Goal: Task Accomplishment & Management: Complete application form

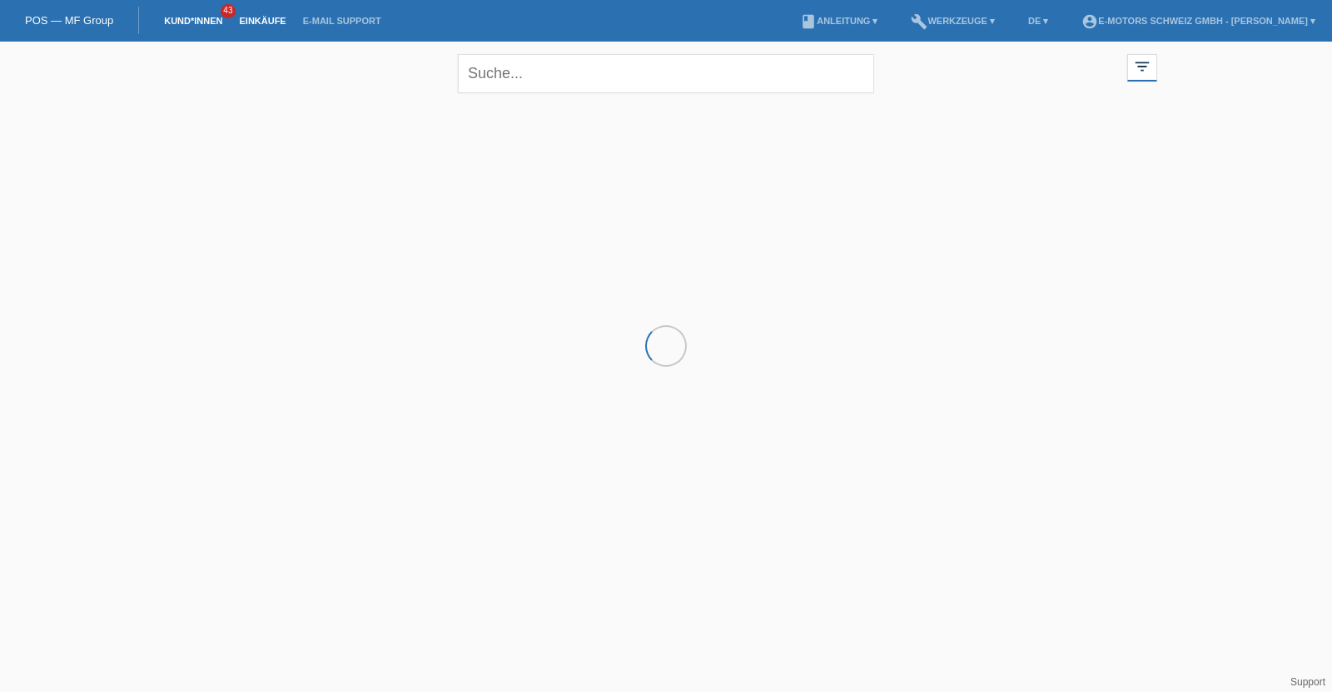
click at [262, 25] on link "Einkäufe" at bounding box center [262, 21] width 63 height 10
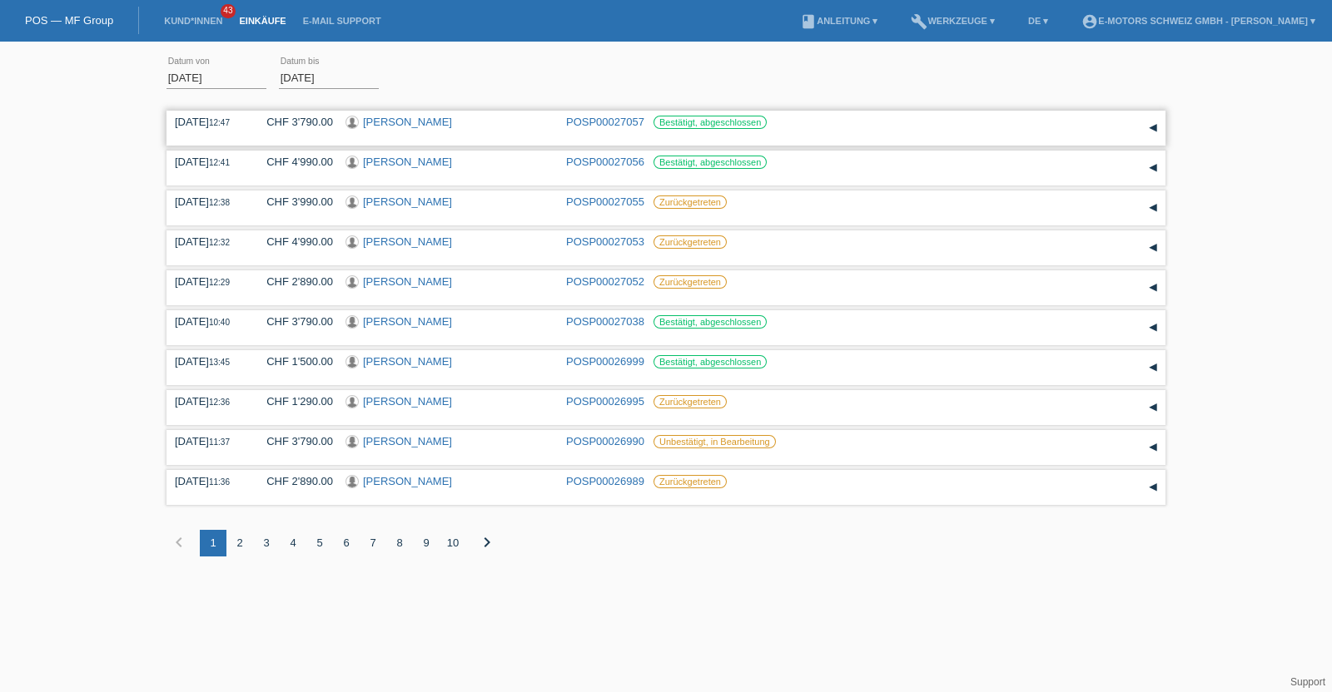
click at [452, 122] on link "[PERSON_NAME]" at bounding box center [407, 122] width 89 height 12
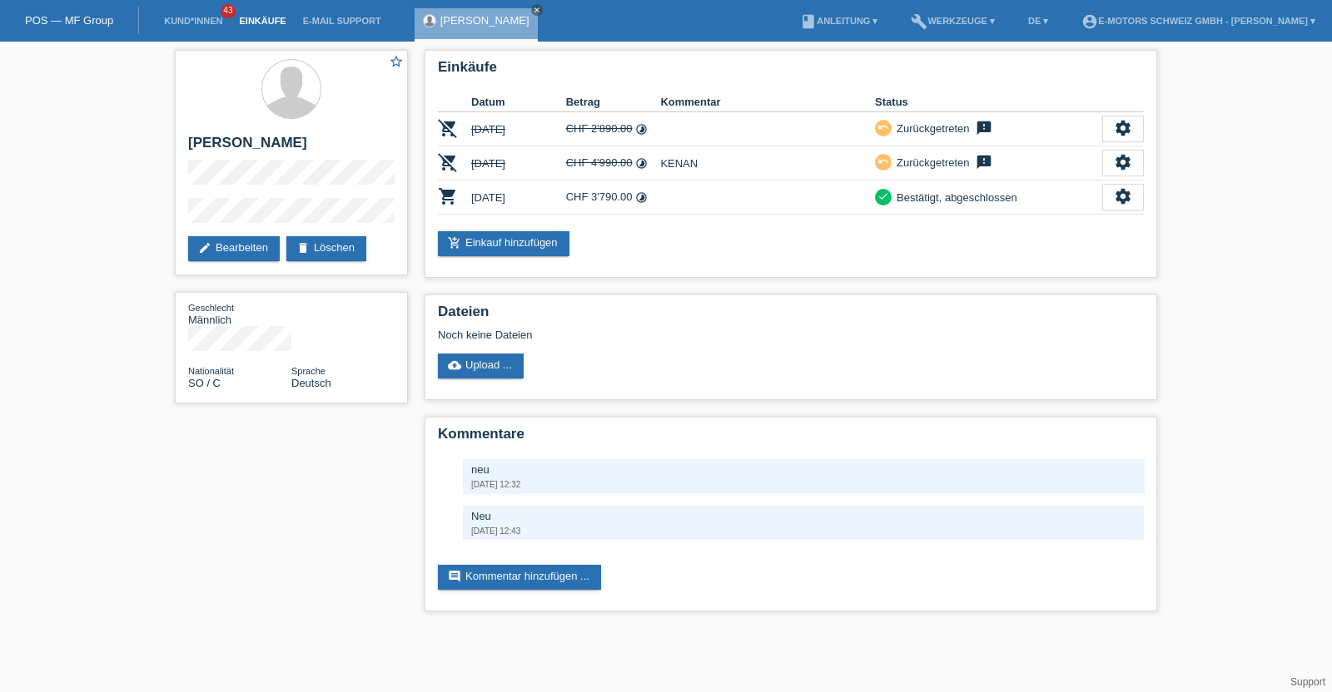
click at [253, 17] on link "Einkäufe" at bounding box center [262, 21] width 63 height 10
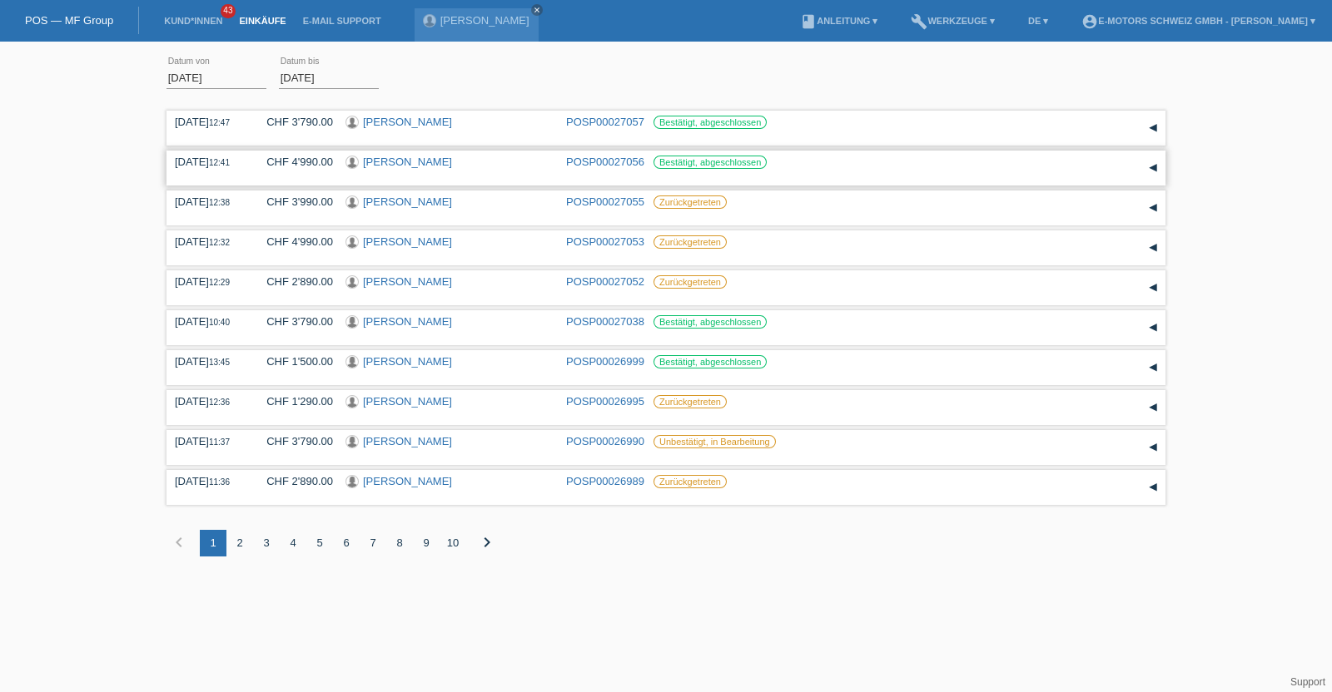
click at [678, 160] on label "Bestätigt, abgeschlossen" at bounding box center [709, 162] width 113 height 13
click at [439, 165] on link "[PERSON_NAME]" at bounding box center [407, 162] width 89 height 12
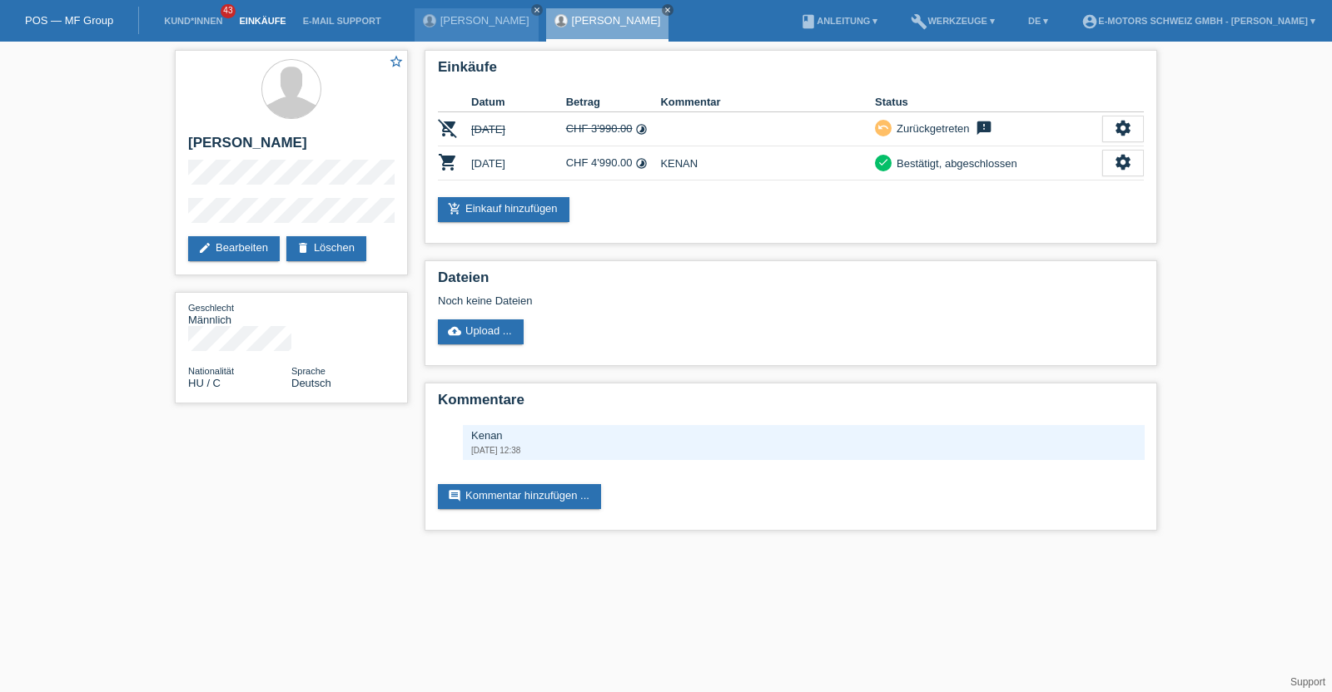
click at [258, 19] on link "Einkäufe" at bounding box center [262, 21] width 63 height 10
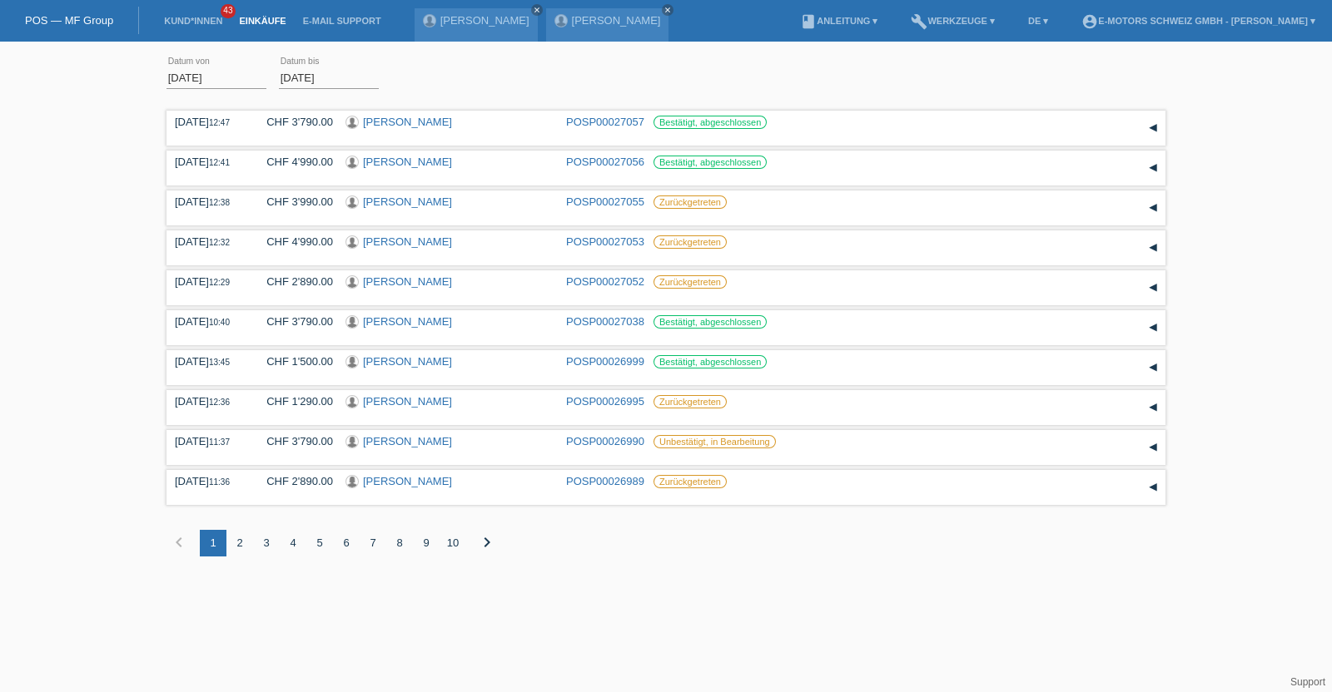
click at [753, 582] on html "POS — MF Group Kund*innen 43 Einkäufe E-Mail Support [PERSON_NAME] close close" at bounding box center [666, 291] width 1332 height 582
click at [175, 22] on link "Kund*innen" at bounding box center [193, 21] width 75 height 10
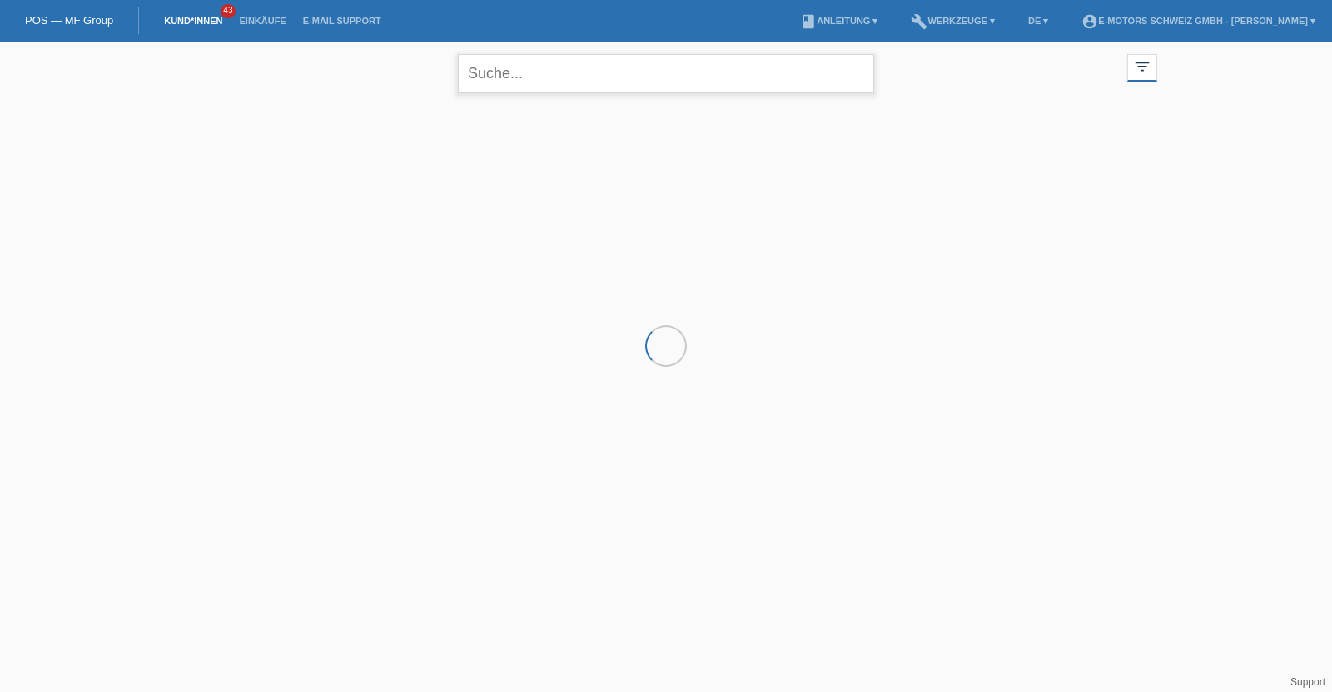
click at [499, 70] on input "text" at bounding box center [666, 73] width 416 height 39
type input "yad"
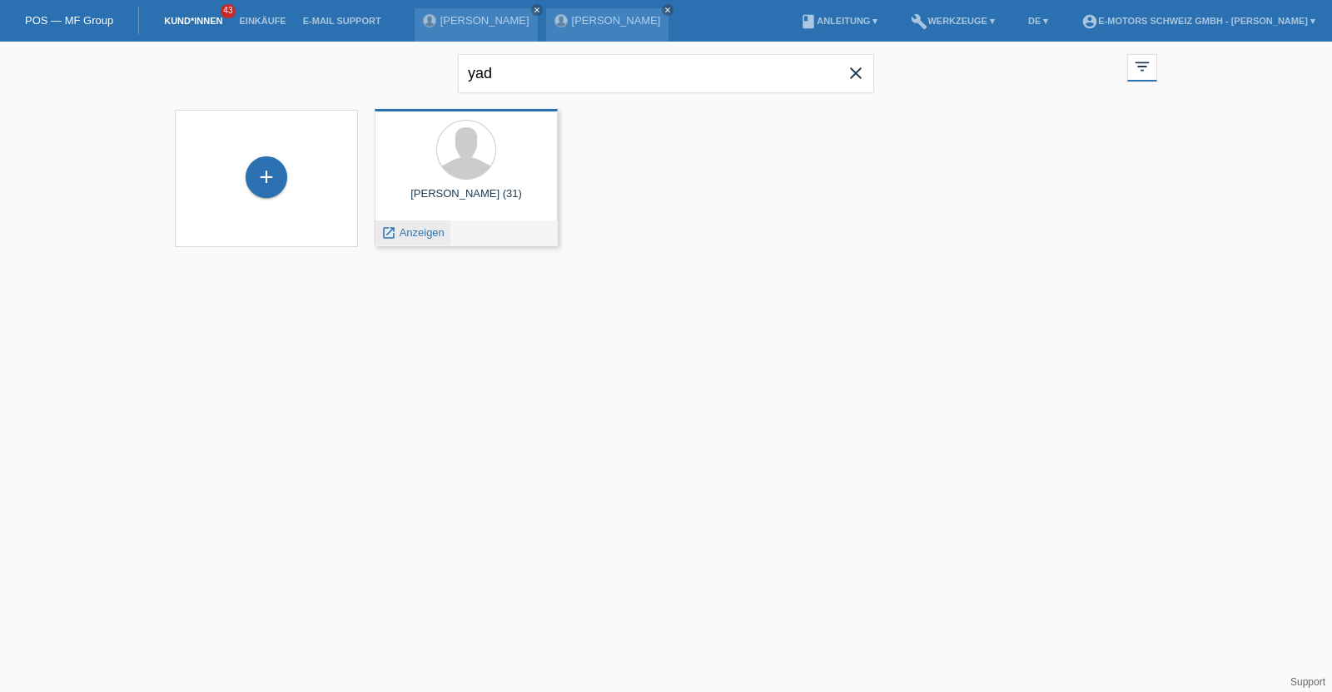
click at [423, 234] on span "Anzeigen" at bounding box center [421, 232] width 45 height 12
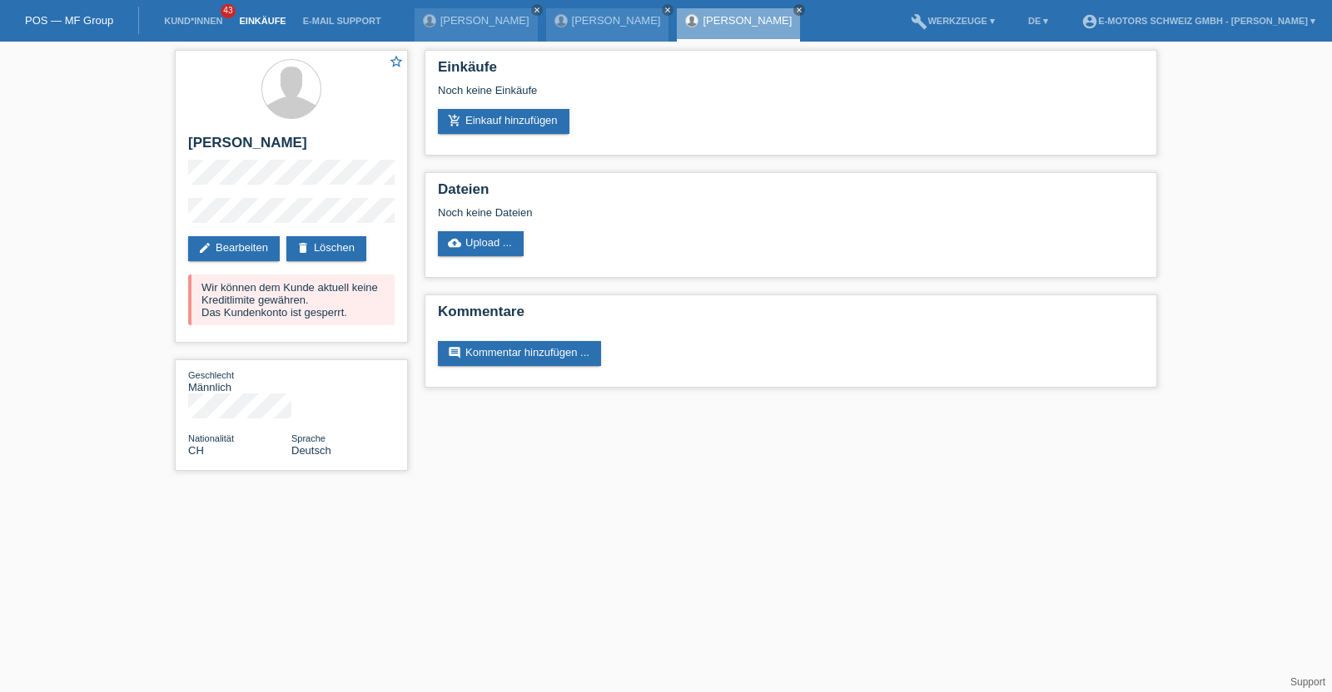
click at [245, 18] on link "Einkäufe" at bounding box center [262, 21] width 63 height 10
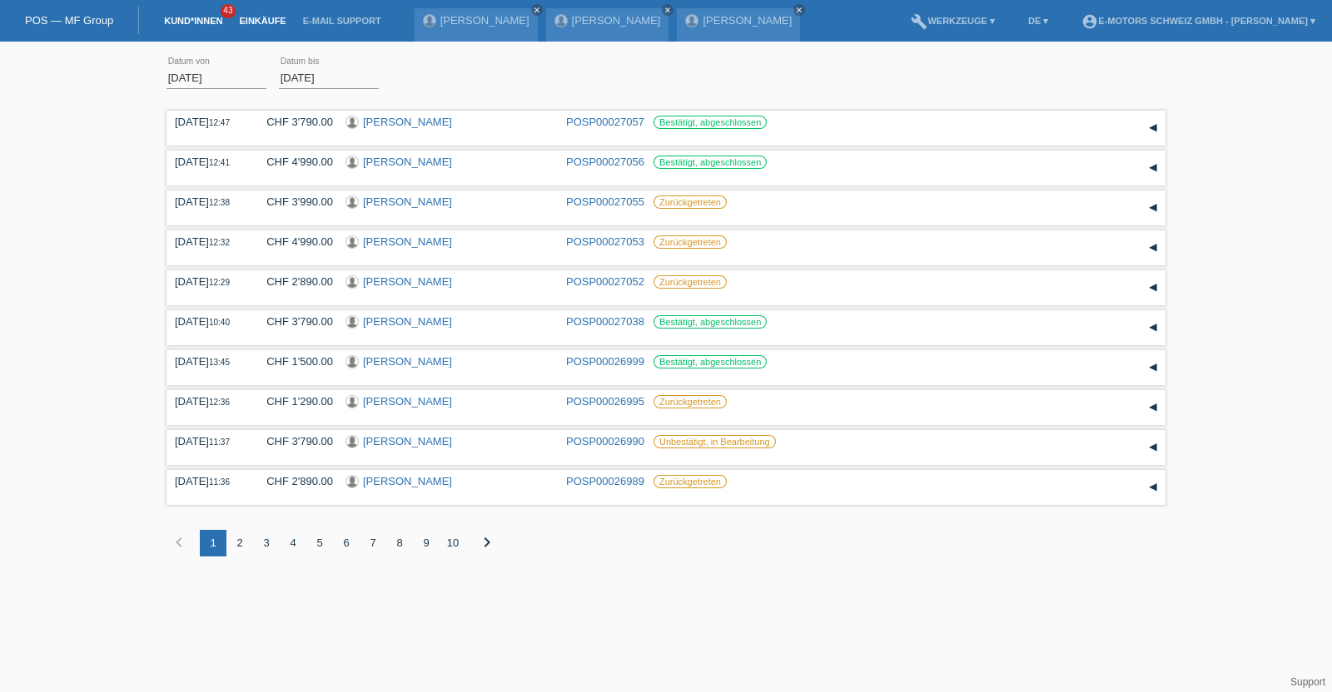
click at [208, 23] on link "Kund*innen" at bounding box center [193, 21] width 75 height 10
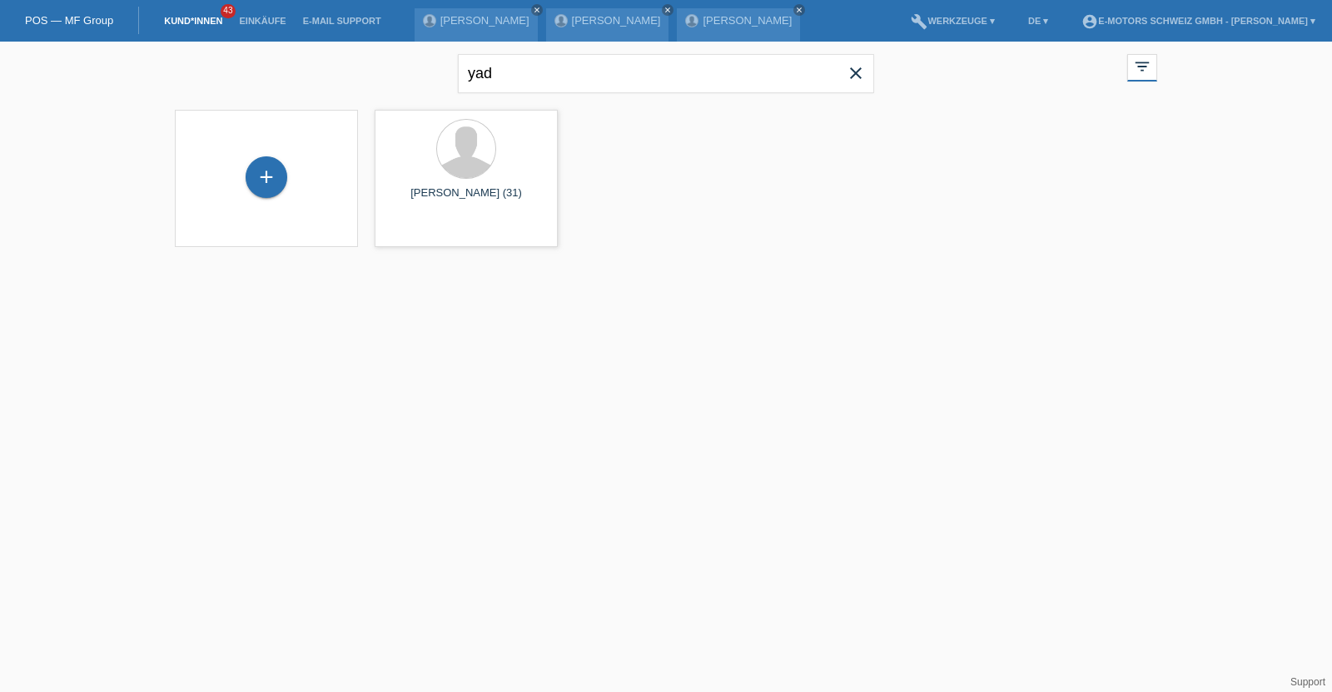
click at [858, 76] on icon "close" at bounding box center [856, 73] width 20 height 20
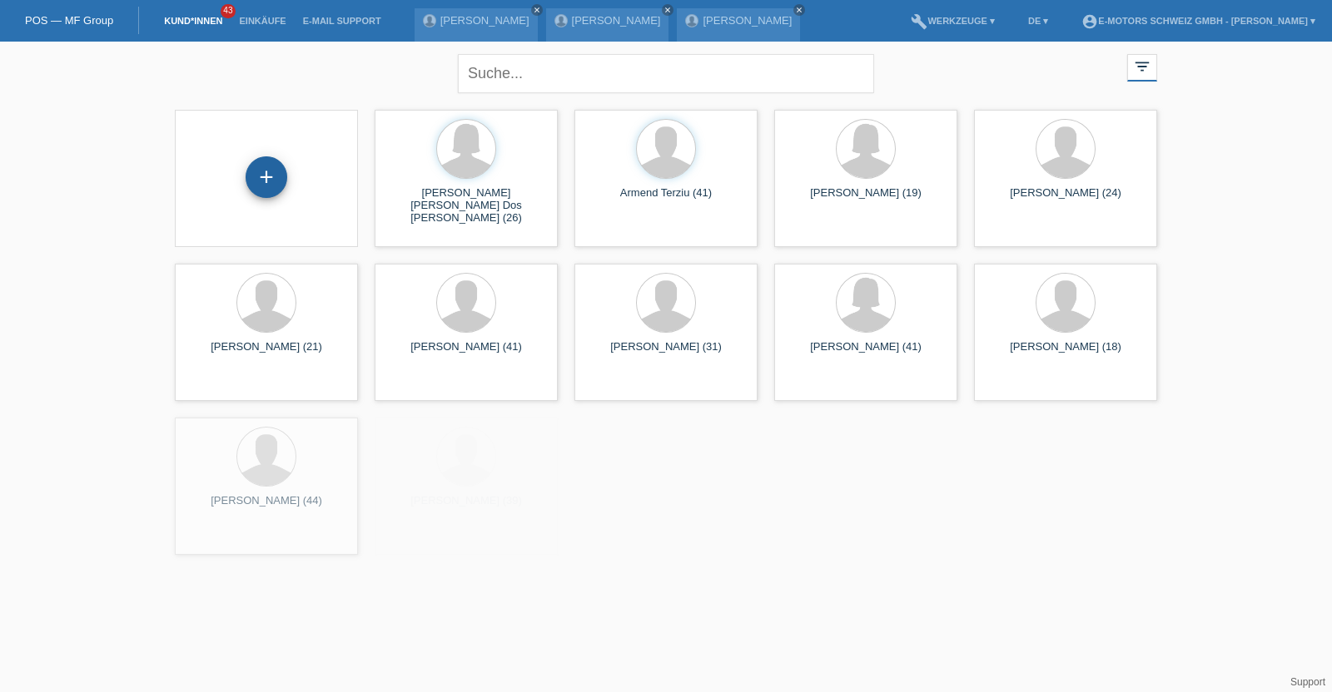
click at [270, 176] on div "+" at bounding box center [266, 177] width 42 height 42
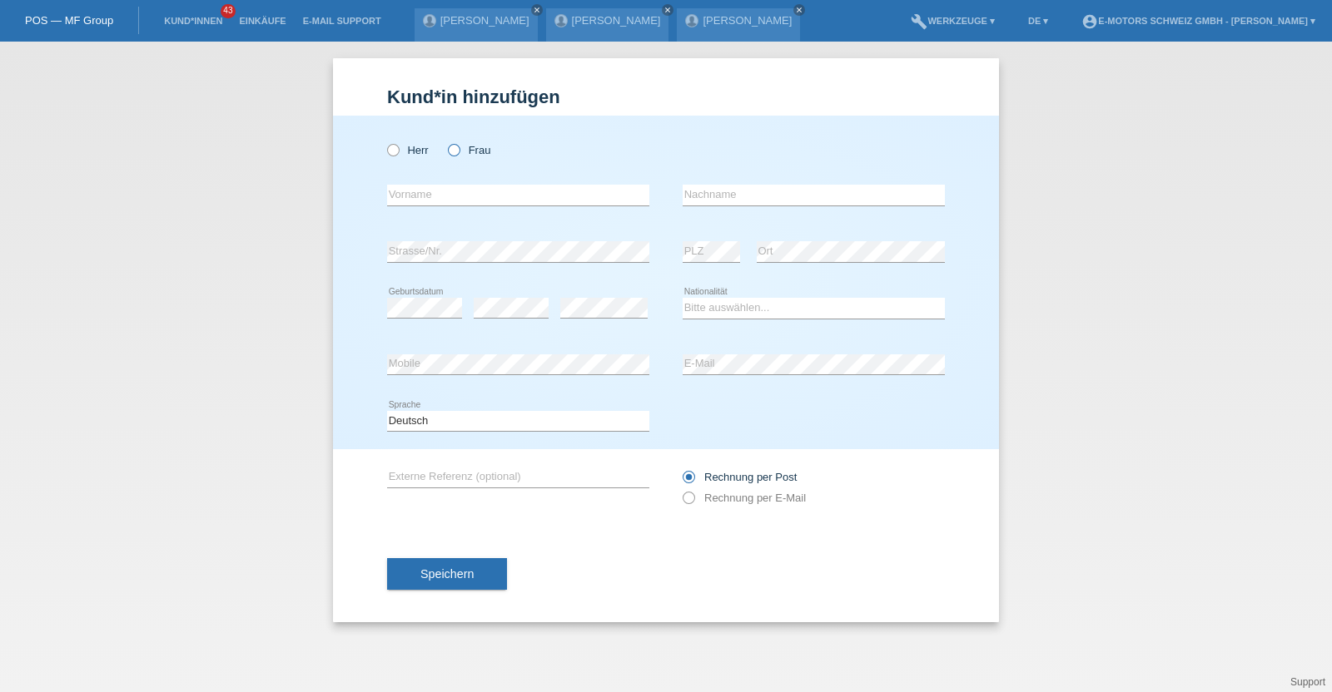
click at [478, 156] on label "Frau" at bounding box center [469, 150] width 42 height 12
click at [459, 155] on input "Frau" at bounding box center [453, 149] width 11 height 11
radio input "true"
click at [446, 206] on icon at bounding box center [518, 206] width 262 height 1
click at [447, 193] on input "text" at bounding box center [518, 195] width 262 height 21
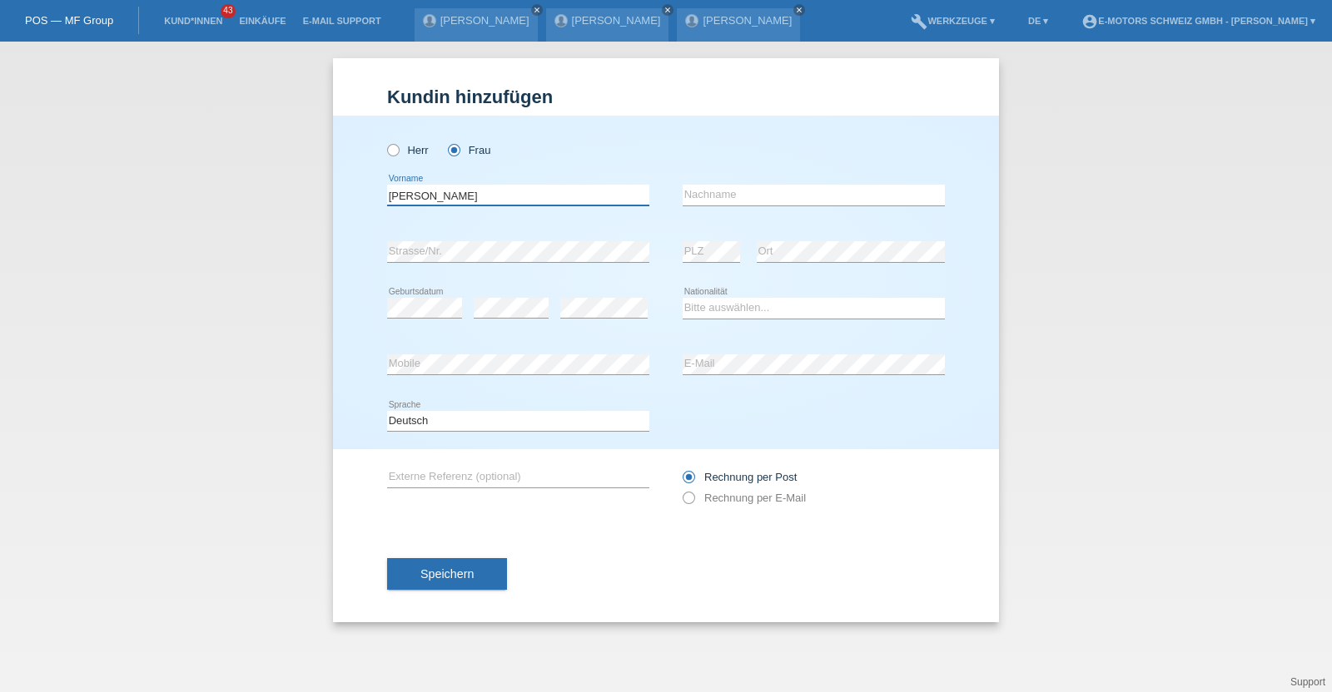
type input "[PERSON_NAME]"
click at [790, 206] on icon at bounding box center [813, 206] width 262 height 1
click at [789, 191] on input "text" at bounding box center [813, 195] width 262 height 21
type input "Dos Santos Martinho"
click at [703, 327] on div "Bitte auswählen... Schweiz Deutschland Liechtenstein Österreich ------------ Af…" at bounding box center [813, 308] width 262 height 57
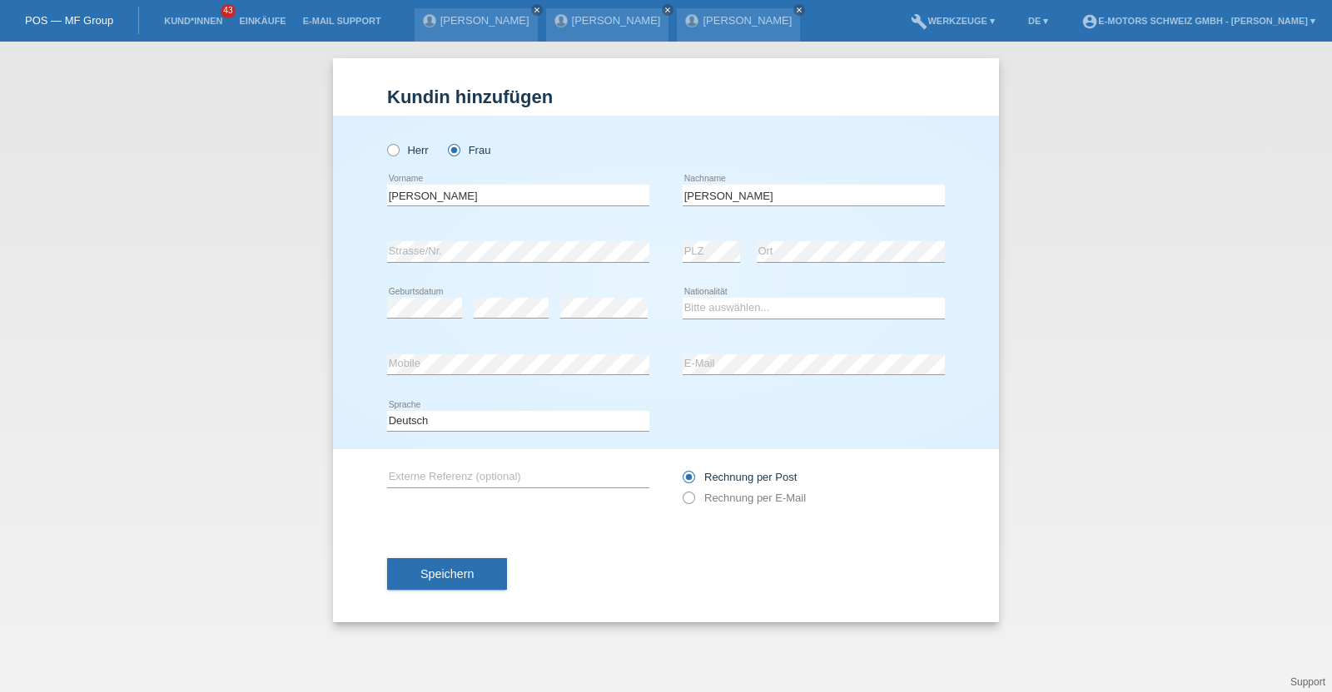
click at [703, 319] on icon at bounding box center [813, 319] width 262 height 1
click at [707, 305] on select "Bitte auswählen... Schweiz Deutschland Liechtenstein Österreich ------------ Af…" at bounding box center [813, 308] width 262 height 20
select select "PT"
click at [682, 298] on select "Bitte auswählen... [GEOGRAPHIC_DATA] [GEOGRAPHIC_DATA] [GEOGRAPHIC_DATA] [GEOGR…" at bounding box center [813, 308] width 262 height 20
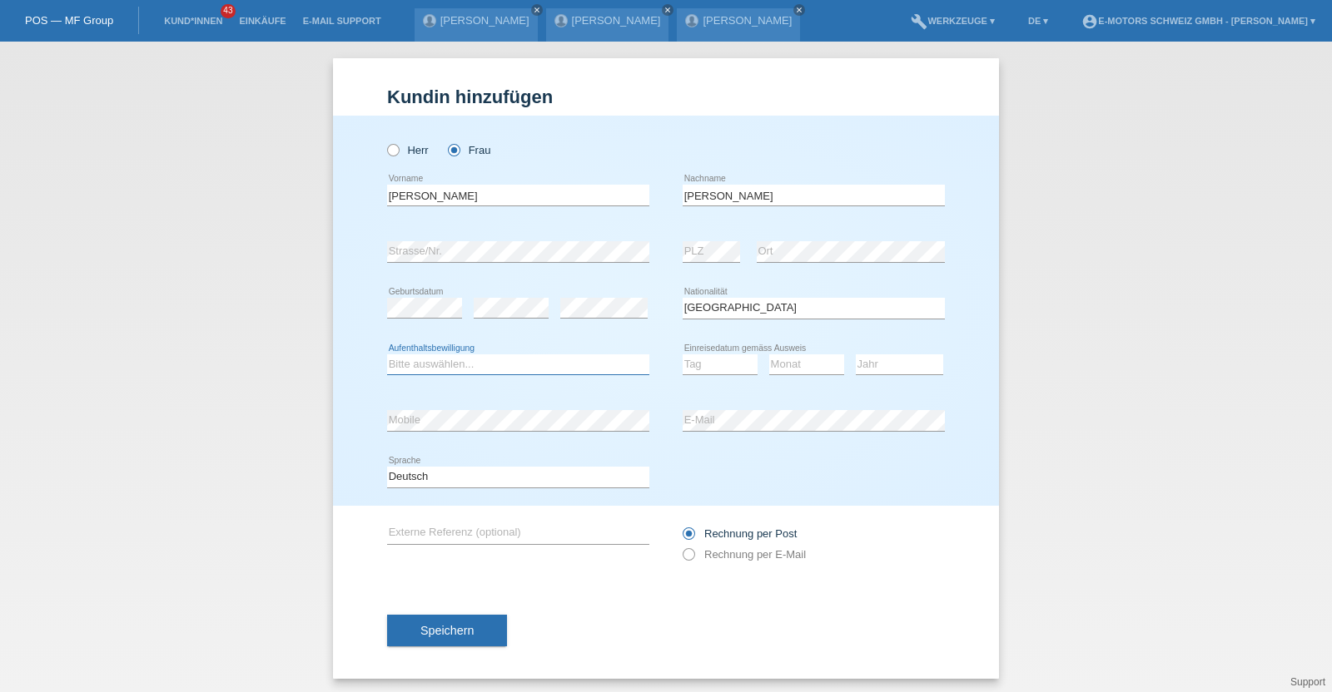
click at [424, 372] on select "Bitte auswählen... C B B - Flüchtlingsstatus Andere" at bounding box center [518, 365] width 262 height 20
select select "C"
click at [387, 355] on select "Bitte auswählen... C B B - Flüchtlingsstatus Andere" at bounding box center [518, 365] width 262 height 20
click at [707, 384] on div "Tag 01 02 03 04 05 06 07 08 09 10 11 12 13 14 15 16" at bounding box center [719, 365] width 75 height 57
click at [707, 365] on select "Tag 01 02 03 04 05 06 07 08 09 10 11" at bounding box center [719, 365] width 75 height 20
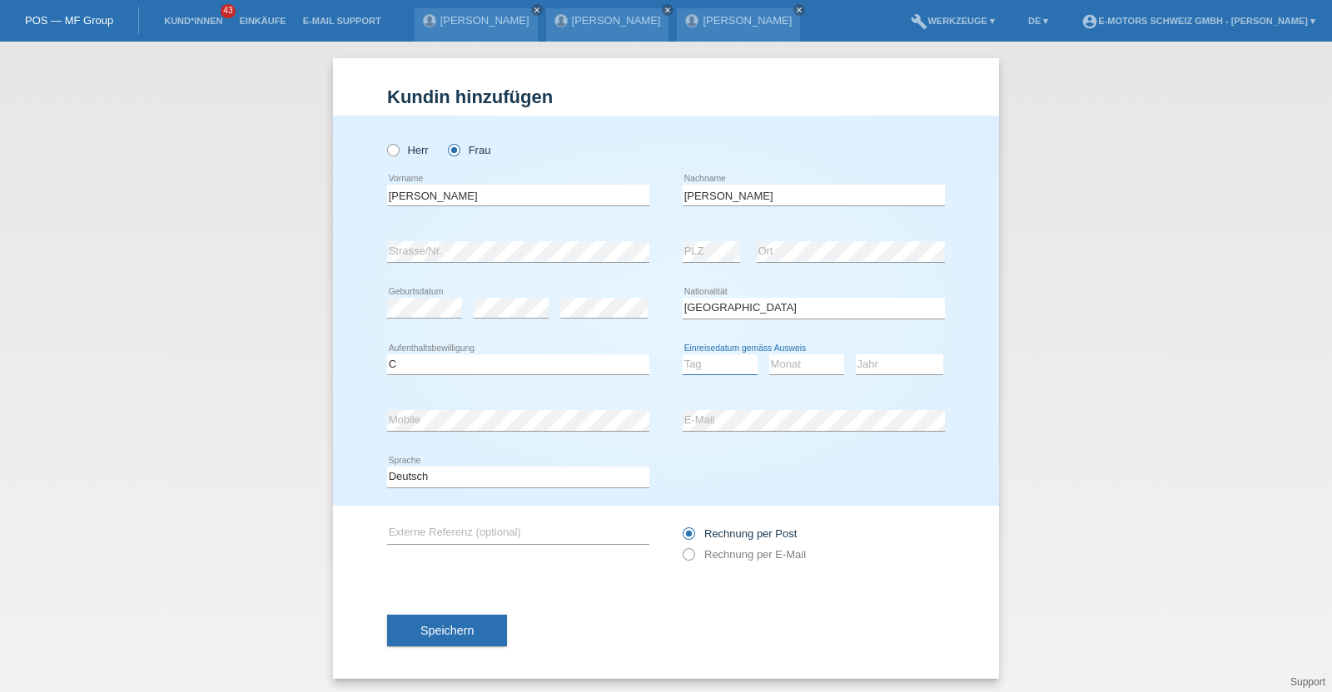
select select "15"
click at [682, 355] on select "Tag 01 02 03 04 05 06 07 08 09 10 11" at bounding box center [719, 365] width 75 height 20
click at [787, 369] on select "Monat 01 02 03 04 05 06 07 08 09 10 11" at bounding box center [806, 365] width 75 height 20
select select "02"
click at [769, 355] on select "Monat 01 02 03 04 05 06 07 08 09 10 11" at bounding box center [806, 365] width 75 height 20
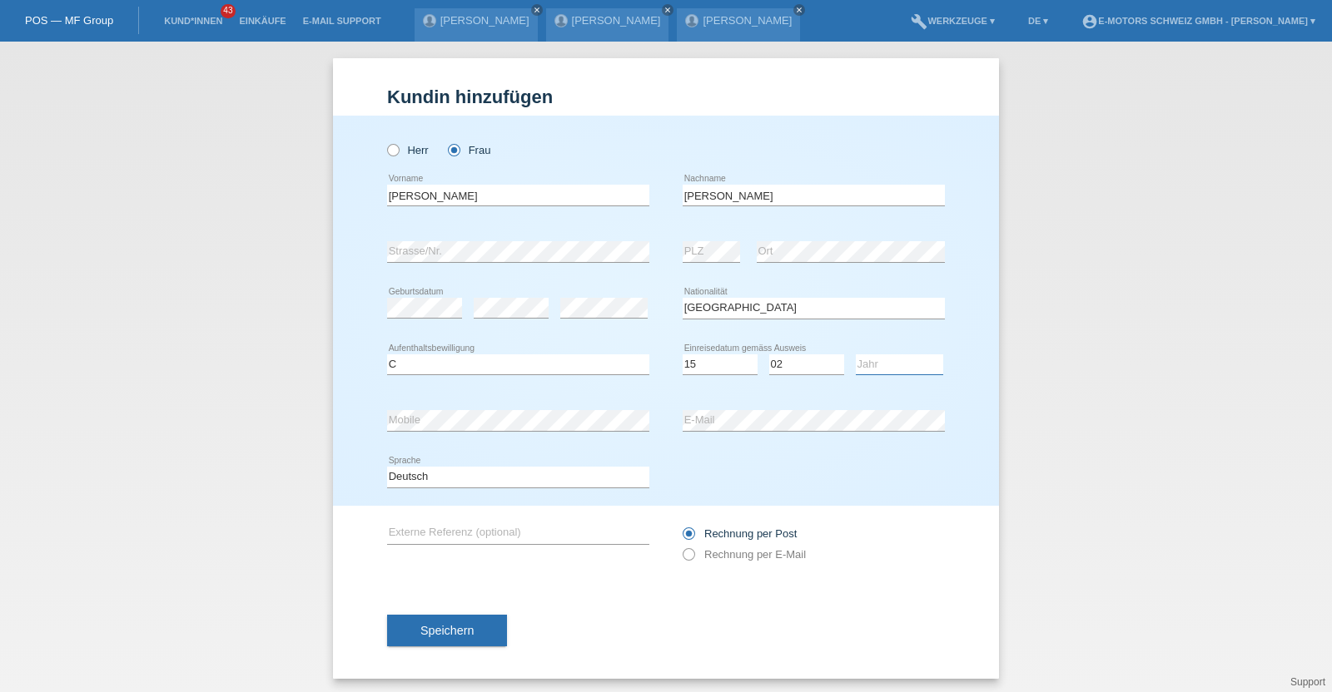
click at [905, 359] on select "Jahr 2025 2024 2023 2022 2021 2020 2019 2018 2017 2016 2015 2014 2013 2012 2011…" at bounding box center [899, 365] width 87 height 20
select select "1999"
click at [856, 355] on select "Jahr 2025 2024 2023 2022 2021 2020 2019 2018 2017 2016 2015 2014 2013 2012 2011…" at bounding box center [899, 365] width 87 height 20
click at [254, 460] on div "Kund*in hinzufügen Kunde hinzufügen Kundin hinzufügen Herr Frau Ilda Marlene er…" at bounding box center [666, 367] width 1332 height 651
click at [622, 426] on div "error Mobile error E-Mail" at bounding box center [666, 421] width 558 height 57
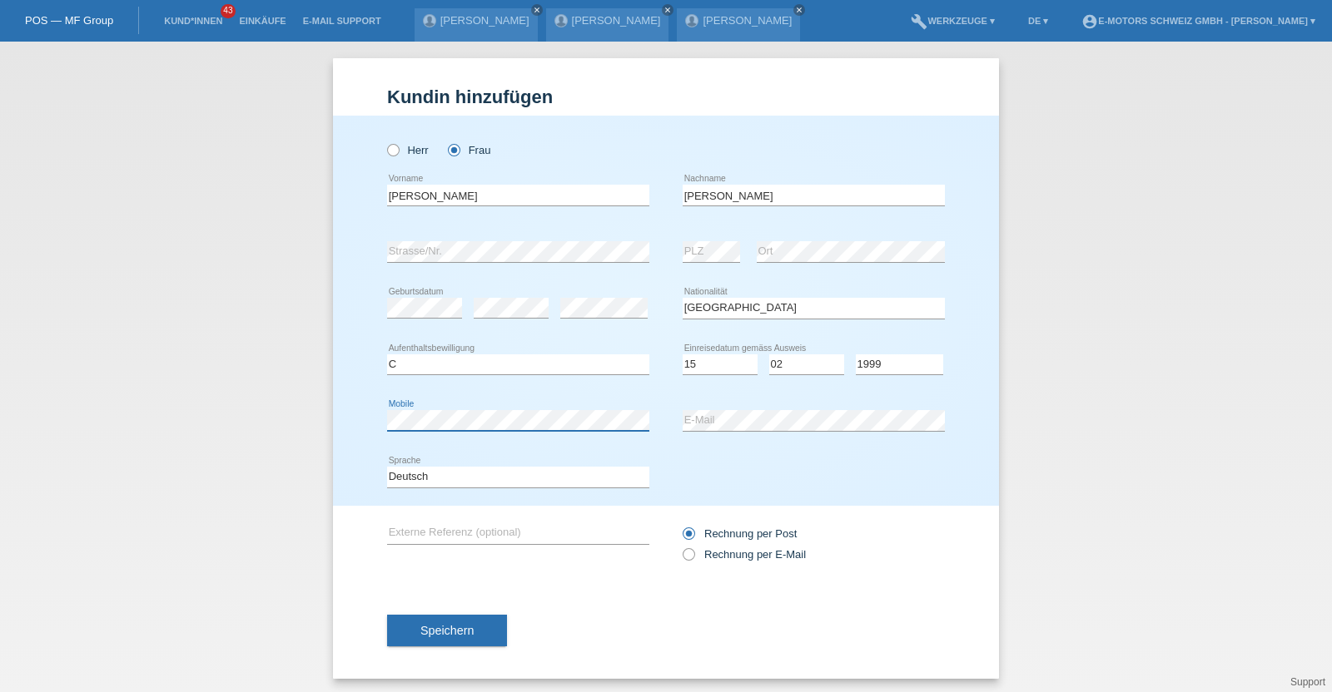
click at [361, 418] on div "Herr Frau Ilda Marlene error Vorname" at bounding box center [666, 311] width 666 height 390
click at [439, 627] on span "Speichern" at bounding box center [446, 630] width 53 height 13
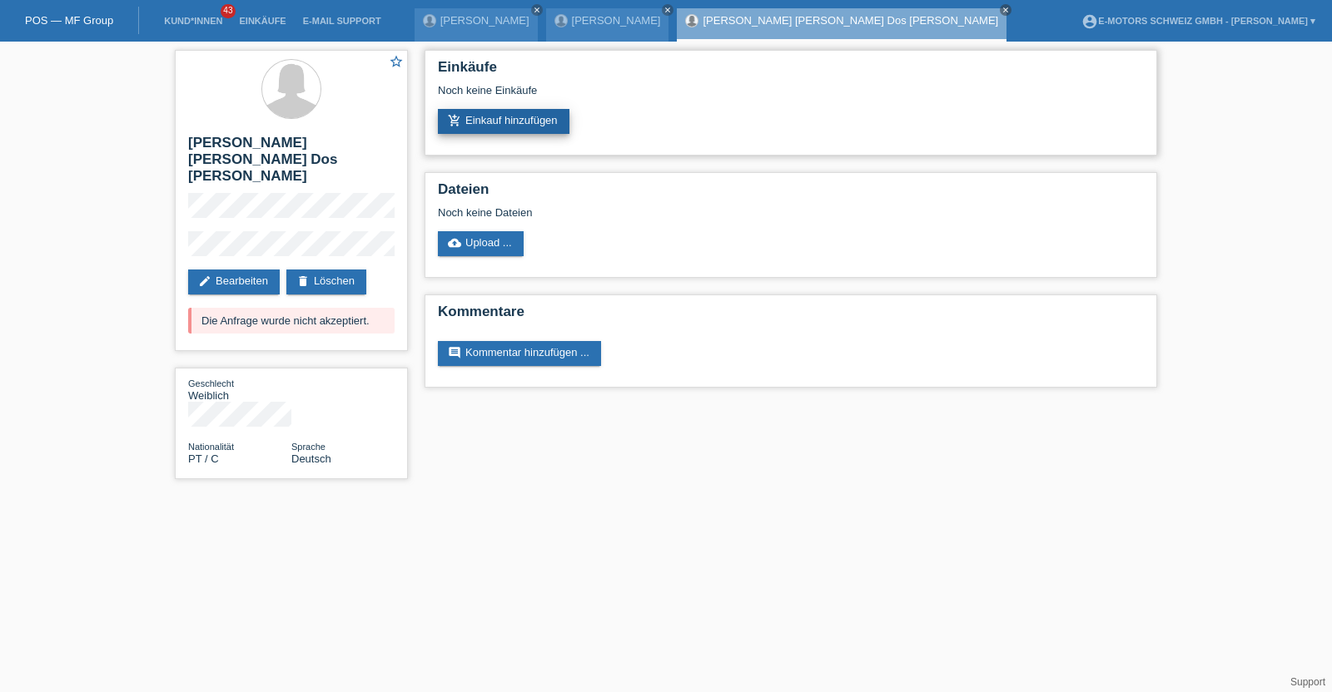
click at [506, 118] on link "add_shopping_cart Einkauf hinzufügen" at bounding box center [503, 121] width 131 height 25
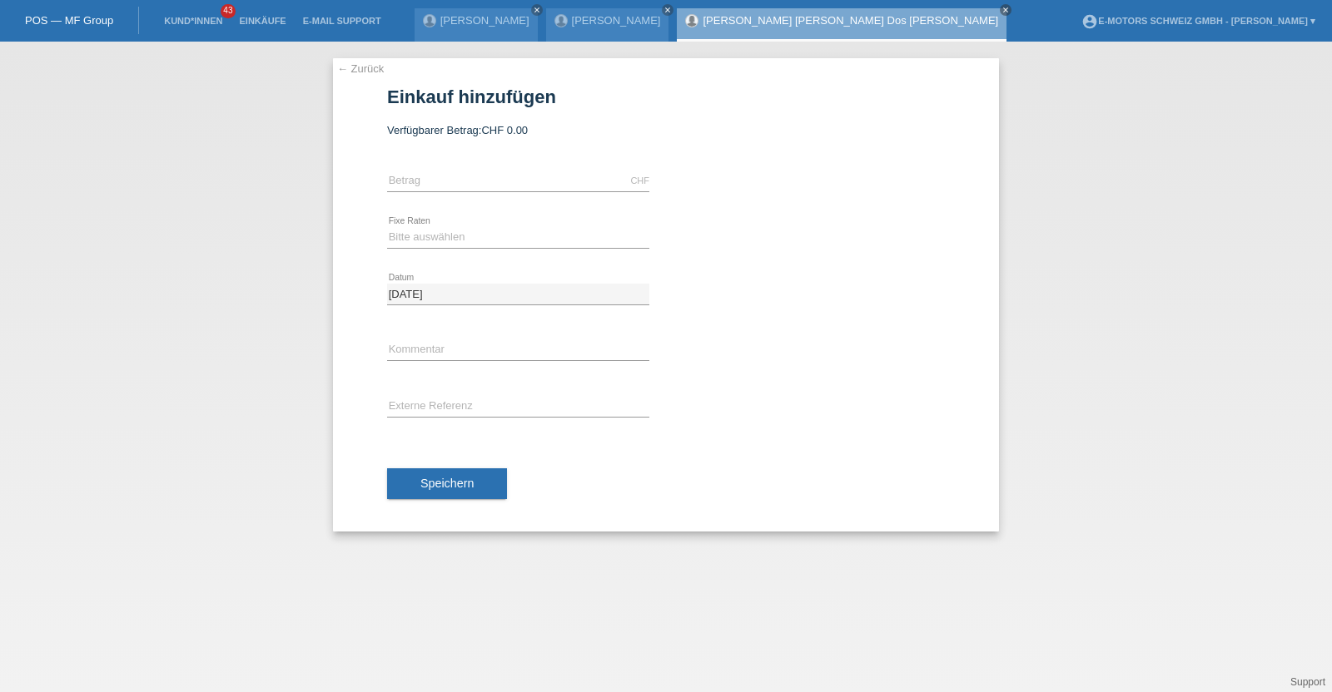
click at [503, 168] on div "CHF error Betrag" at bounding box center [518, 181] width 262 height 57
click at [503, 176] on input "text" at bounding box center [518, 181] width 262 height 21
type input "3790.00"
click at [489, 232] on select "Bitte auswählen 12 Raten 24 Raten 36 Raten 48 Raten" at bounding box center [518, 237] width 262 height 20
select select "214"
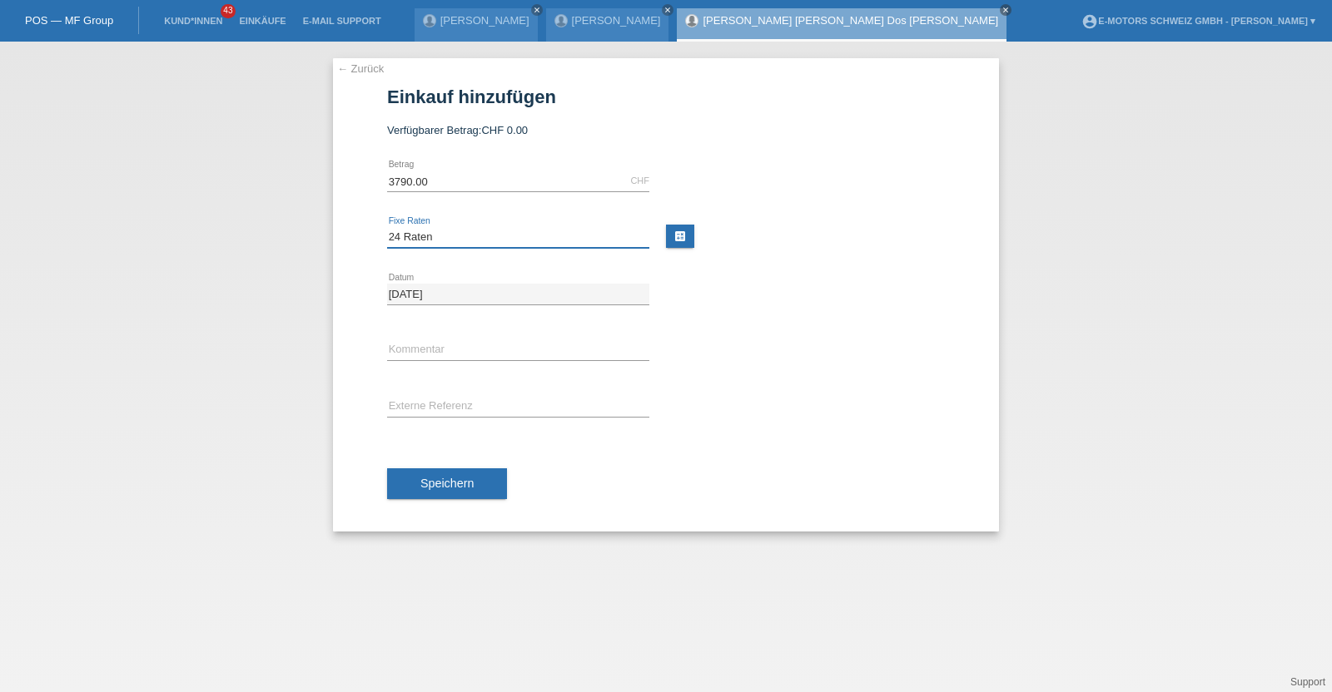
click at [387, 227] on select "Bitte auswählen 12 Raten 24 Raten 36 Raten 48 Raten" at bounding box center [518, 237] width 262 height 20
click at [454, 472] on button "Speichern" at bounding box center [447, 485] width 120 height 32
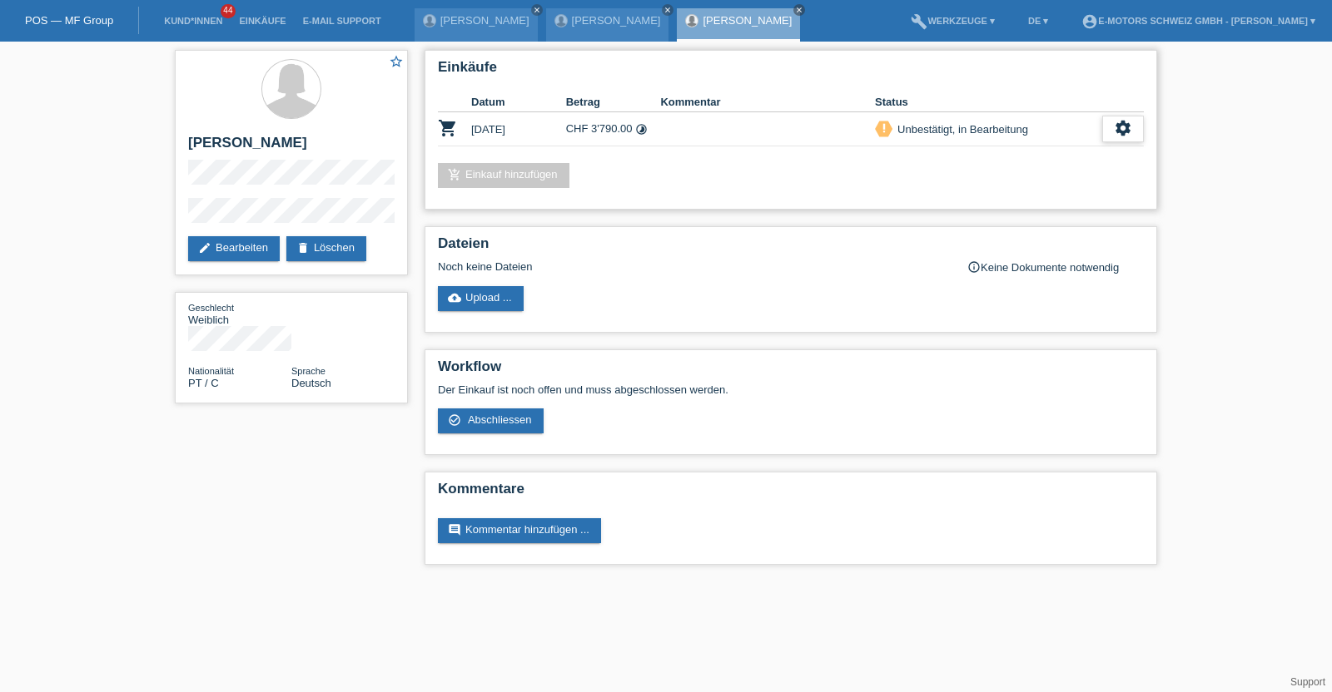
click at [1123, 126] on icon "settings" at bounding box center [1122, 128] width 18 height 18
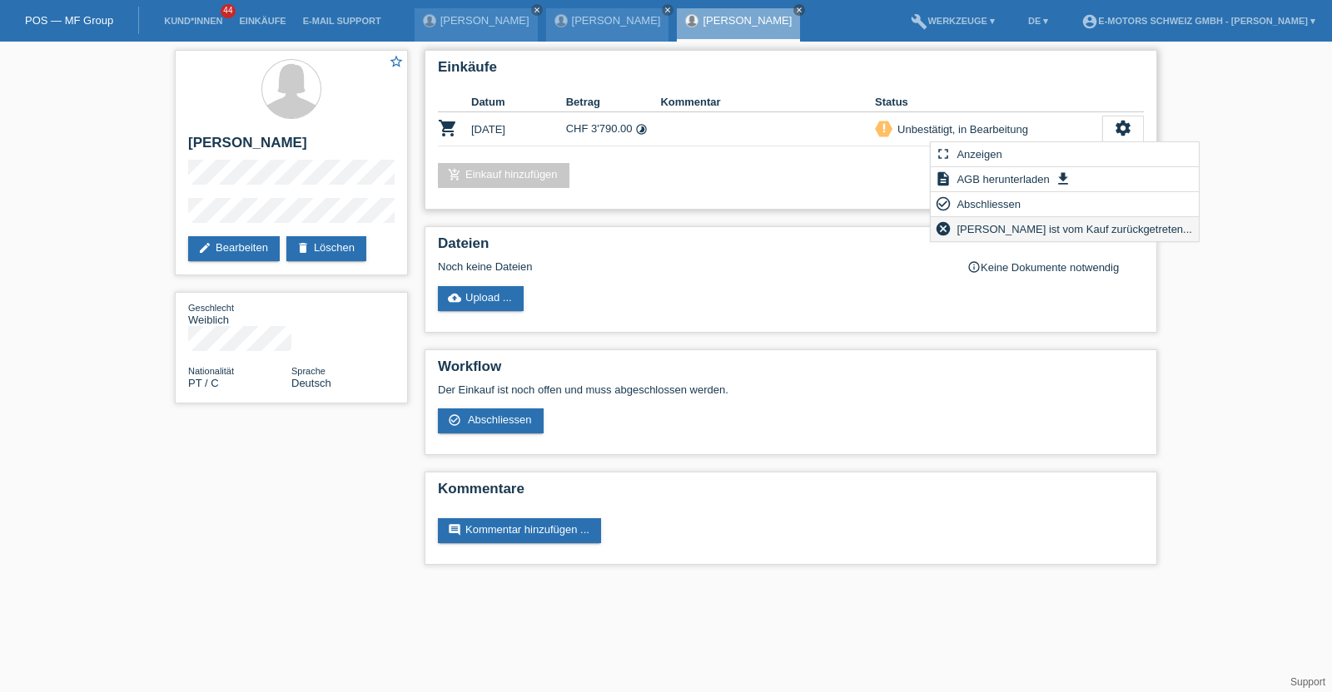
click at [990, 228] on span "[PERSON_NAME] ist vom Kauf zurückgetreten..." at bounding box center [1074, 229] width 241 height 20
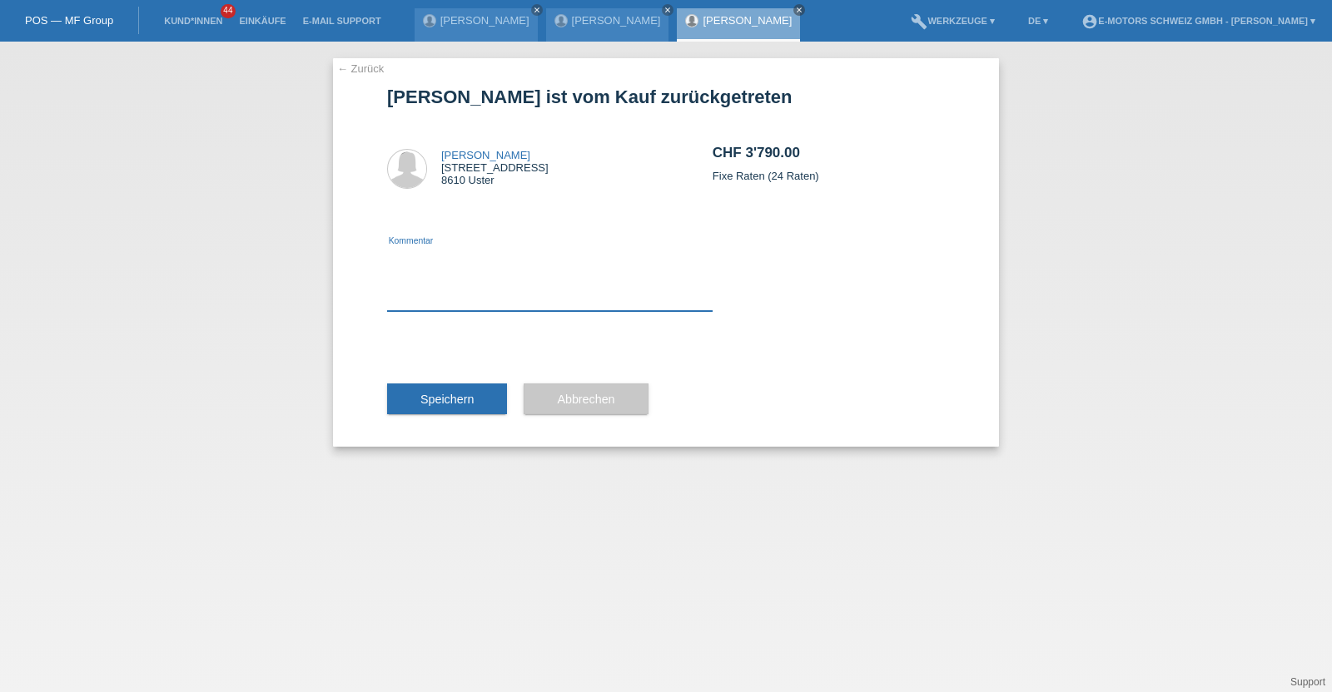
click at [617, 299] on textarea at bounding box center [549, 279] width 325 height 64
type textarea "KENAN"
click at [458, 401] on span "Speichern" at bounding box center [446, 399] width 53 height 13
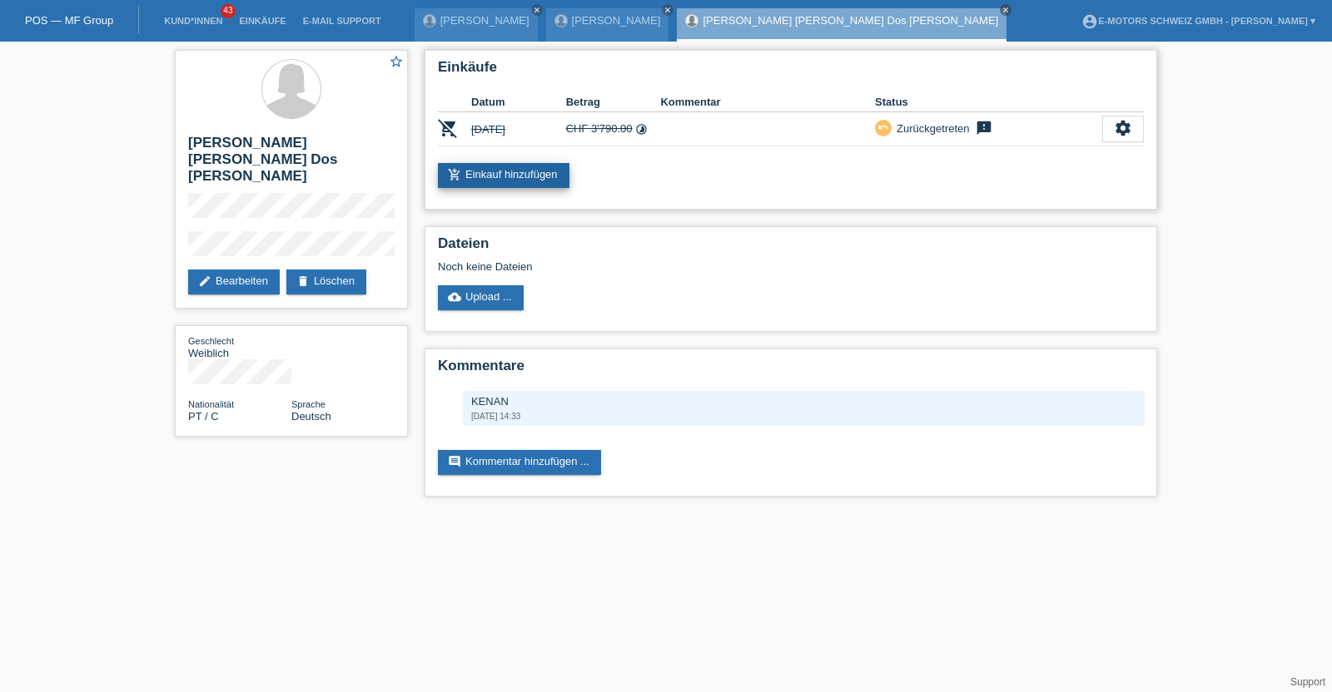
click at [491, 177] on link "add_shopping_cart Einkauf hinzufügen" at bounding box center [503, 175] width 131 height 25
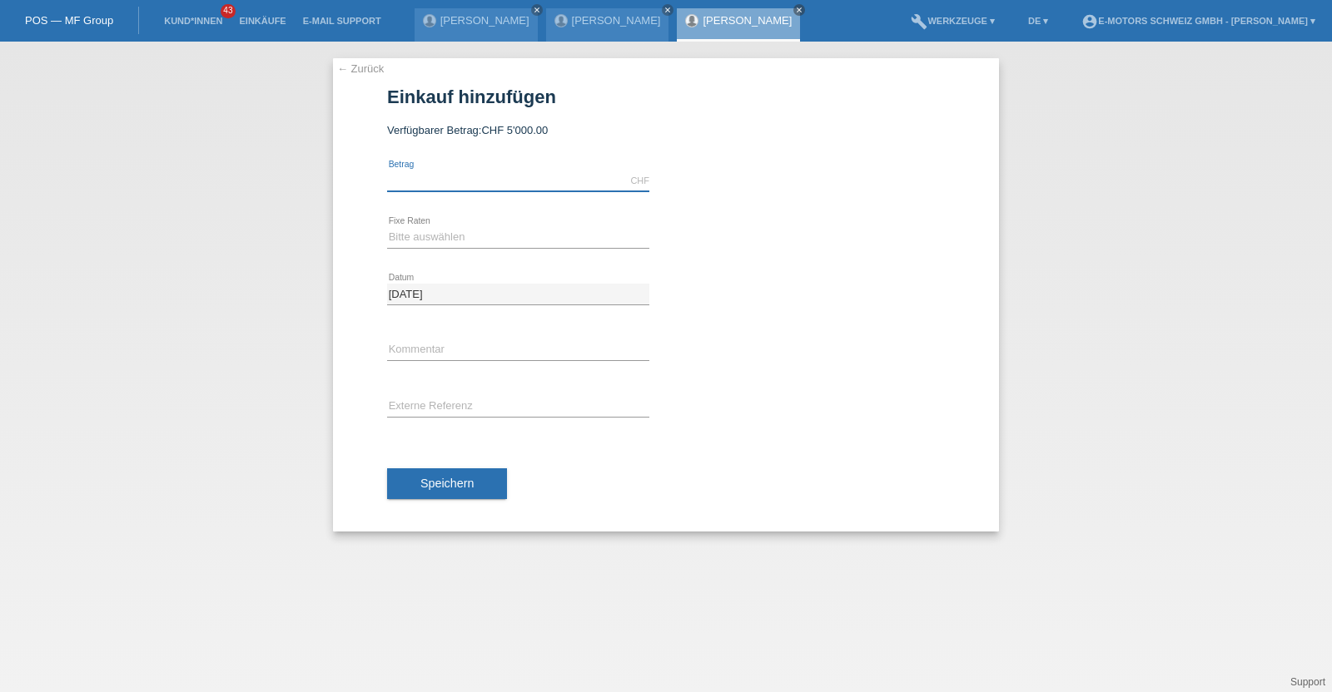
click at [491, 179] on input "text" at bounding box center [518, 181] width 262 height 21
type input "4990.00"
click at [423, 231] on select "Bitte auswählen 12 Raten 24 Raten 36 Raten 48 Raten" at bounding box center [518, 237] width 262 height 20
select select "214"
click at [387, 227] on select "Bitte auswählen 12 Raten 24 Raten 36 Raten 48 Raten" at bounding box center [518, 237] width 262 height 20
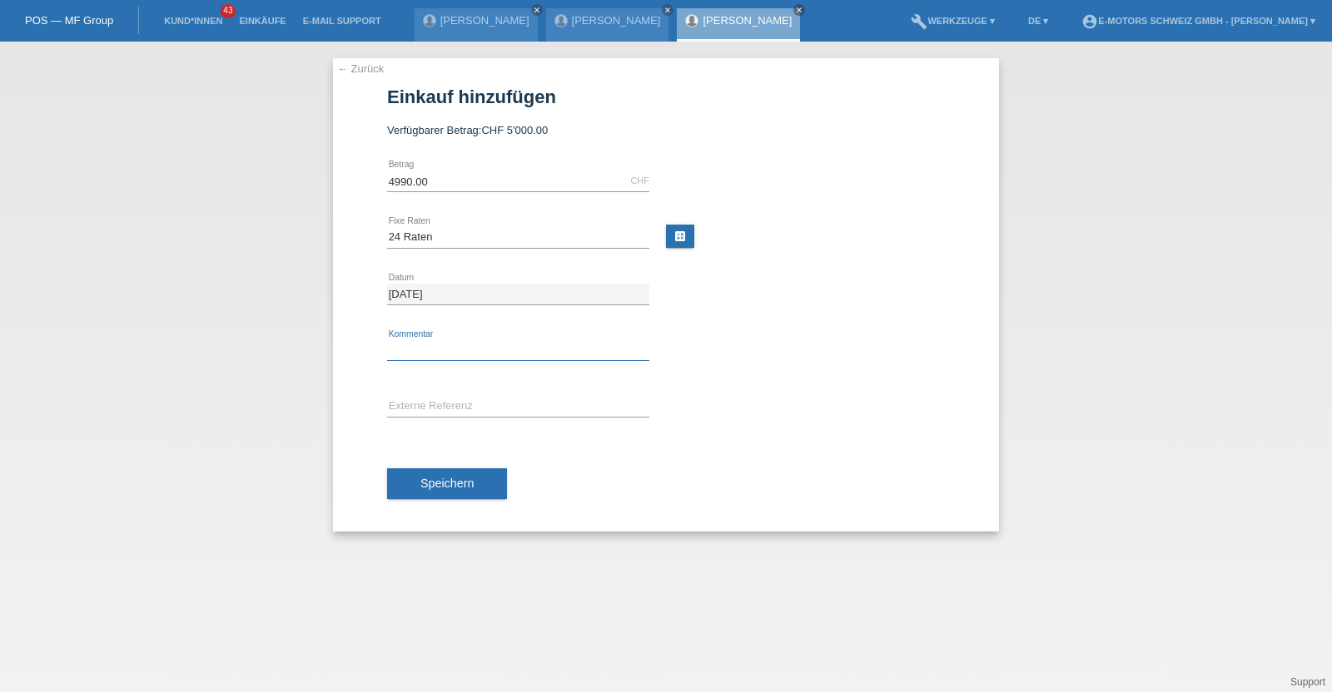
click at [439, 348] on input "text" at bounding box center [518, 350] width 262 height 21
drag, startPoint x: 395, startPoint y: 348, endPoint x: 320, endPoint y: 357, distance: 75.5
click at [320, 357] on div "← Zurück Einkauf hinzufügen Verfügbarer Betrag: CHF 5'000.00 4990.00 error Betr…" at bounding box center [666, 367] width 1332 height 651
type input "KENAN"
click at [458, 469] on button "Speichern" at bounding box center [447, 485] width 120 height 32
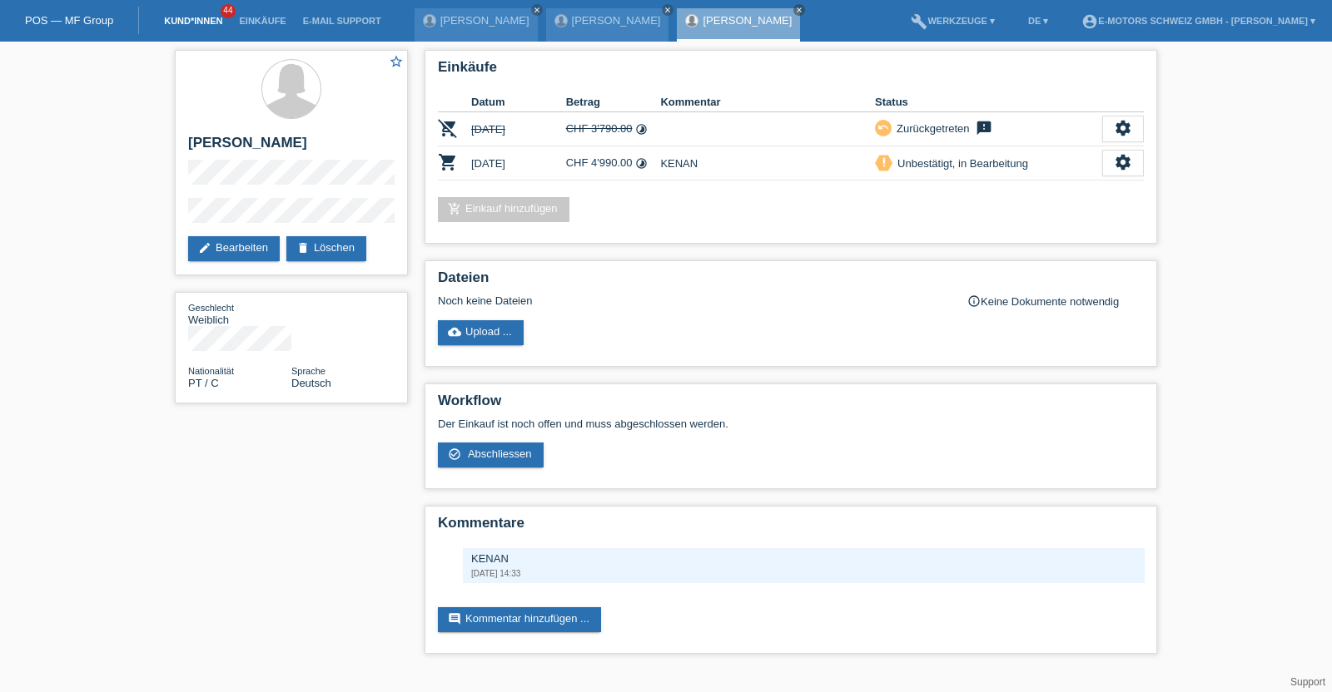
click at [201, 17] on link "Kund*innen" at bounding box center [193, 21] width 75 height 10
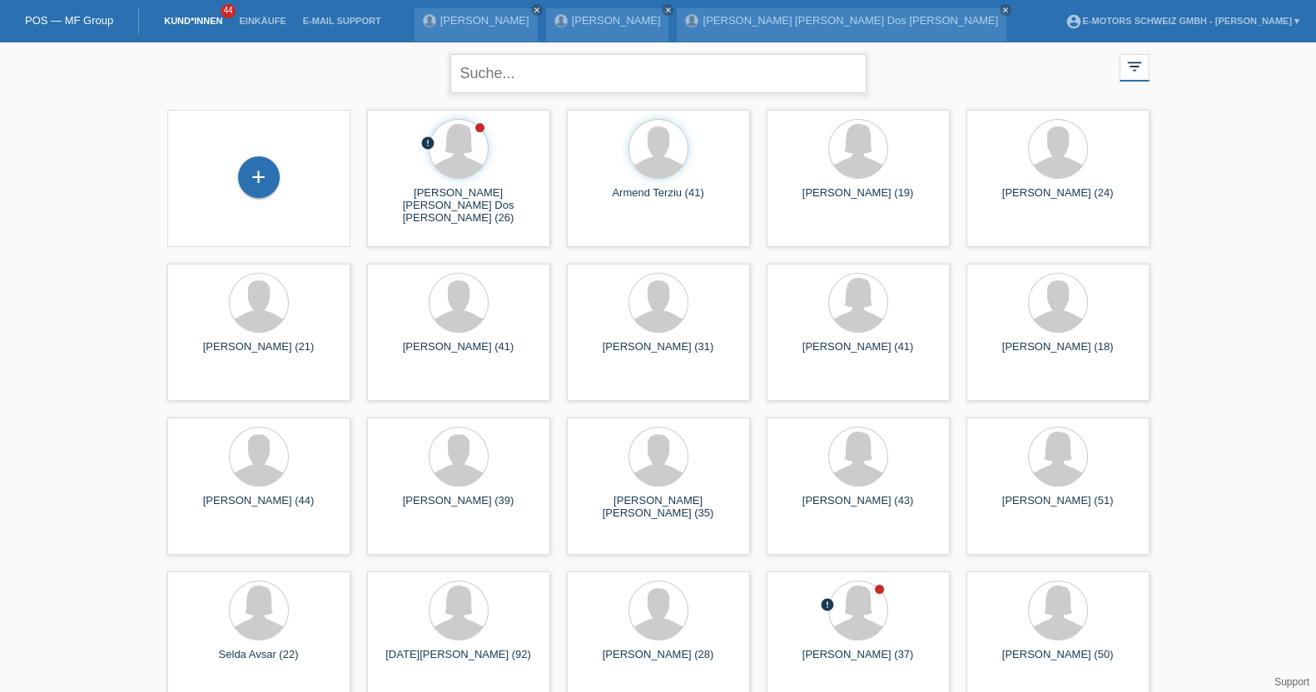
click at [528, 77] on input "text" at bounding box center [658, 73] width 416 height 39
type input "marie"
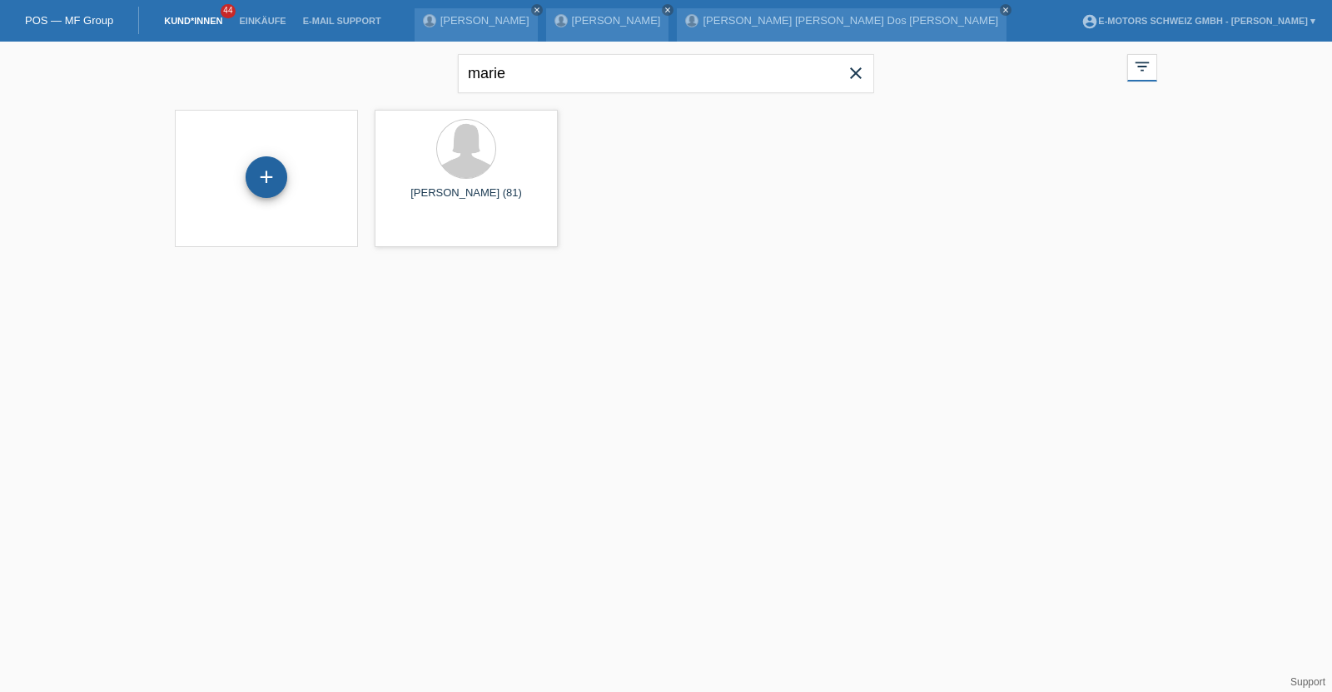
click at [264, 176] on div "+" at bounding box center [266, 177] width 42 height 42
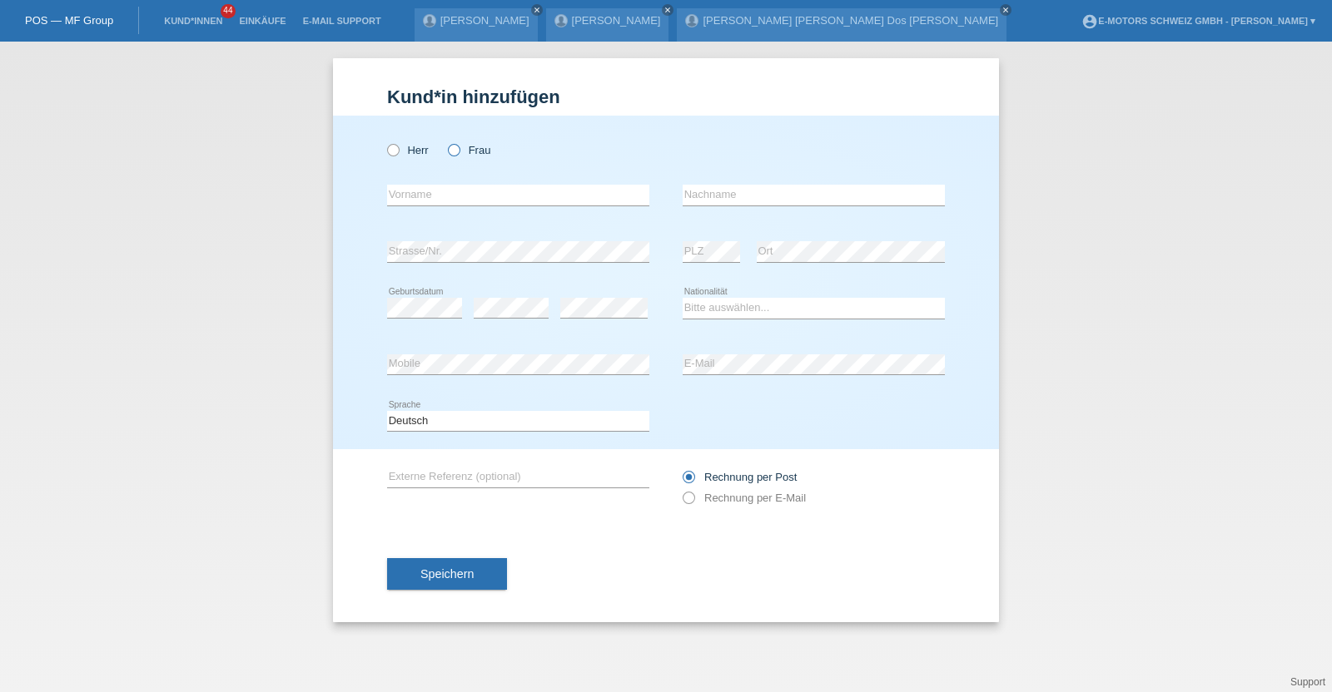
click at [469, 151] on label "Frau" at bounding box center [469, 150] width 42 height 12
click at [459, 151] on input "Frau" at bounding box center [453, 149] width 11 height 11
radio input "true"
click at [476, 191] on input "text" at bounding box center [518, 195] width 262 height 21
type input "[PERSON_NAME]"
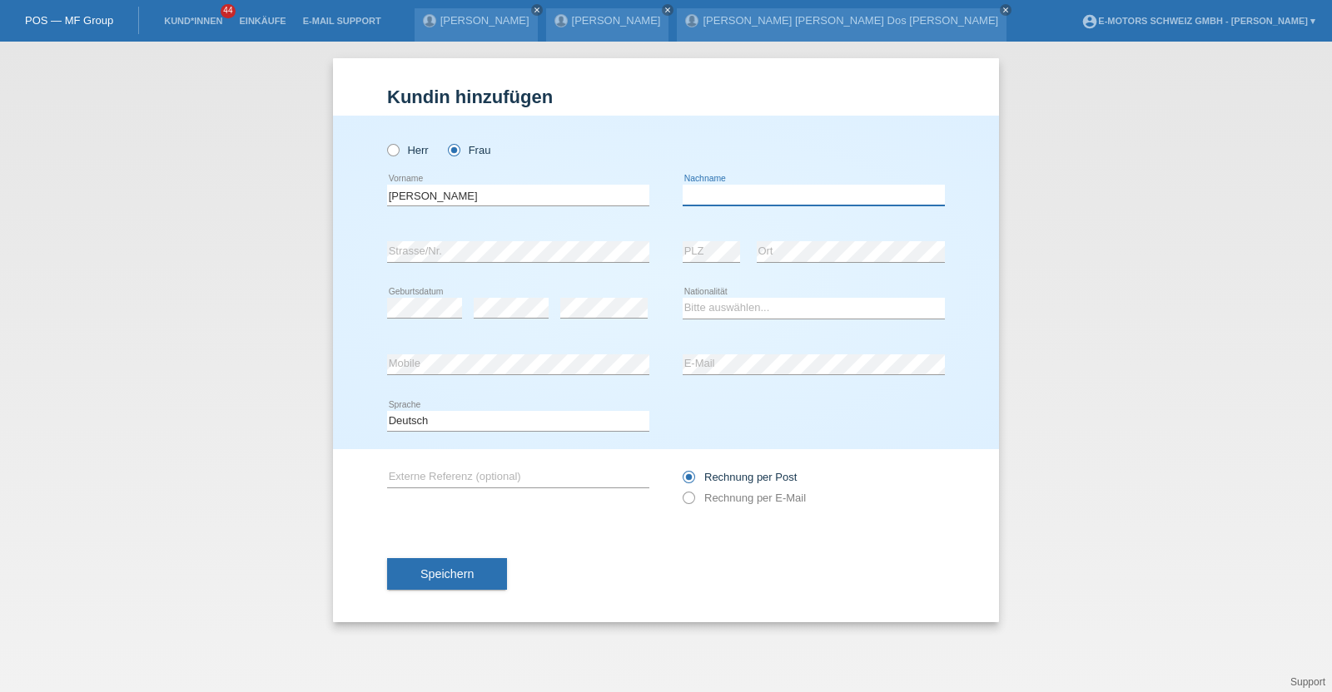
click at [761, 191] on input "text" at bounding box center [813, 195] width 262 height 21
type input "[PERSON_NAME]"
click at [741, 305] on select "Bitte auswählen... [GEOGRAPHIC_DATA] [GEOGRAPHIC_DATA] [GEOGRAPHIC_DATA] [GEOGR…" at bounding box center [813, 308] width 262 height 20
select select "CH"
click at [682, 298] on select "Bitte auswählen... [GEOGRAPHIC_DATA] [GEOGRAPHIC_DATA] [GEOGRAPHIC_DATA] [GEOGR…" at bounding box center [813, 308] width 262 height 20
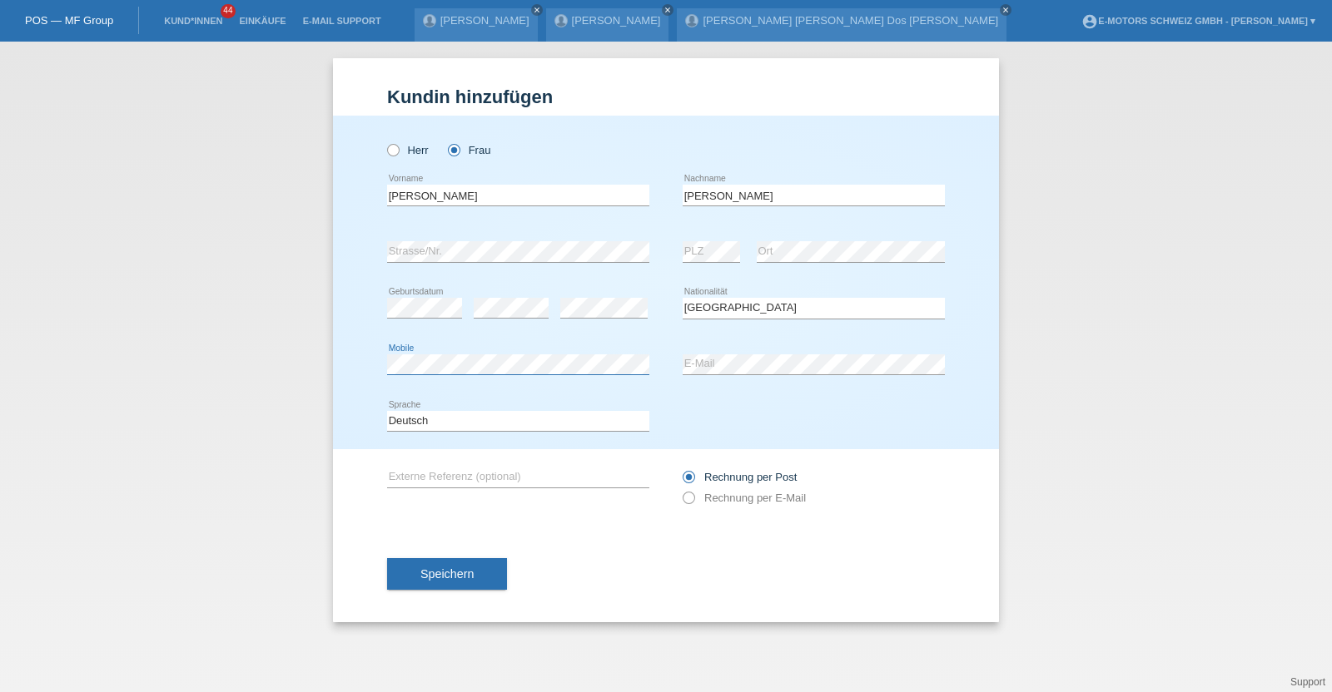
click at [325, 368] on div "Kund*in hinzufügen [PERSON_NAME] hinzufügen [PERSON_NAME] hinzufügen [PERSON_NA…" at bounding box center [666, 367] width 1332 height 651
click at [451, 585] on button "Speichern" at bounding box center [447, 574] width 120 height 32
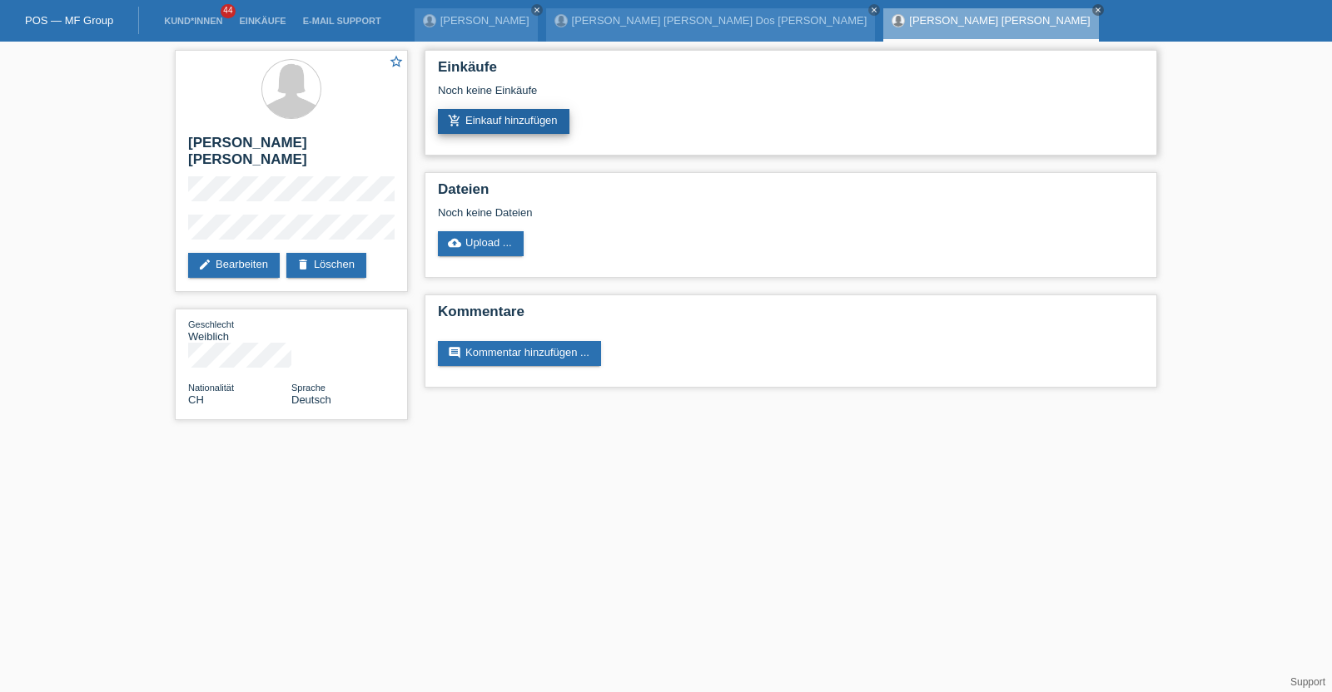
click at [492, 124] on link "add_shopping_cart Einkauf hinzufügen" at bounding box center [503, 121] width 131 height 25
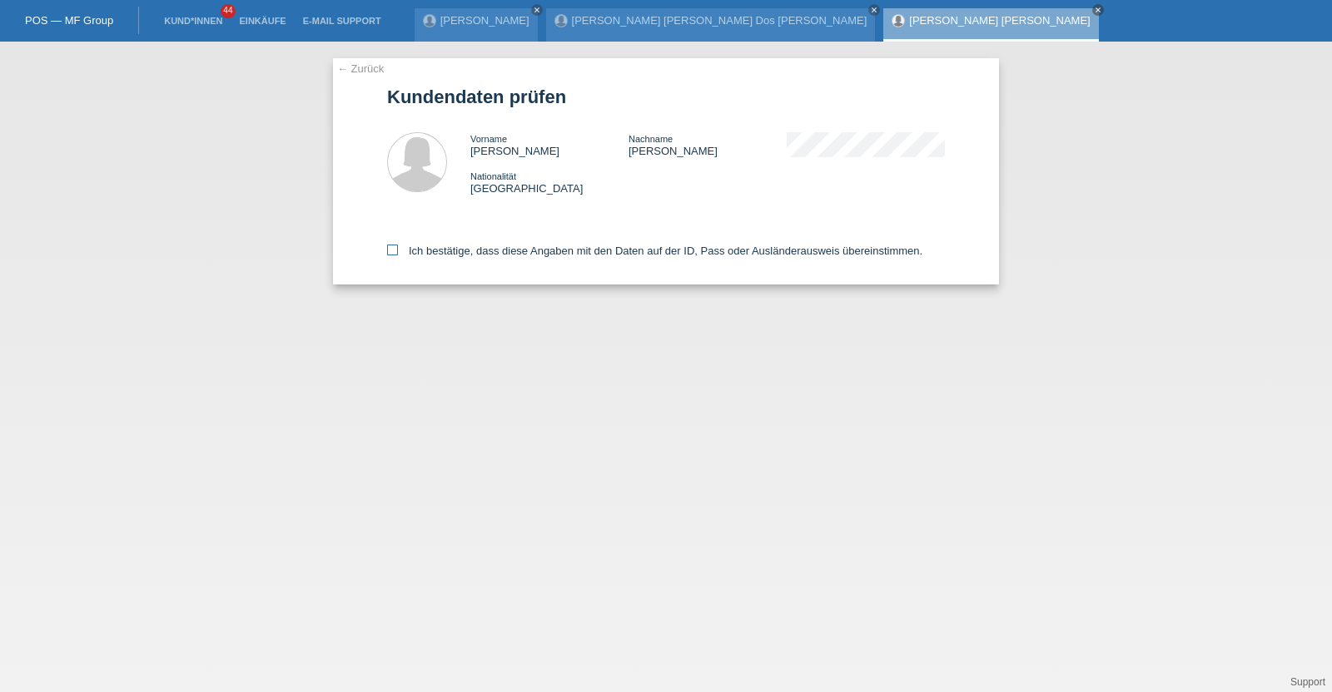
click at [528, 247] on label "Ich bestätige, dass diese Angaben mit den Daten auf der ID, Pass oder Ausländer…" at bounding box center [654, 251] width 535 height 12
click at [398, 247] on input "Ich bestätige, dass diese Angaben mit den Daten auf der ID, Pass oder Ausländer…" at bounding box center [392, 250] width 11 height 11
checkbox input "true"
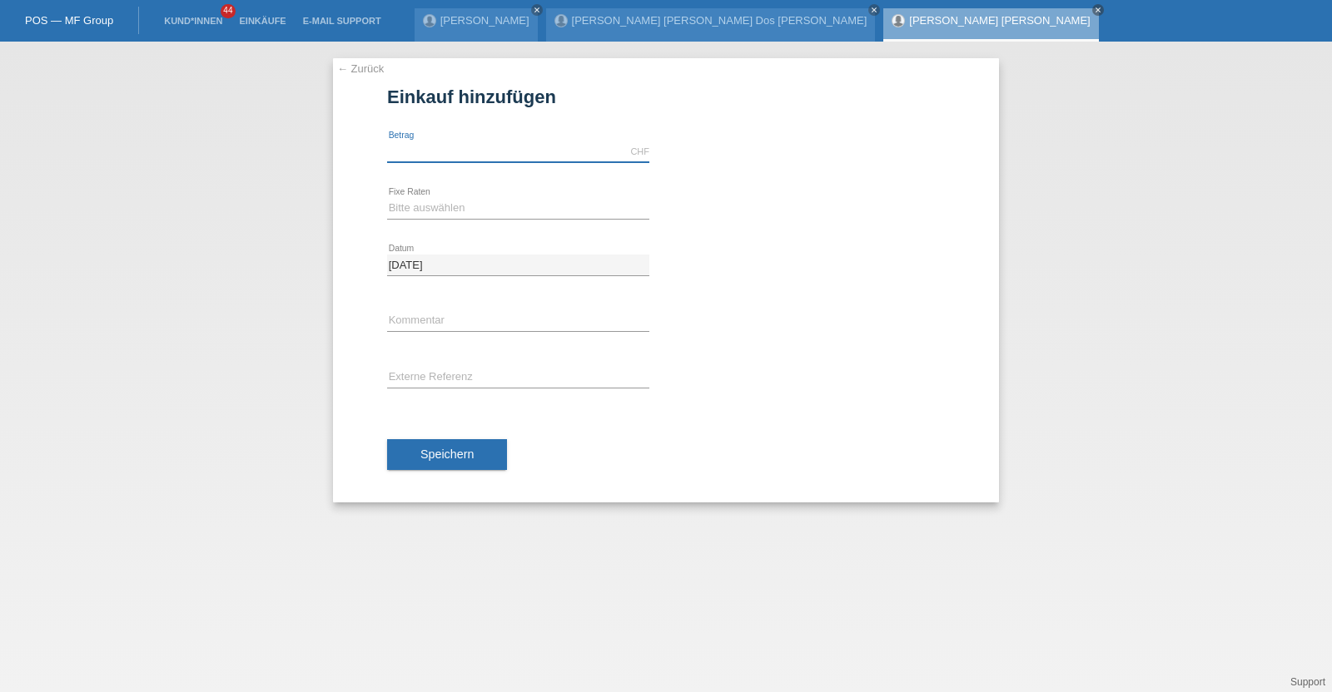
click at [502, 147] on input "text" at bounding box center [518, 151] width 262 height 21
type input "3790.00"
click at [458, 219] on icon at bounding box center [518, 219] width 262 height 1
click at [454, 209] on select "Bitte auswählen 12 Raten 24 Raten 36 Raten 48 Raten" at bounding box center [518, 208] width 262 height 20
select select "214"
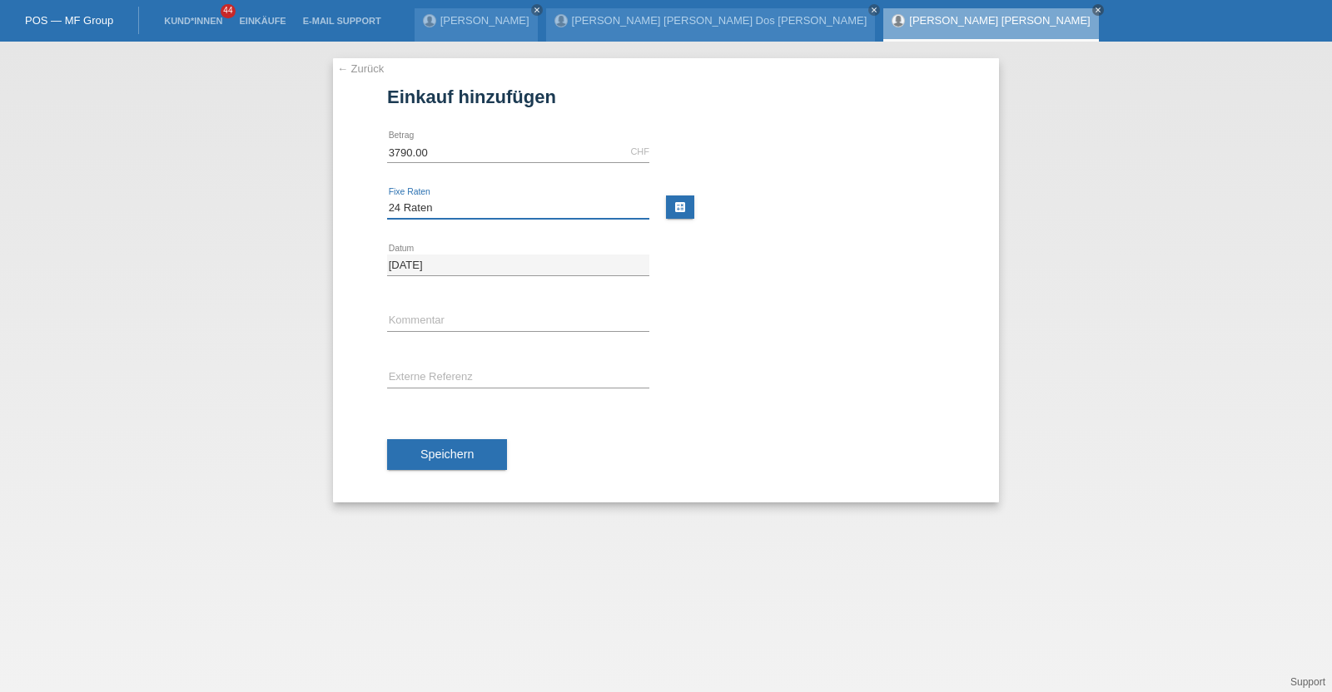
click at [387, 198] on select "Bitte auswählen 12 Raten 24 Raten 36 Raten 48 Raten" at bounding box center [518, 208] width 262 height 20
click at [445, 317] on input "text" at bounding box center [518, 321] width 262 height 21
type input "KENAN"
click at [468, 454] on span "Speichern" at bounding box center [446, 454] width 53 height 13
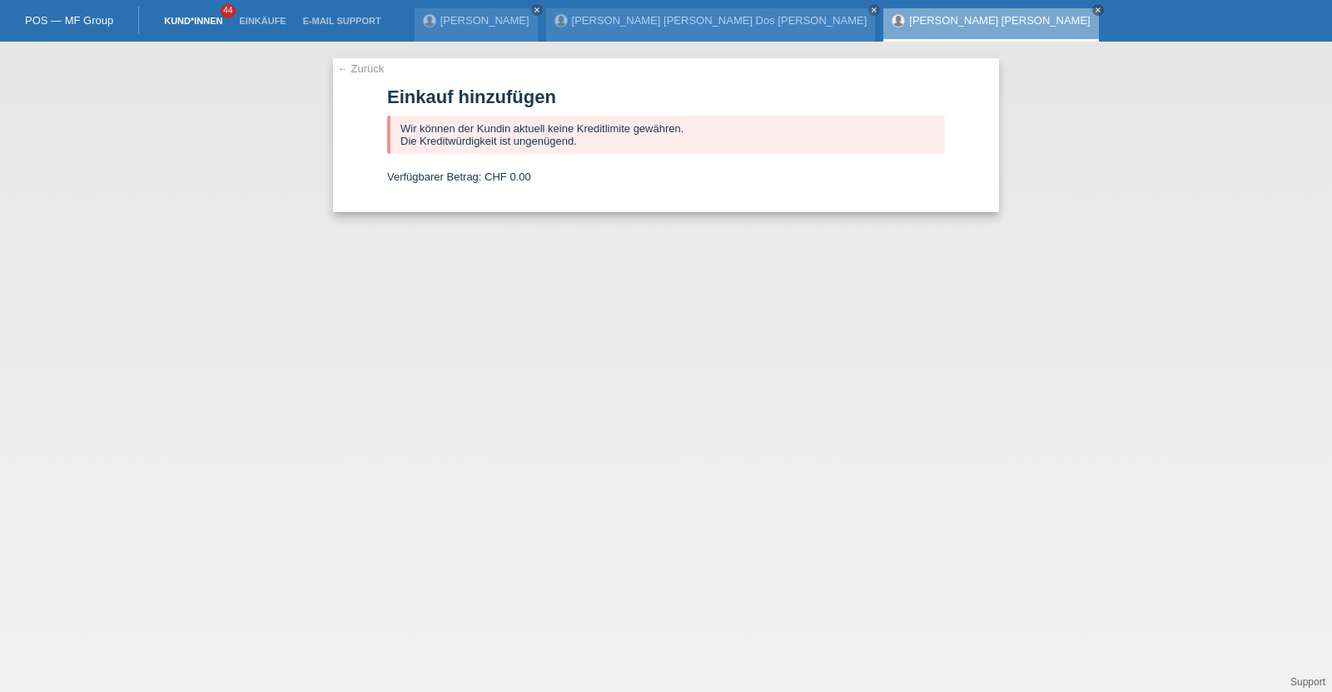
click at [216, 20] on link "Kund*innen" at bounding box center [193, 21] width 75 height 10
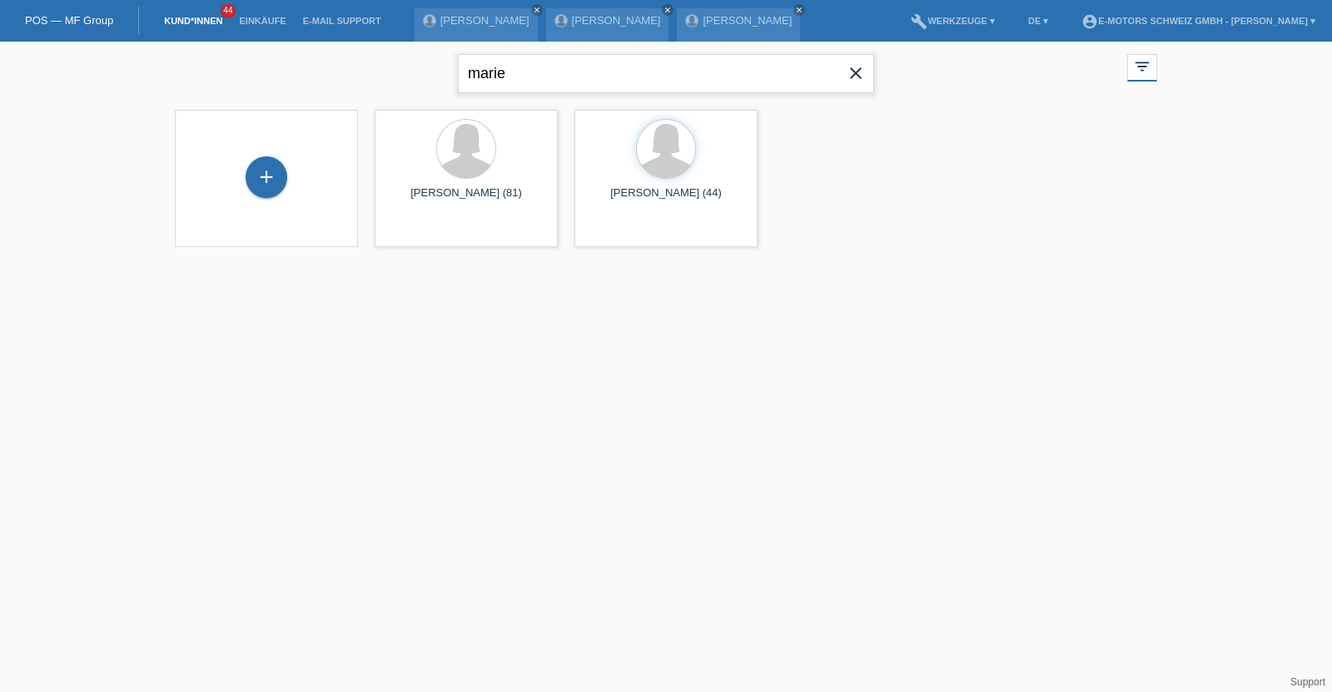
drag, startPoint x: 603, startPoint y: 86, endPoint x: 323, endPoint y: 72, distance: 280.8
click at [323, 72] on div "marie close filter_list view_module Alle Kund*innen anzeigen star Markierte Kun…" at bounding box center [665, 72] width 999 height 60
type input "overhage"
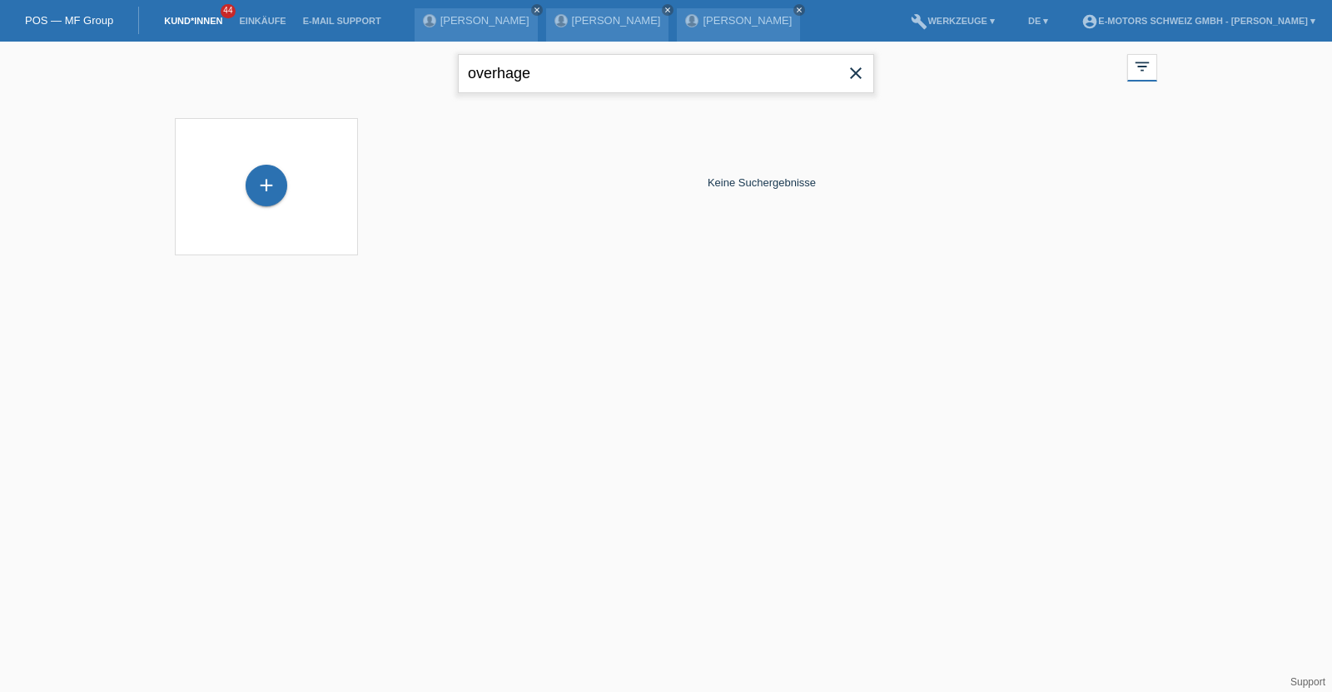
drag, startPoint x: 656, startPoint y: 76, endPoint x: 325, endPoint y: 96, distance: 331.8
click at [325, 96] on div "overhage close filter_list view_module Alle Kund*innen anzeigen star Markierte …" at bounding box center [665, 72] width 999 height 60
click at [270, 181] on div "+" at bounding box center [266, 186] width 42 height 42
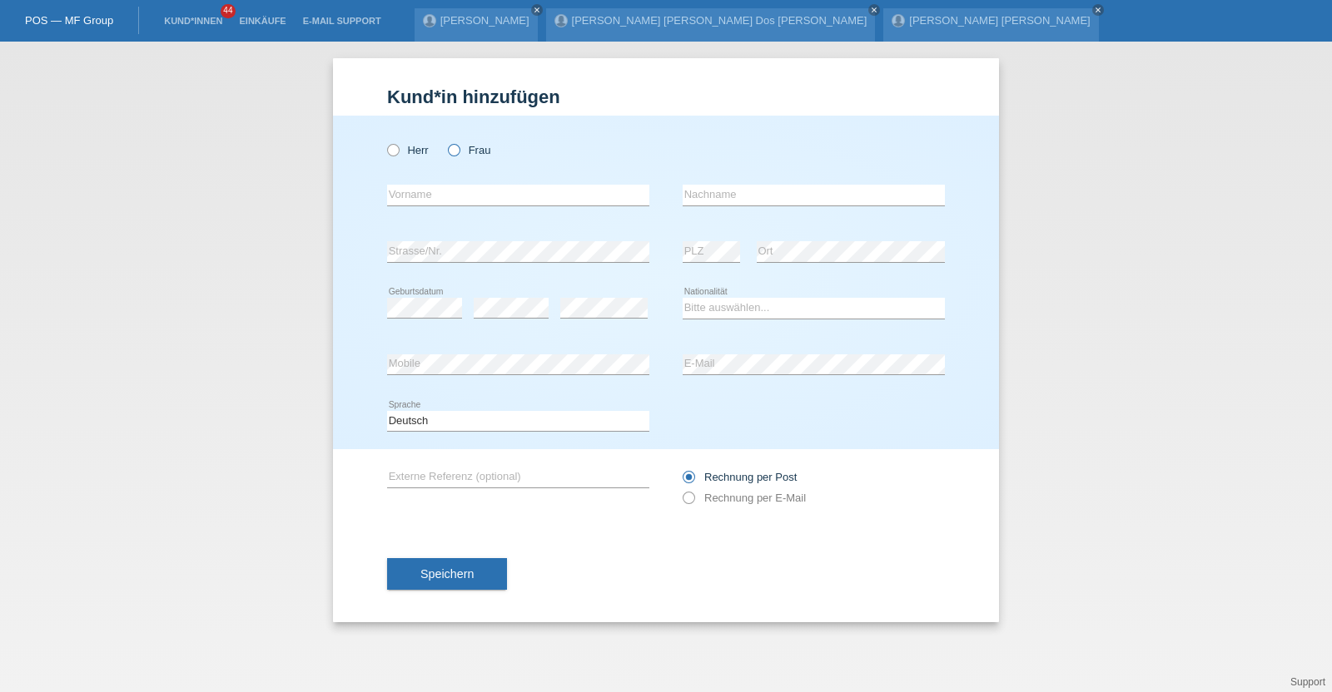
click at [470, 147] on label "Frau" at bounding box center [469, 150] width 42 height 12
click at [459, 147] on input "Frau" at bounding box center [453, 149] width 11 height 11
radio input "true"
click at [549, 195] on input "text" at bounding box center [518, 195] width 262 height 21
paste input "Overhage"
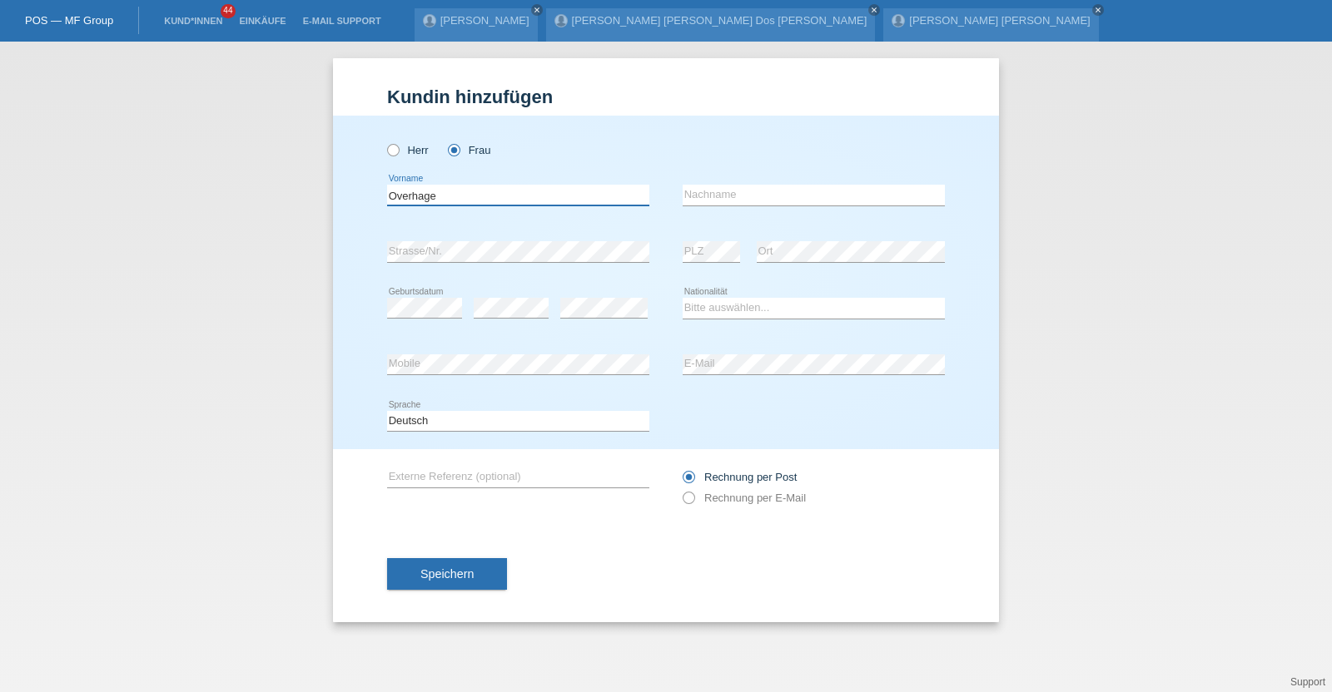
type input "Overhage"
click at [698, 186] on input "text" at bounding box center [813, 195] width 262 height 21
paste input "Overhage"
type input "Overhage"
drag, startPoint x: 489, startPoint y: 189, endPoint x: 272, endPoint y: 181, distance: 216.5
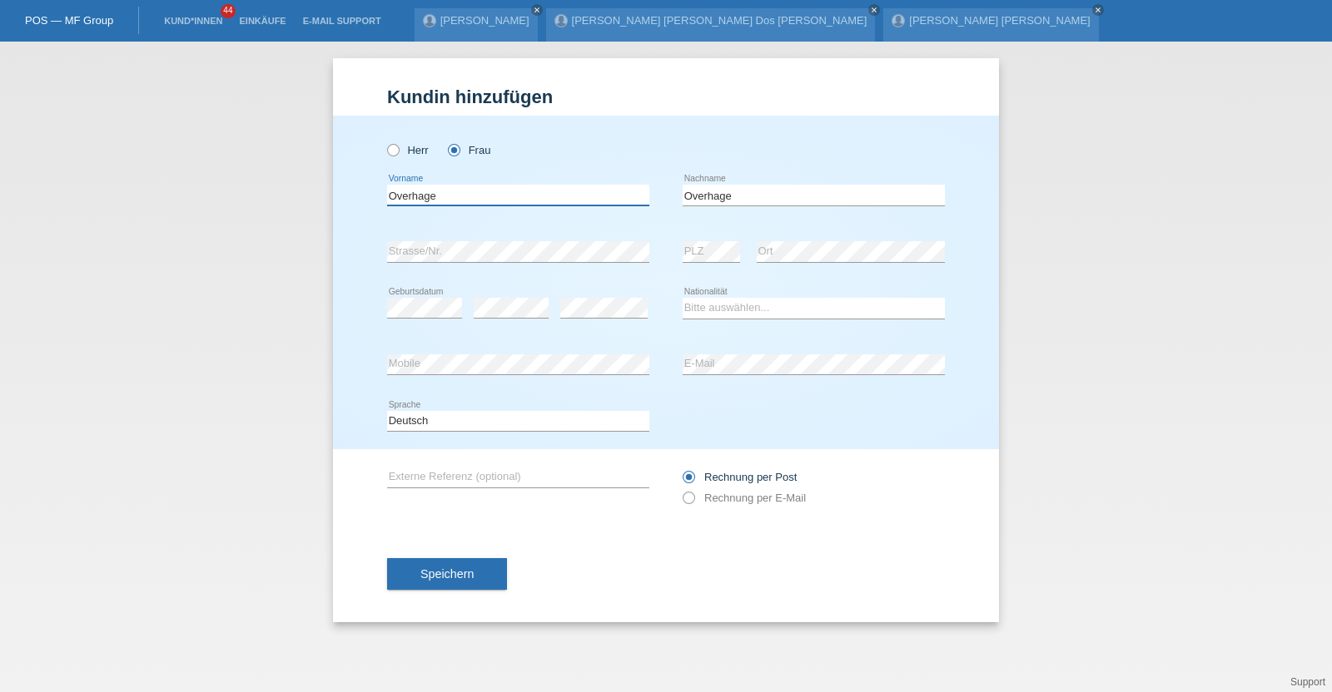
click at [272, 181] on div "Kund*in hinzufügen [PERSON_NAME] hinzufügen [PERSON_NAME] hinzufügen [PERSON_NA…" at bounding box center [666, 367] width 1332 height 651
type input "[PERSON_NAME]"
click at [720, 328] on div "Bitte auswählen... Schweiz Deutschland Liechtenstein Österreich ------------ Af…" at bounding box center [813, 308] width 262 height 57
click at [719, 295] on div "Bitte auswählen... Schweiz Deutschland Liechtenstein Österreich ------------ Af…" at bounding box center [813, 308] width 262 height 57
click at [722, 301] on select "Bitte auswählen... Schweiz Deutschland Liechtenstein Österreich ------------ Af…" at bounding box center [813, 308] width 262 height 20
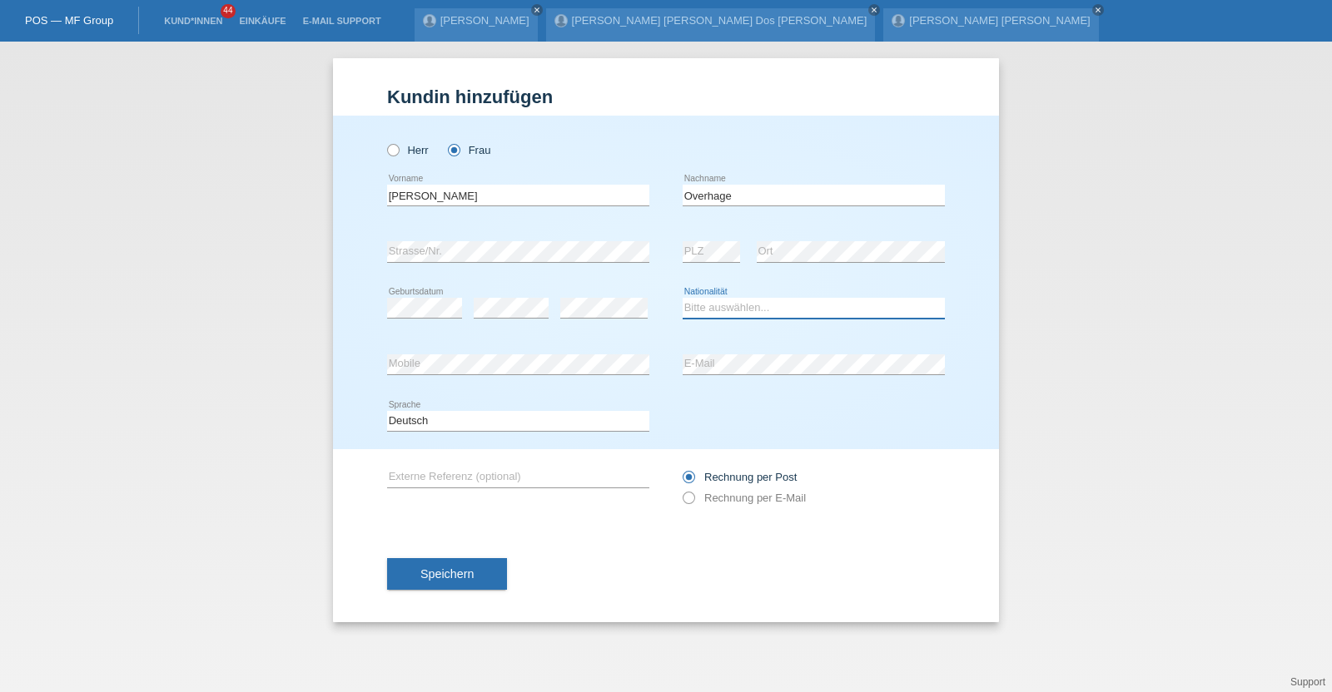
select select "CH"
click at [682, 298] on select "Bitte auswählen... Schweiz Deutschland Liechtenstein Österreich ------------ Af…" at bounding box center [813, 308] width 262 height 20
click at [613, 365] on div "error Mobile error E-Mail" at bounding box center [666, 365] width 558 height 57
click at [501, 322] on div "error" at bounding box center [511, 308] width 75 height 57
click at [439, 572] on span "Speichern" at bounding box center [446, 574] width 53 height 13
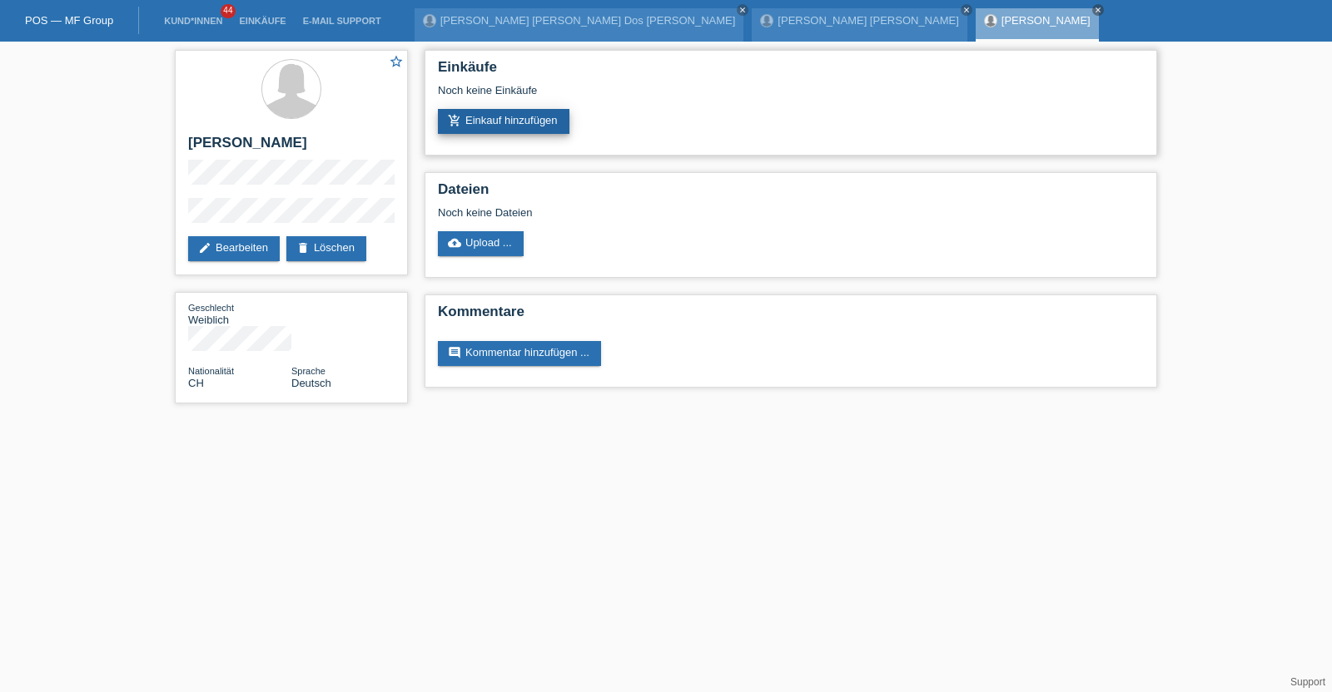
click at [502, 129] on link "add_shopping_cart Einkauf hinzufügen" at bounding box center [503, 121] width 131 height 25
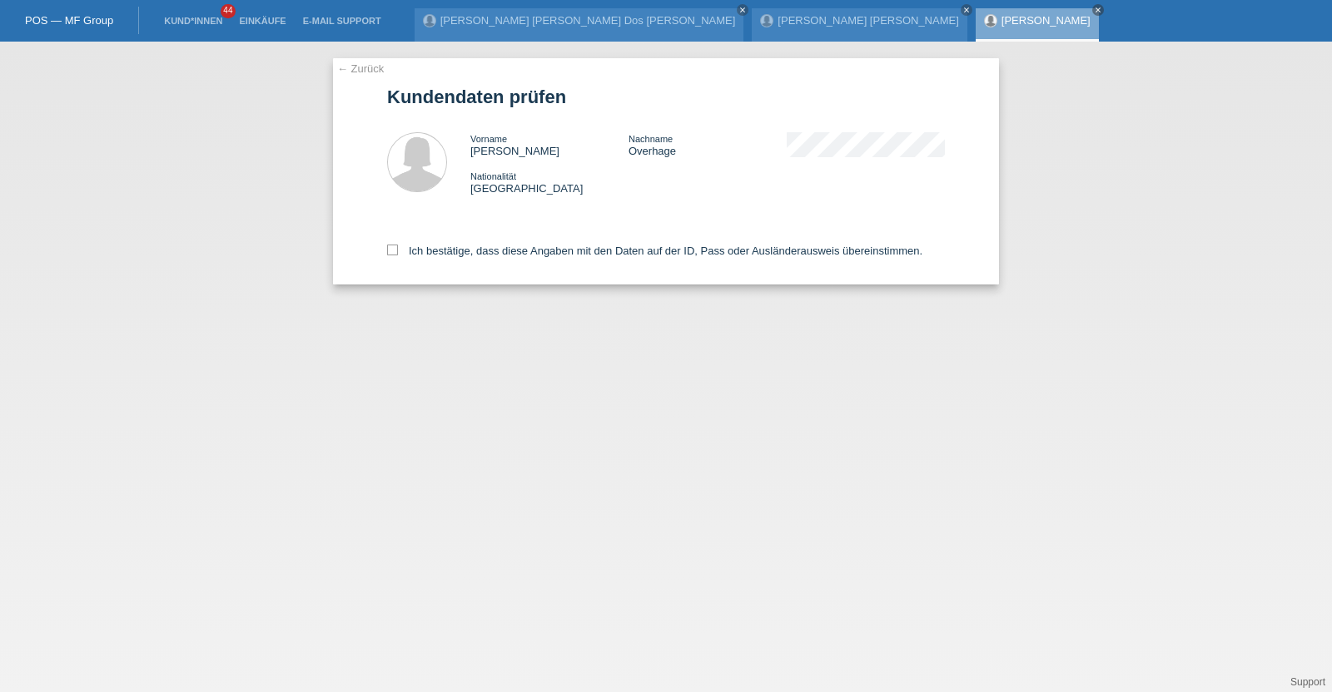
click at [451, 241] on div "Ich bestätige, dass diese Angaben mit den Daten auf der ID, Pass oder Ausländer…" at bounding box center [666, 247] width 558 height 73
click at [453, 252] on label "Ich bestätige, dass diese Angaben mit den Daten auf der ID, Pass oder Ausländer…" at bounding box center [654, 251] width 535 height 12
click at [398, 252] on input "Ich bestätige, dass diese Angaben mit den Daten auf der ID, Pass oder Ausländer…" at bounding box center [392, 250] width 11 height 11
checkbox input "true"
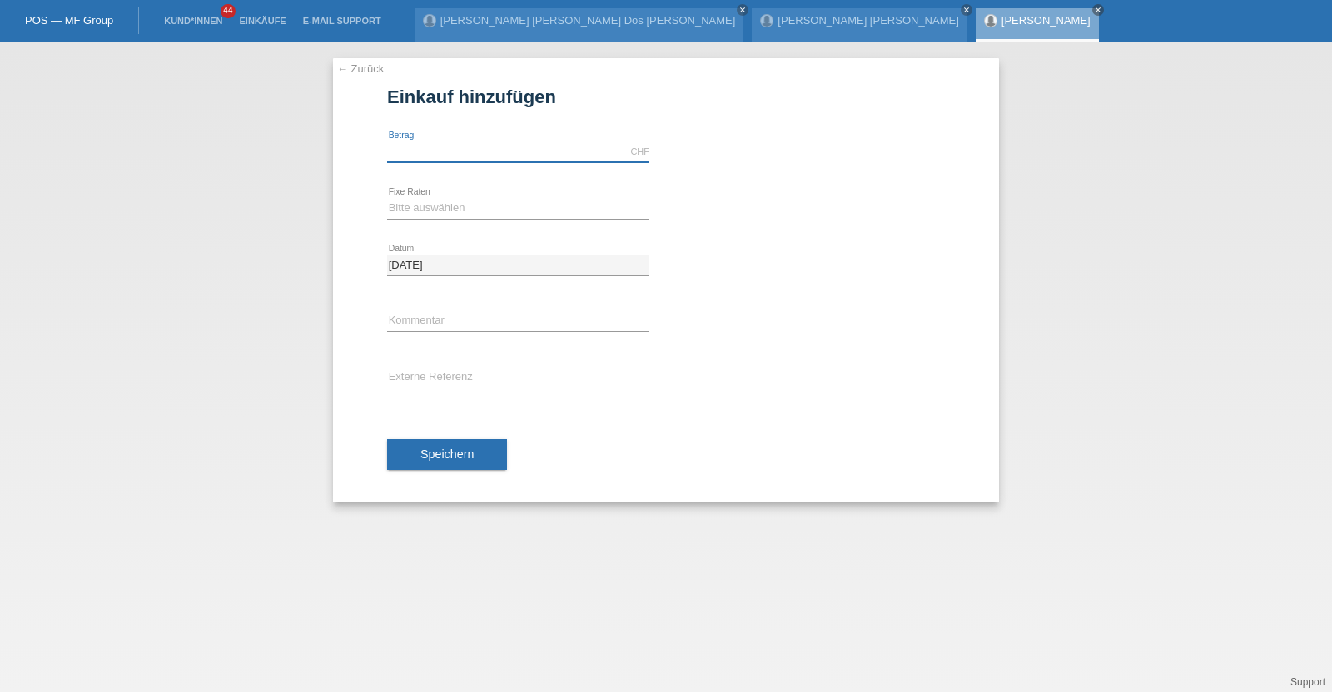
click at [474, 151] on input "text" at bounding box center [518, 151] width 262 height 21
type input "2890.00"
click at [454, 195] on div "Bitte auswählen 12 Raten 24 Raten 36 Raten 48 Raten error Fixe Raten" at bounding box center [518, 209] width 262 height 57
click at [454, 201] on select "Bitte auswählen 12 Raten 24 Raten 36 Raten 48 Raten" at bounding box center [518, 208] width 262 height 20
select select "213"
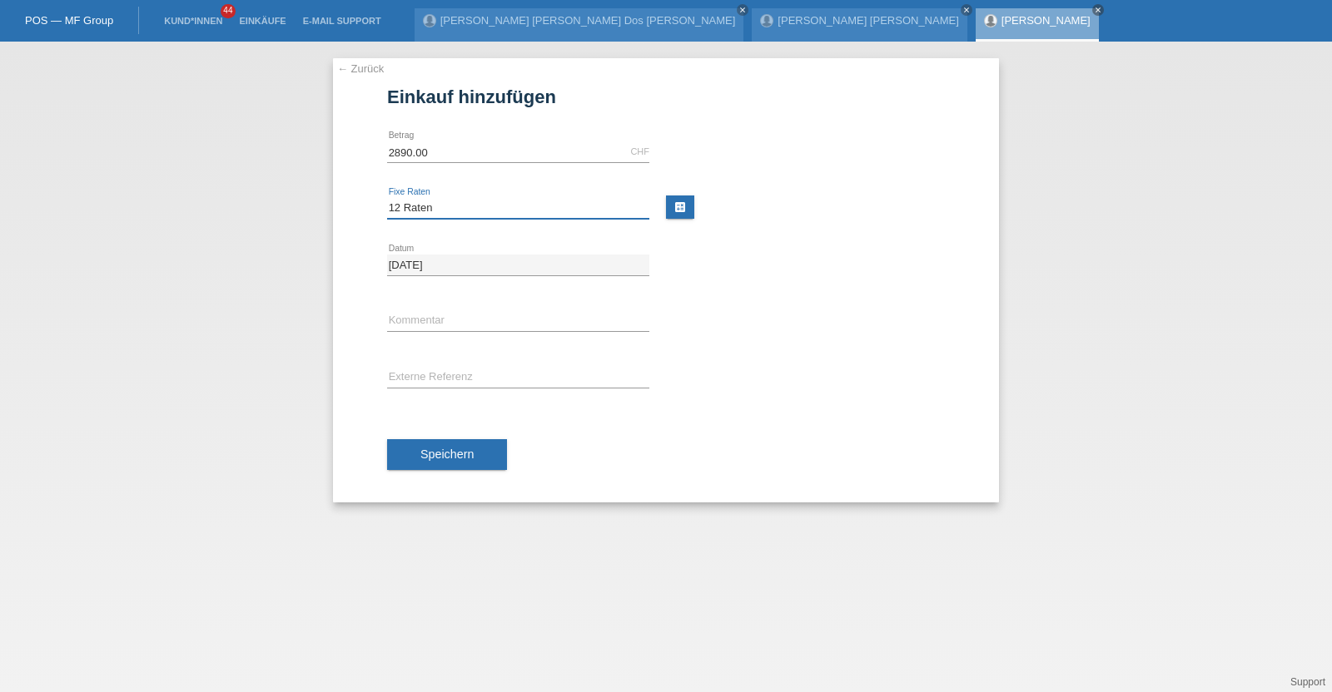
click at [387, 198] on select "Bitte auswählen 12 Raten 24 Raten 36 Raten 48 Raten" at bounding box center [518, 208] width 262 height 20
click at [444, 452] on span "Speichern" at bounding box center [446, 454] width 53 height 13
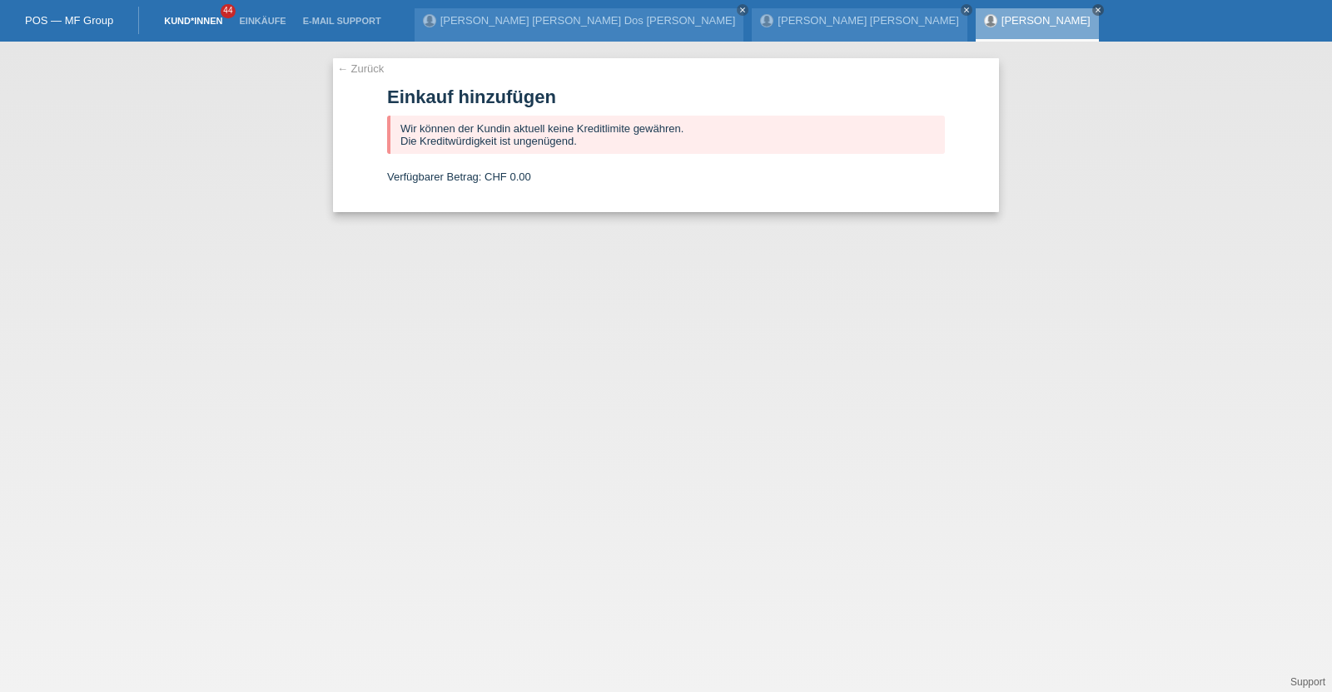
click at [213, 20] on link "Kund*innen" at bounding box center [193, 21] width 75 height 10
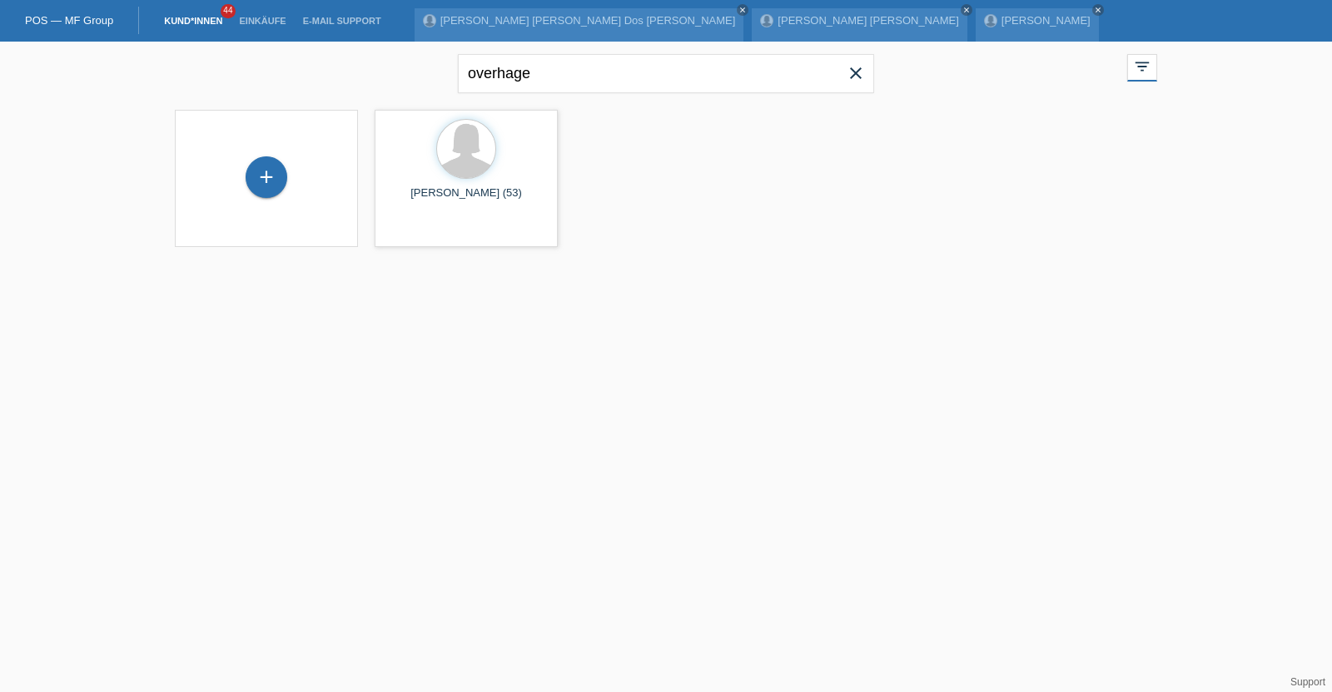
click at [855, 69] on icon "close" at bounding box center [856, 73] width 20 height 20
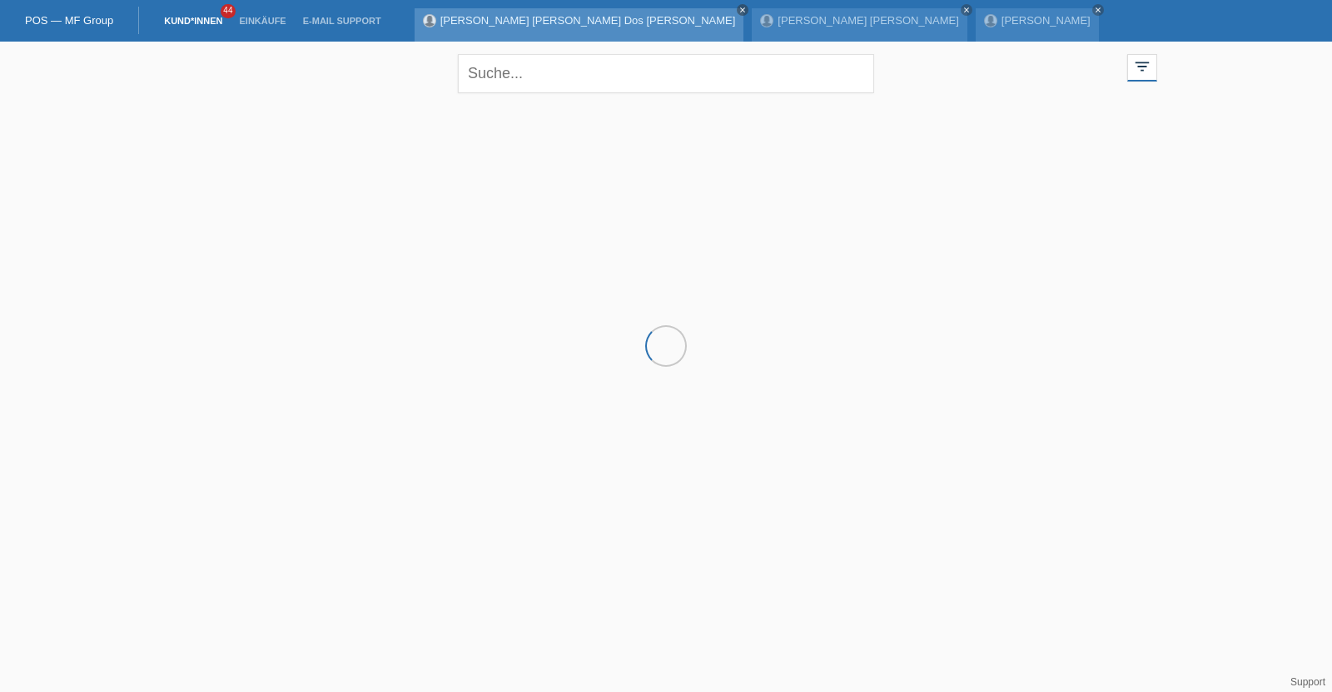
click at [738, 6] on icon "close" at bounding box center [742, 10] width 8 height 8
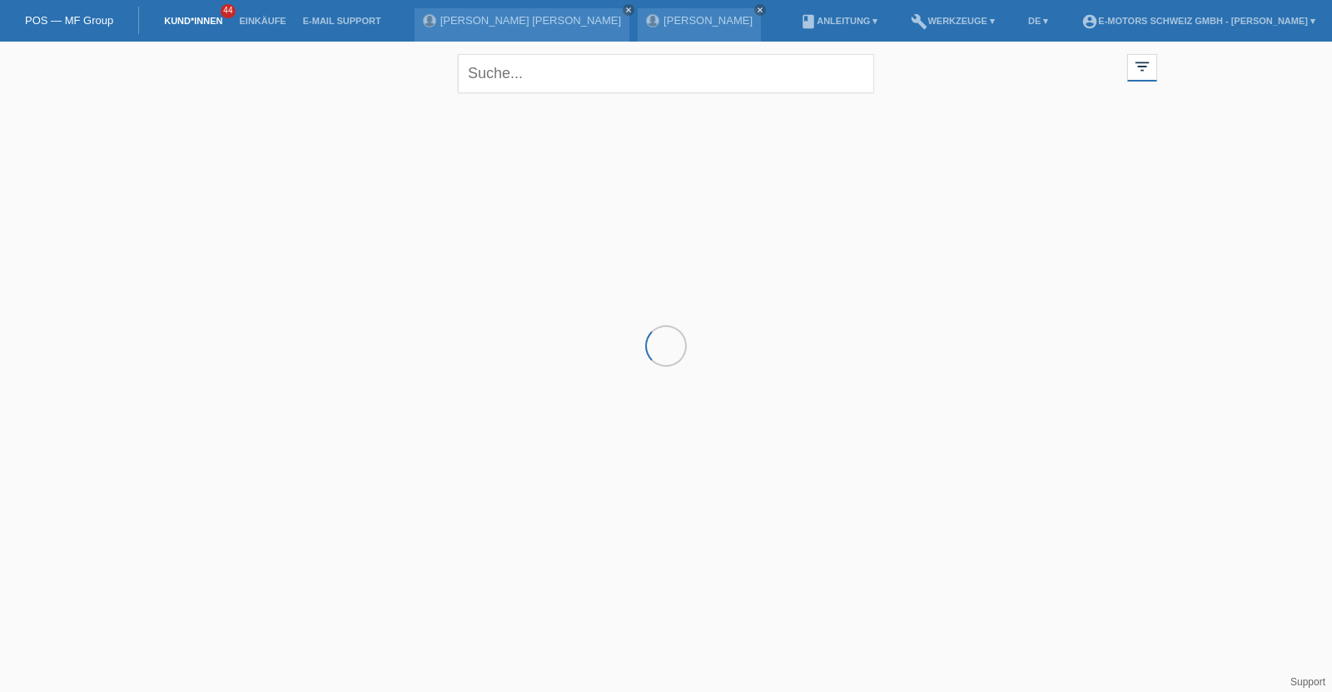
click at [612, 5] on div "[PERSON_NAME] [PERSON_NAME] close [PERSON_NAME] close" at bounding box center [591, 21] width 355 height 42
click at [624, 8] on icon "close" at bounding box center [628, 10] width 8 height 8
click at [541, 7] on icon "close" at bounding box center [537, 10] width 8 height 8
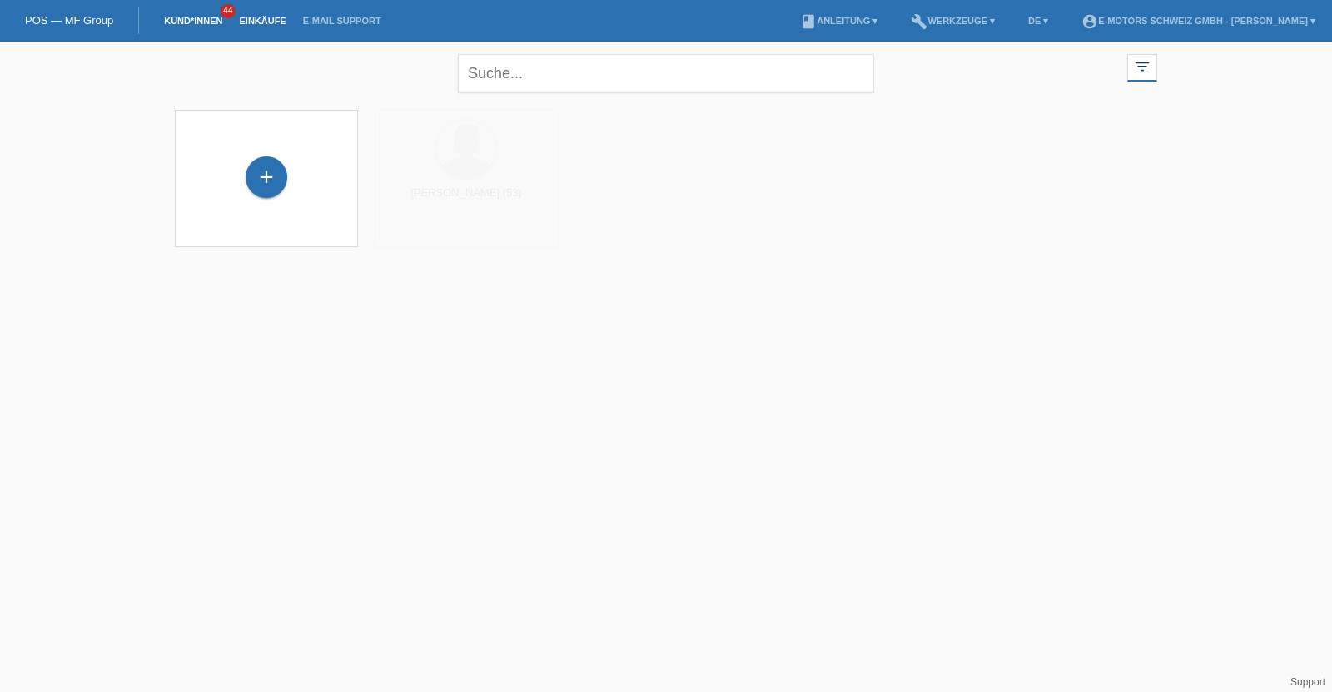
click at [257, 20] on link "Einkäufe" at bounding box center [262, 21] width 63 height 10
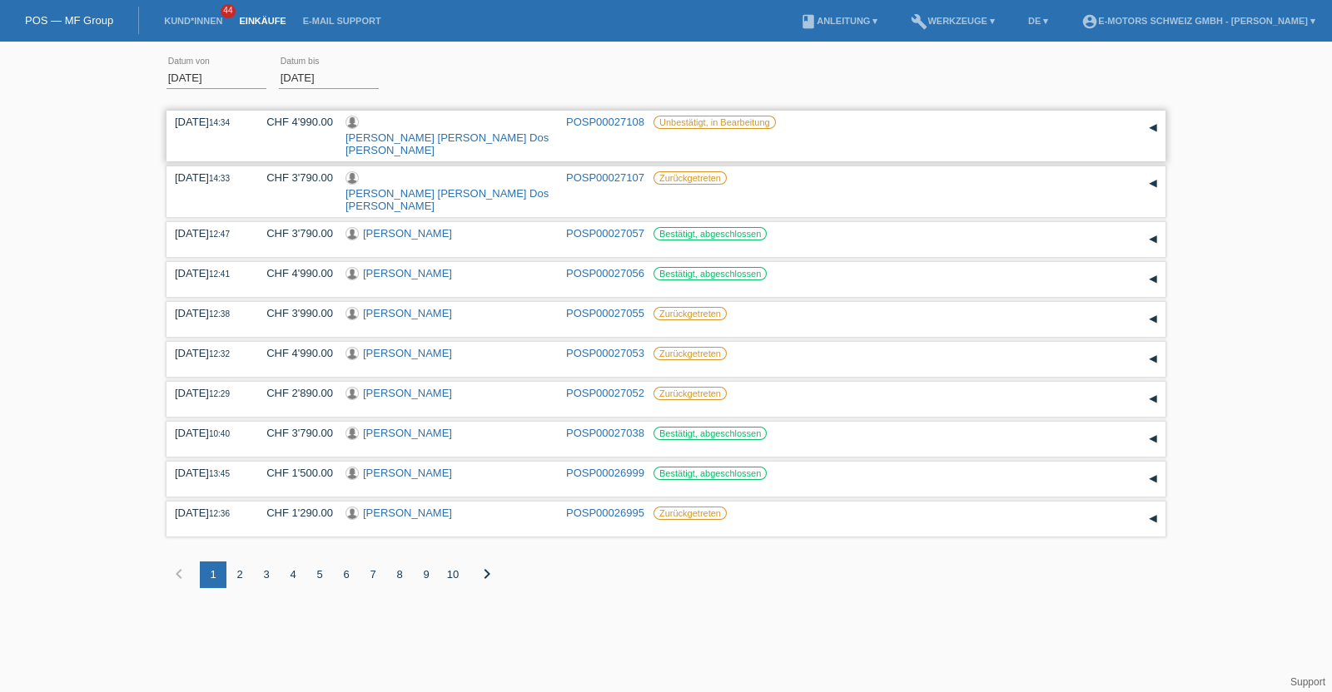
click at [456, 131] on link "[PERSON_NAME] [PERSON_NAME] Dos [PERSON_NAME]" at bounding box center [446, 143] width 203 height 25
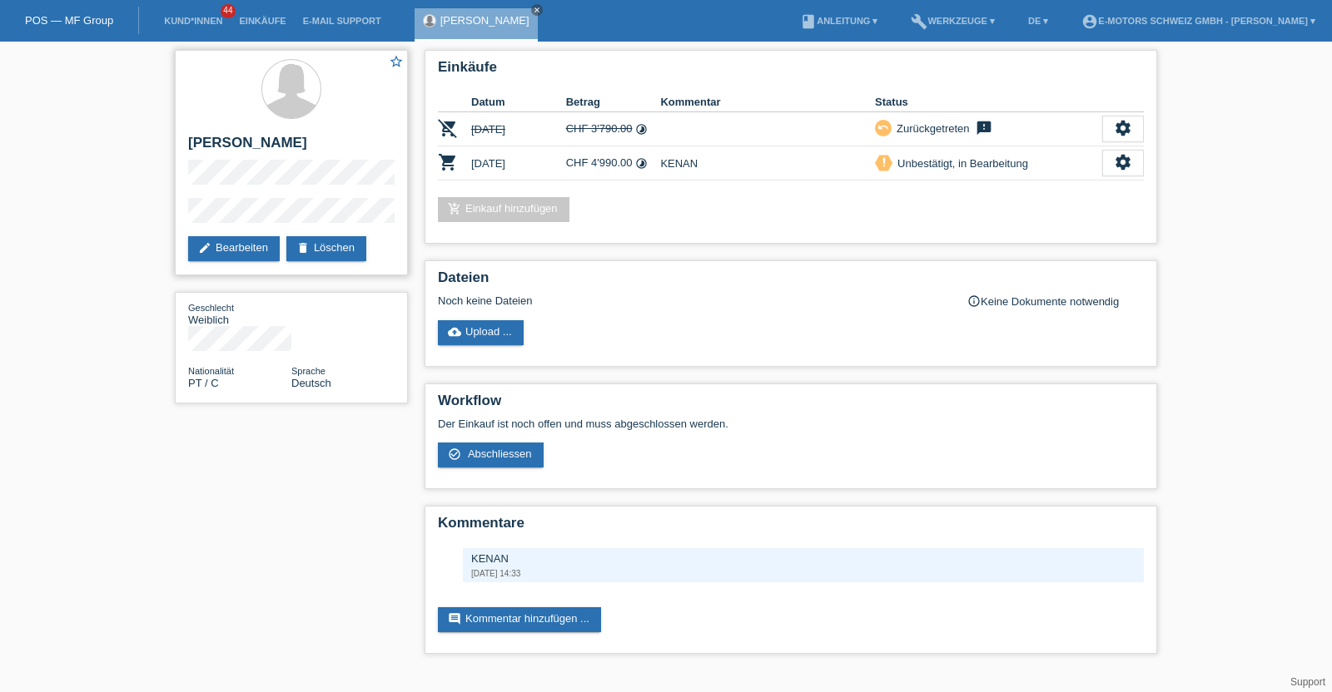
drag, startPoint x: 292, startPoint y: 207, endPoint x: 185, endPoint y: 222, distance: 108.4
click at [185, 222] on div "star_border Ilda Marlene Dos Santos Martinho edit Bearbeiten delete Löschen" at bounding box center [291, 163] width 233 height 226
click at [202, 160] on h2 "[PERSON_NAME]" at bounding box center [291, 147] width 206 height 25
copy h2 "Martinho"
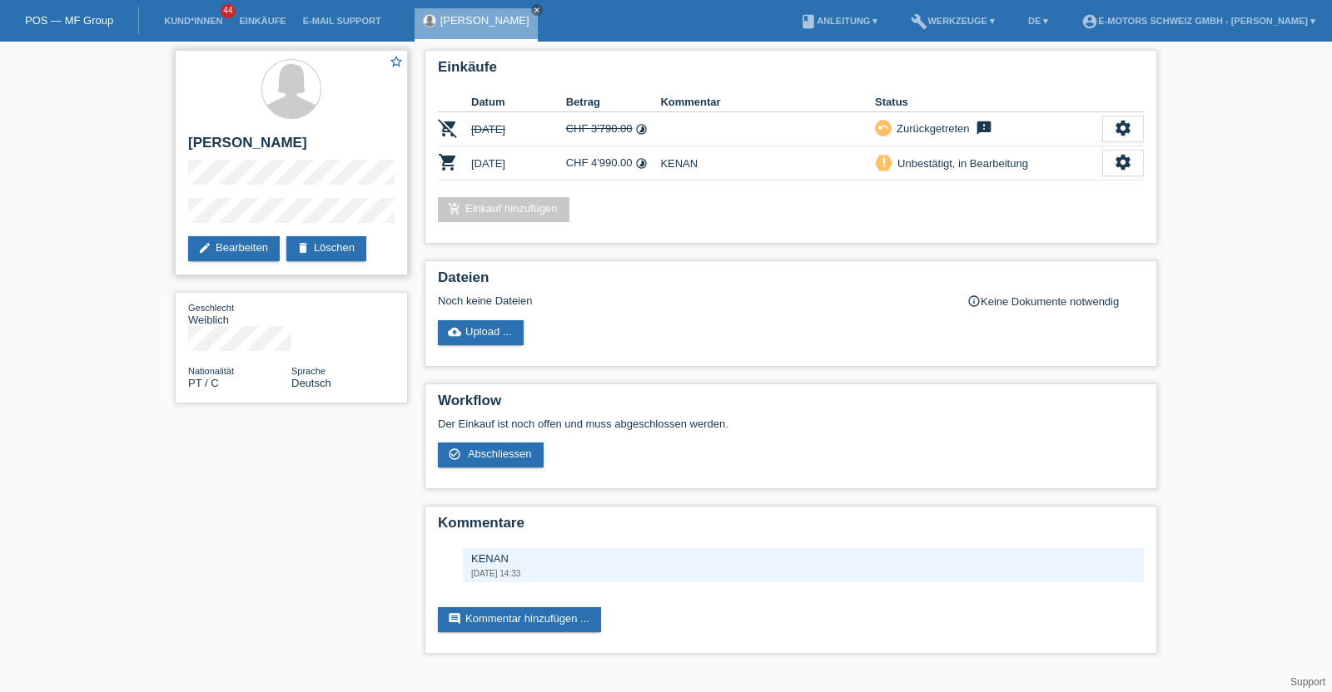
click at [305, 160] on h2 "[PERSON_NAME]" at bounding box center [291, 147] width 206 height 25
click at [262, 18] on link "Einkäufe" at bounding box center [262, 21] width 63 height 10
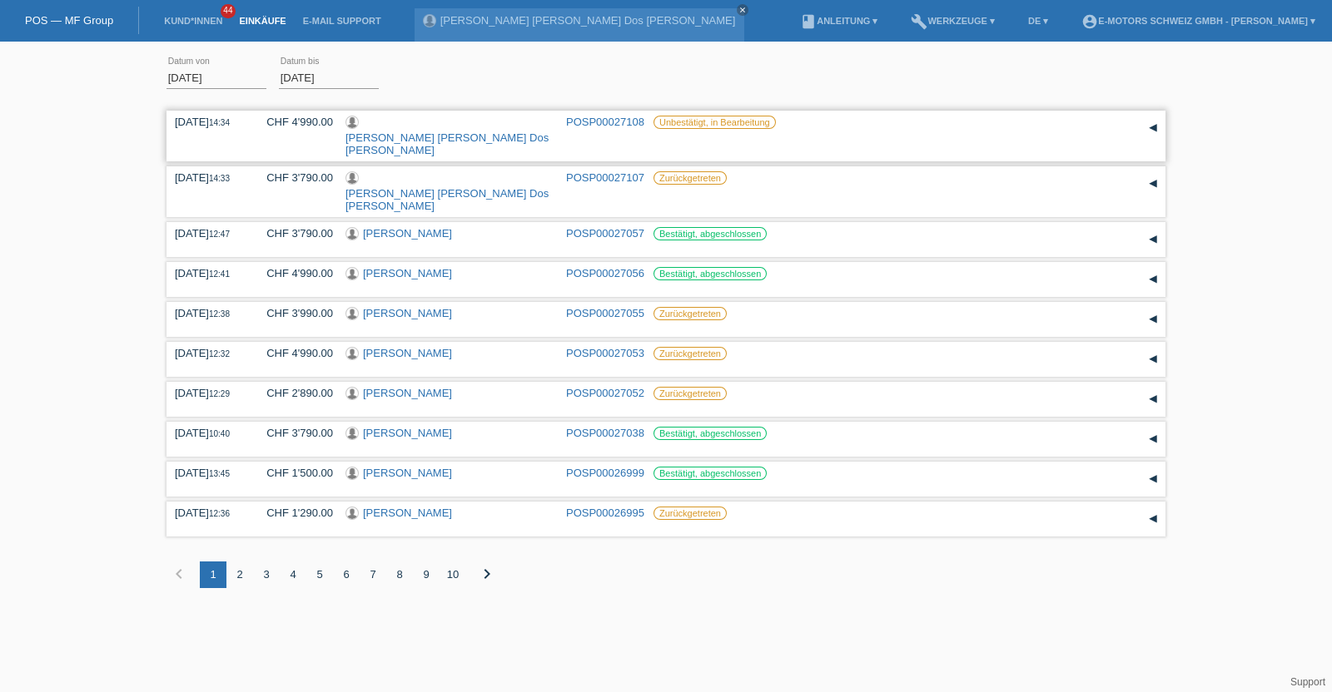
click at [447, 131] on link "[PERSON_NAME] [PERSON_NAME] Dos [PERSON_NAME]" at bounding box center [446, 143] width 203 height 25
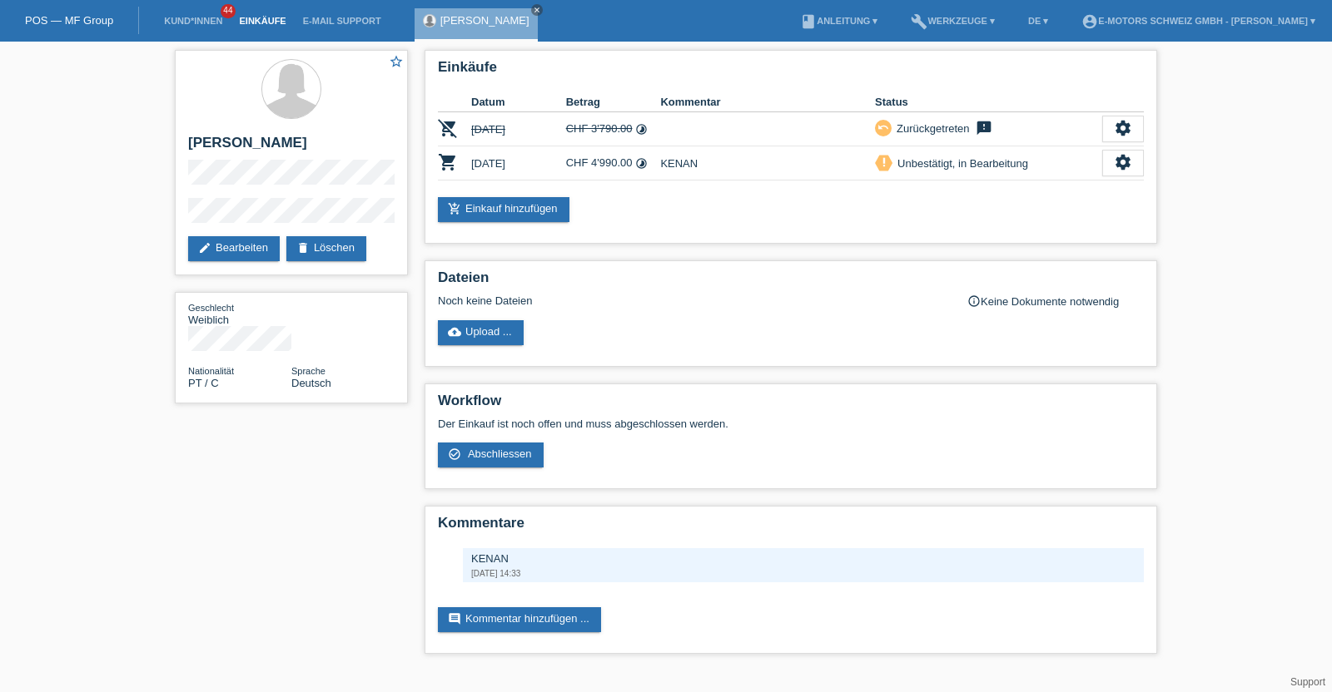
click at [255, 18] on link "Einkäufe" at bounding box center [262, 21] width 63 height 10
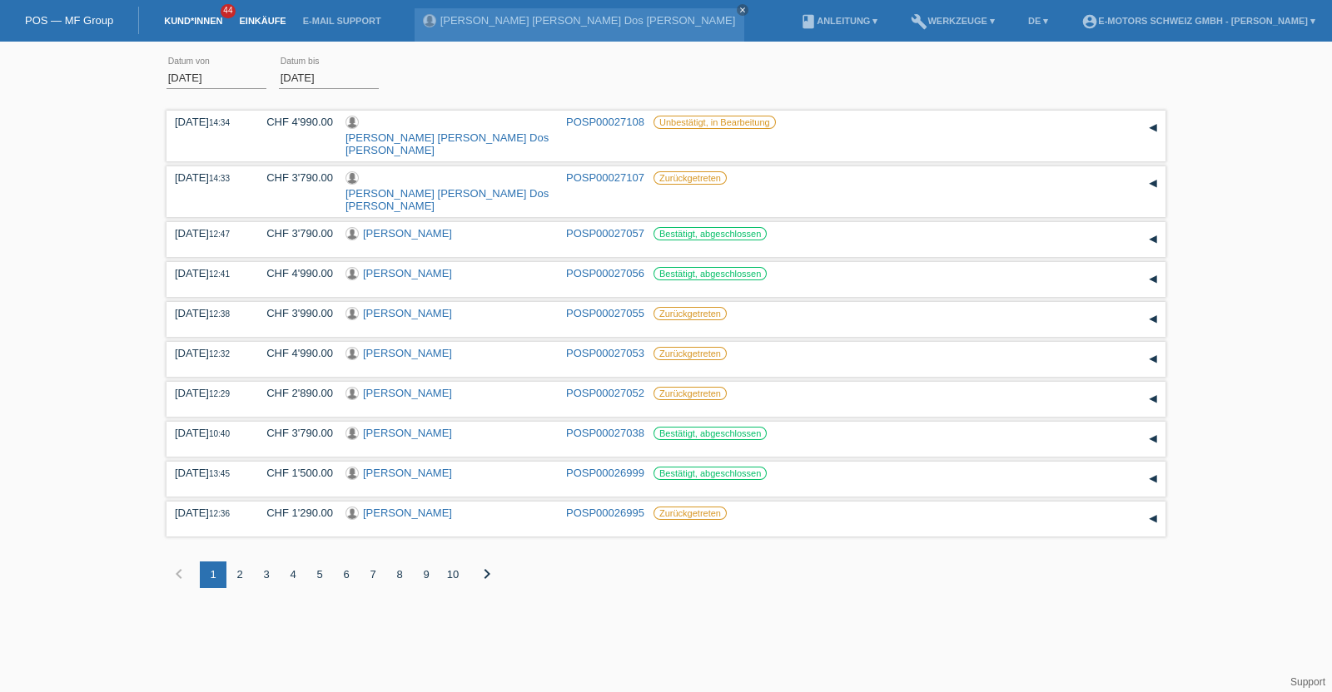
click at [184, 25] on link "Kund*innen" at bounding box center [193, 21] width 75 height 10
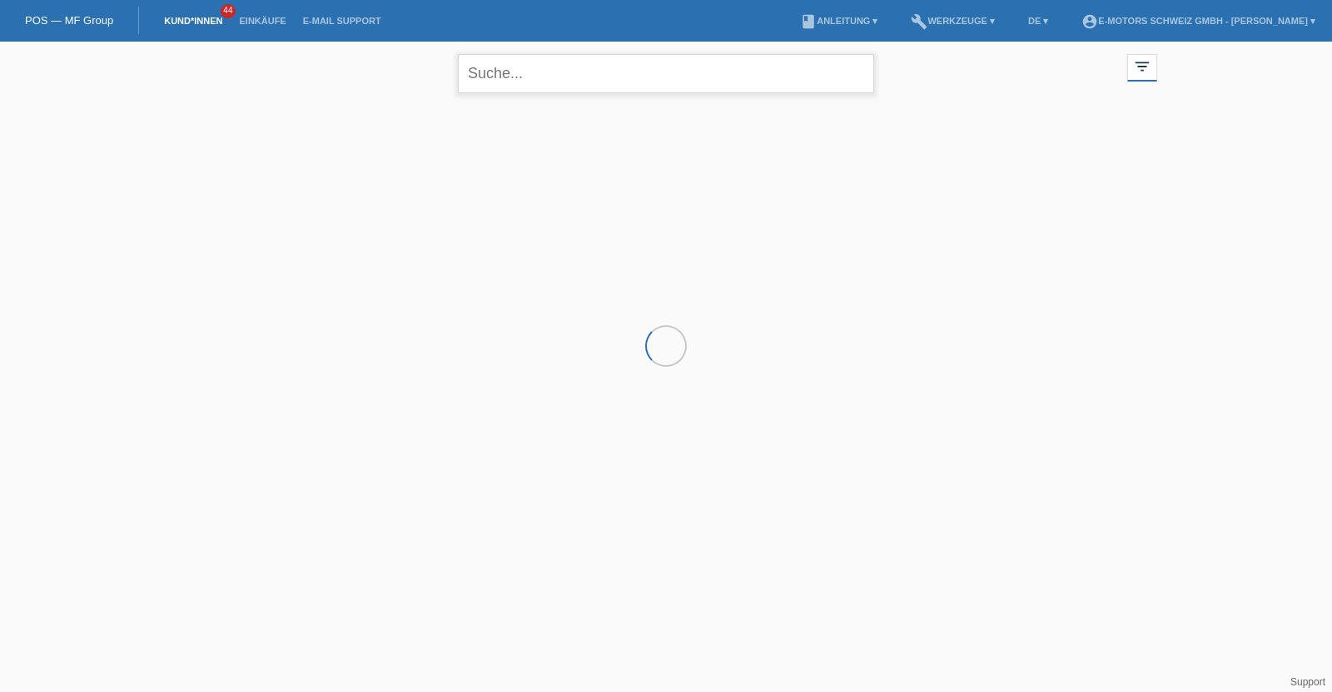
click at [549, 78] on input "text" at bounding box center [666, 73] width 416 height 39
type input "[PERSON_NAME]"
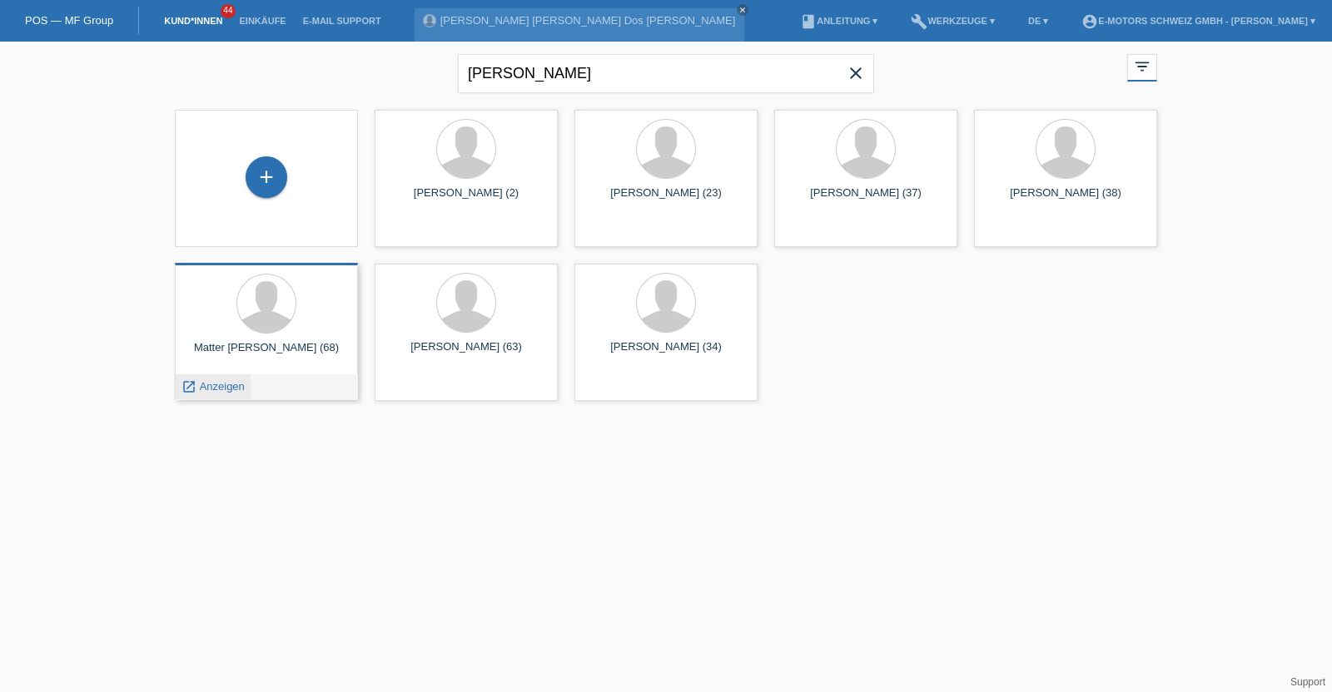
click at [224, 392] on span "Anzeigen" at bounding box center [222, 386] width 45 height 12
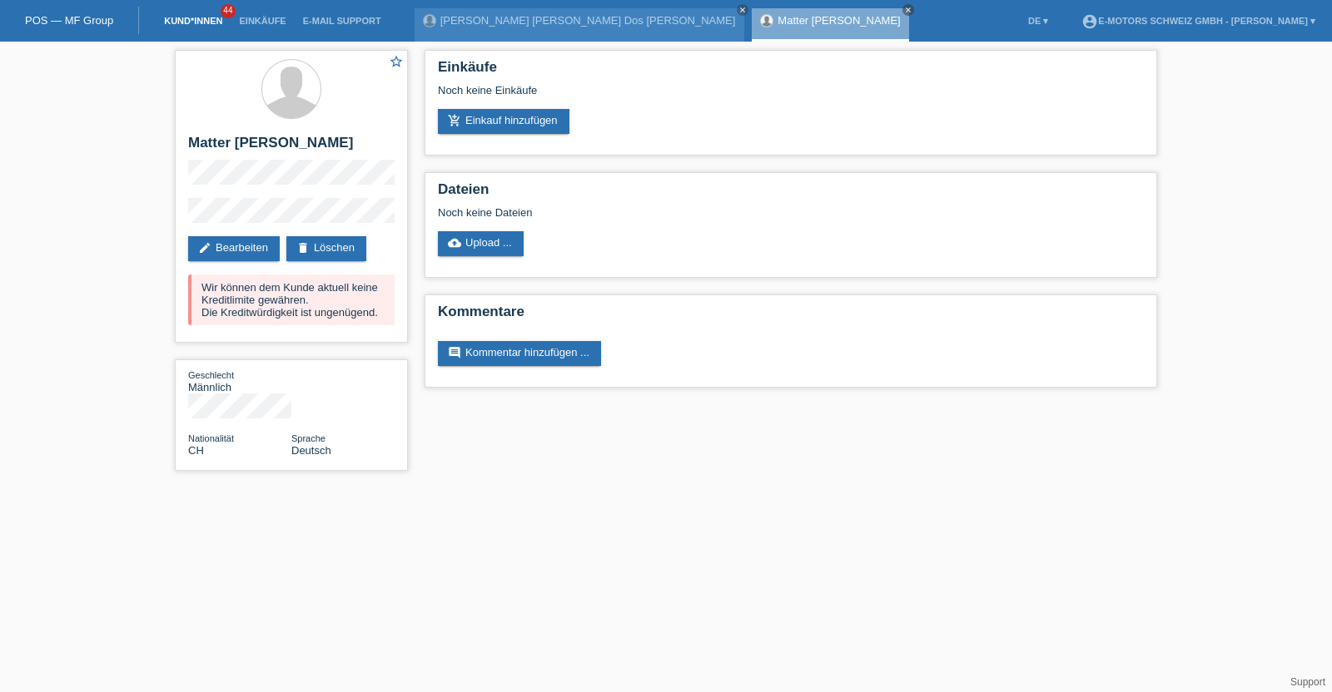
click at [193, 17] on link "Kund*innen" at bounding box center [193, 21] width 75 height 10
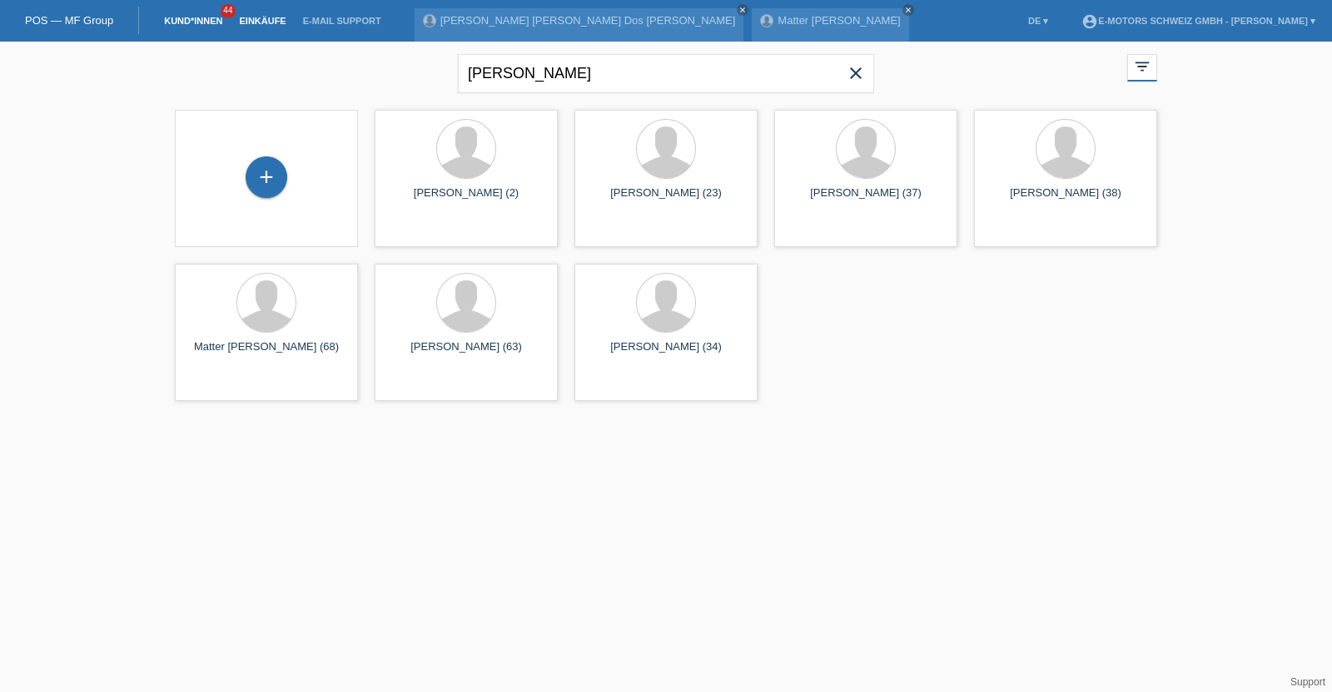
click at [266, 22] on link "Einkäufe" at bounding box center [262, 21] width 63 height 10
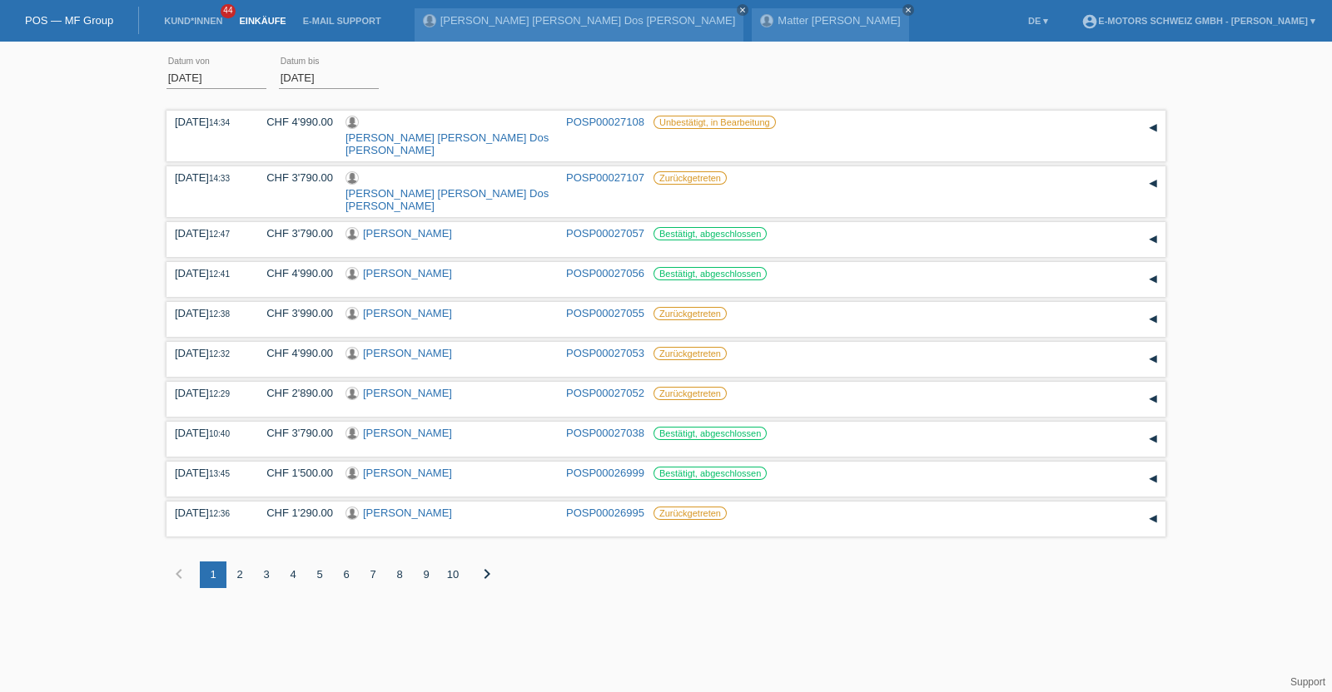
click at [241, 562] on div "2" at bounding box center [239, 575] width 27 height 27
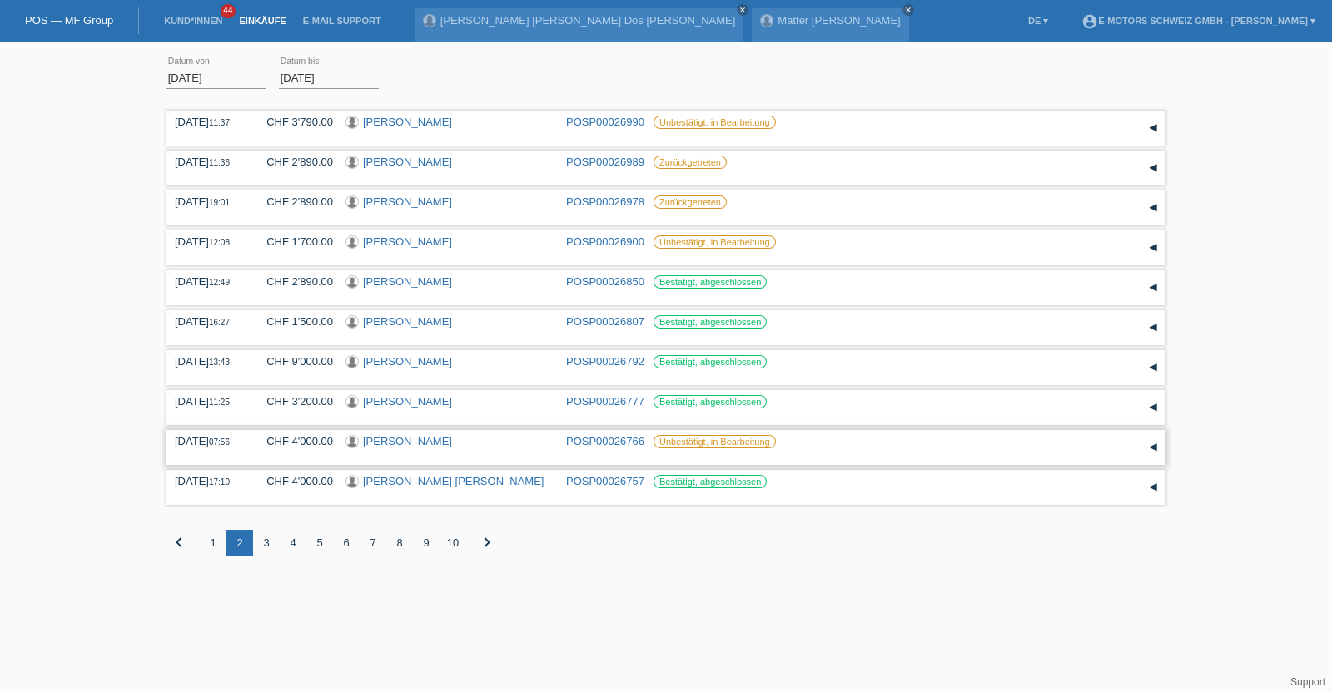
drag, startPoint x: 596, startPoint y: 548, endPoint x: 484, endPoint y: 463, distance: 140.7
click at [484, 463] on div "03.09.2025 11:37 CHF 3'790.00 Besarta Hyseni POSP00026990 Reservation" at bounding box center [665, 344] width 999 height 475
click at [598, 551] on div "chevron_left 1 2 3 4 5 6 7 8 9 10 chevron_right" at bounding box center [665, 543] width 999 height 27
click at [255, 26] on link "Einkäufe" at bounding box center [262, 21] width 63 height 10
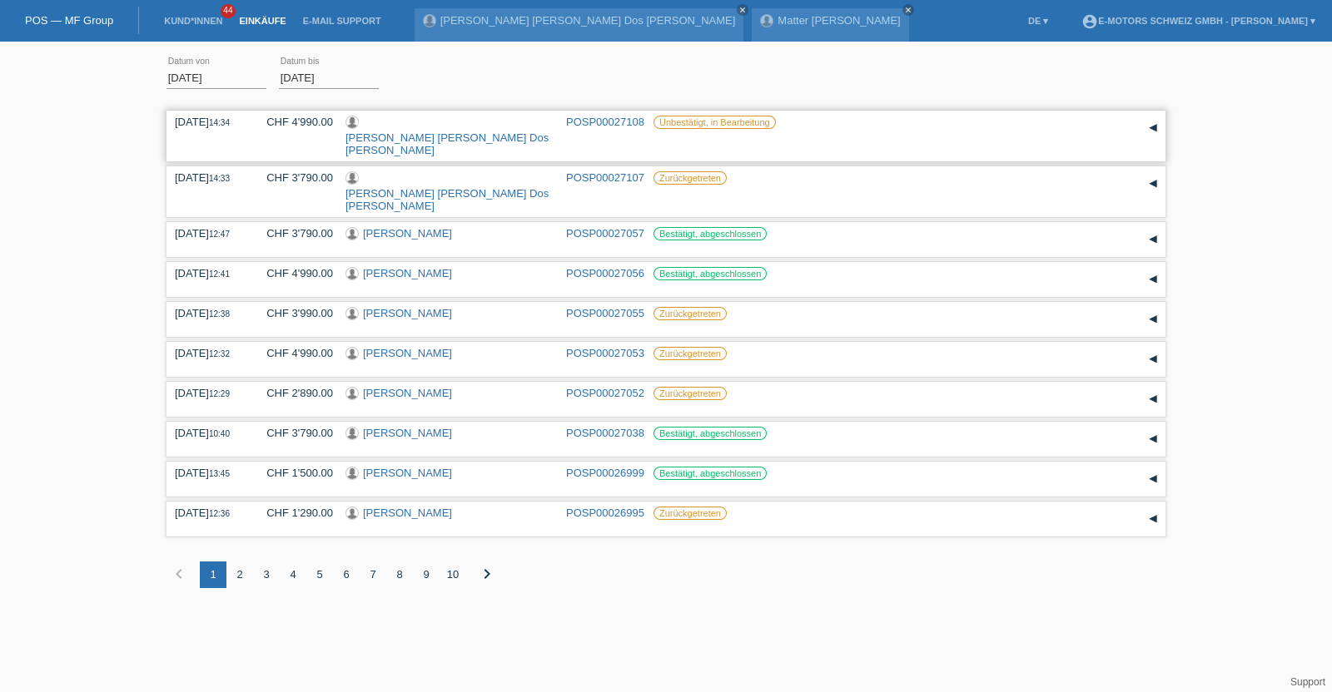
click at [462, 131] on link "[PERSON_NAME] [PERSON_NAME] Dos [PERSON_NAME]" at bounding box center [446, 143] width 203 height 25
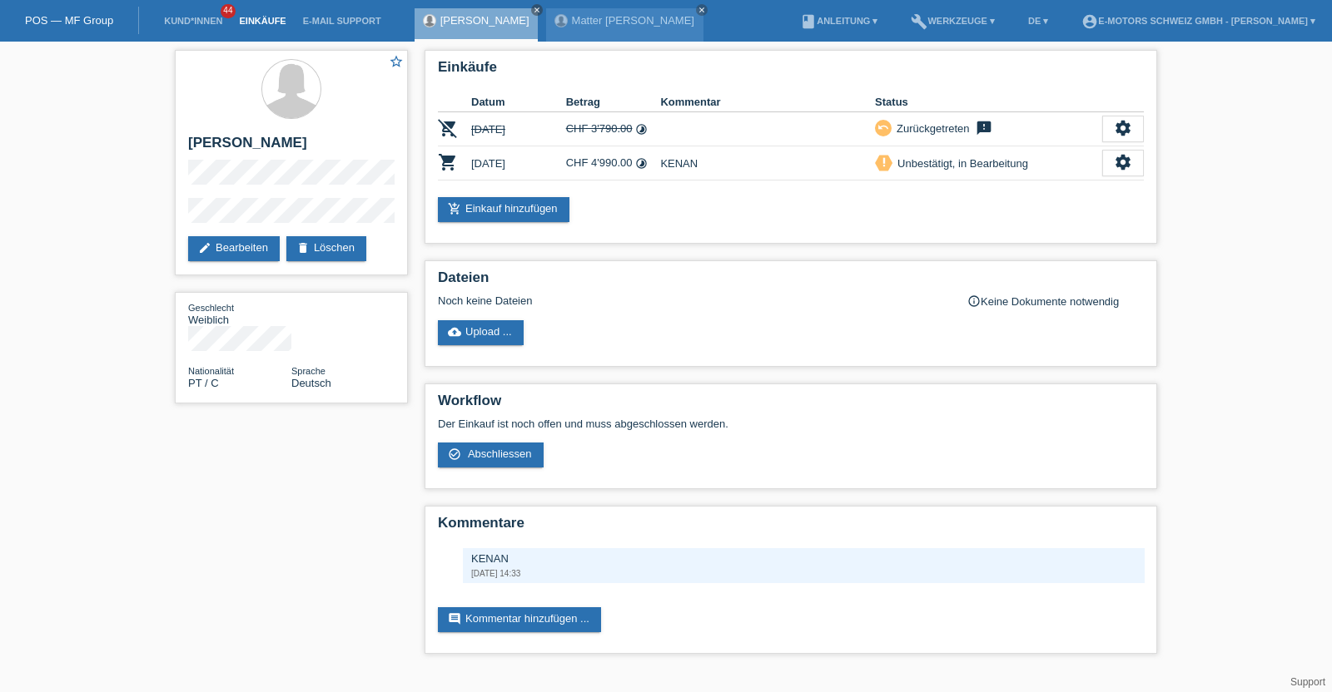
click at [262, 20] on link "Einkäufe" at bounding box center [262, 21] width 63 height 10
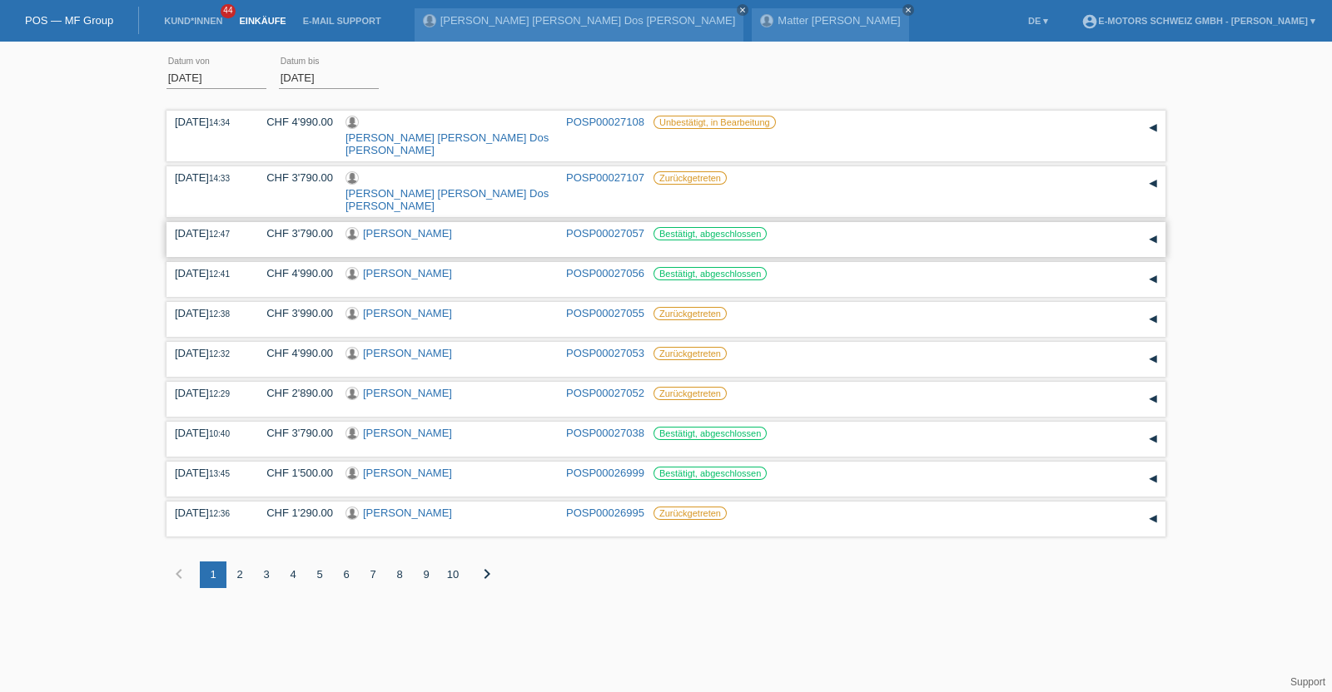
click at [437, 227] on link "[PERSON_NAME]" at bounding box center [407, 233] width 89 height 12
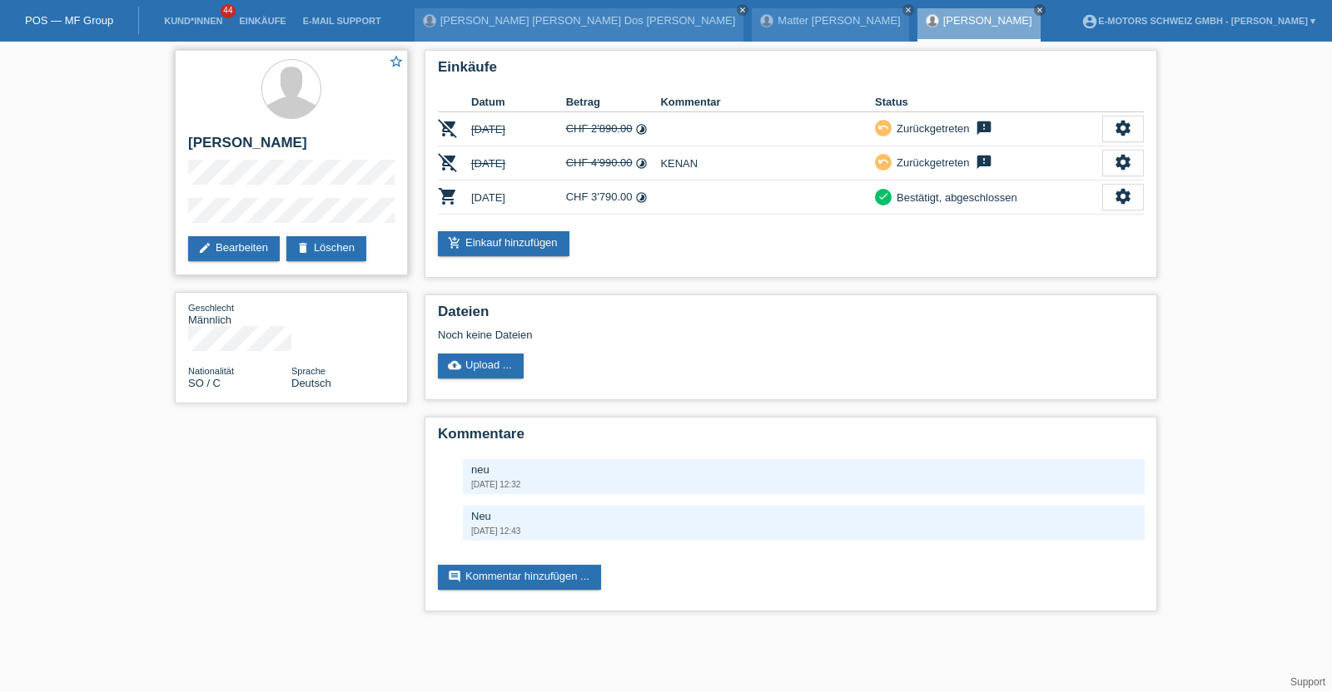
click at [204, 143] on h2 "[PERSON_NAME]" at bounding box center [291, 147] width 206 height 25
drag, startPoint x: 204, startPoint y: 143, endPoint x: 317, endPoint y: 146, distance: 113.2
click at [317, 146] on h2 "[PERSON_NAME]" at bounding box center [291, 147] width 206 height 25
copy h2 "[PERSON_NAME]"
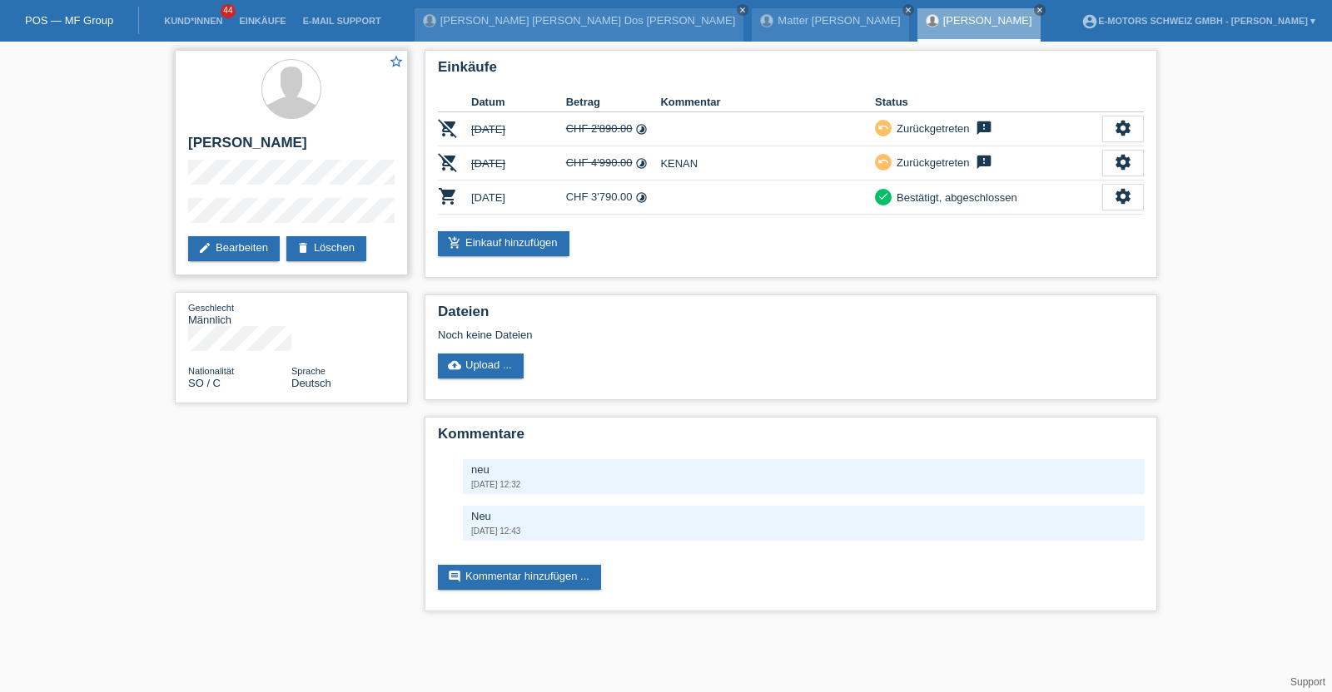
click at [179, 204] on div "star_border Abdirizak Ibrahim Mohamud edit Bearbeiten delete Löschen" at bounding box center [291, 163] width 233 height 226
click at [182, 216] on div "star_border Abdirizak Ibrahim Mohamud edit Bearbeiten delete Löschen" at bounding box center [291, 163] width 233 height 226
click at [266, 22] on link "Einkäufe" at bounding box center [262, 21] width 63 height 10
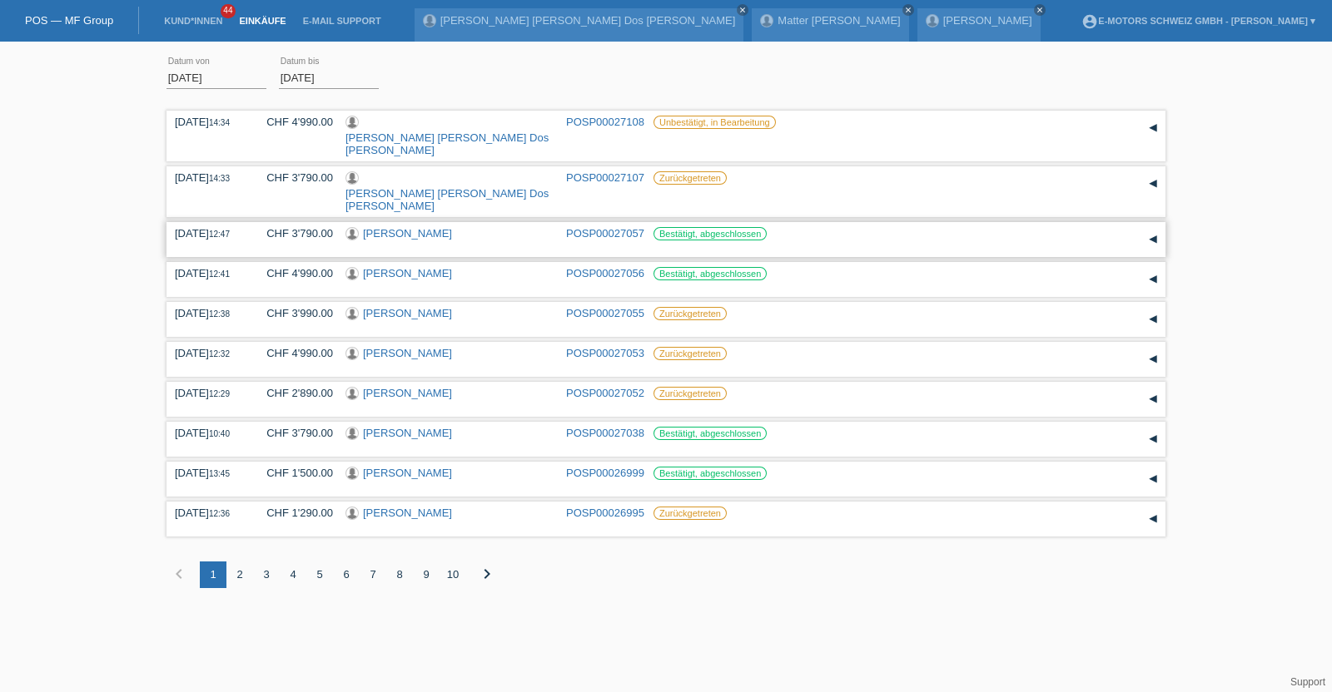
click at [433, 227] on link "[PERSON_NAME]" at bounding box center [407, 233] width 89 height 12
click at [433, 267] on link "[PERSON_NAME]" at bounding box center [407, 273] width 89 height 12
drag, startPoint x: 241, startPoint y: 538, endPoint x: 290, endPoint y: 585, distance: 67.7
click at [290, 585] on html "POS — MF Group Kund*innen 44 Einkäufe E-Mail Support Matter Peter close close m…" at bounding box center [666, 306] width 1332 height 613
click at [296, 608] on html "POS — MF Group Kund*innen 44 Einkäufe E-Mail Support Matter Peter close close m…" at bounding box center [666, 306] width 1332 height 613
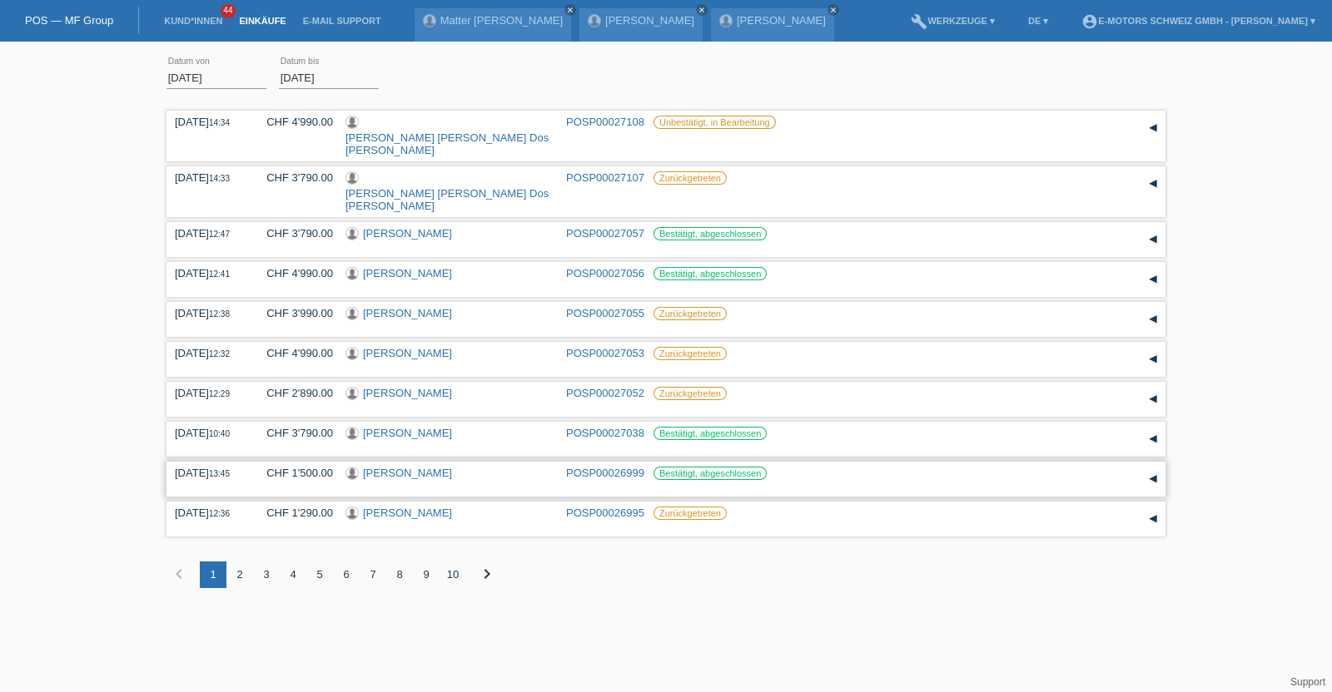
click at [395, 467] on link "[PERSON_NAME]" at bounding box center [407, 473] width 89 height 12
click at [441, 227] on link "[PERSON_NAME]" at bounding box center [407, 233] width 89 height 12
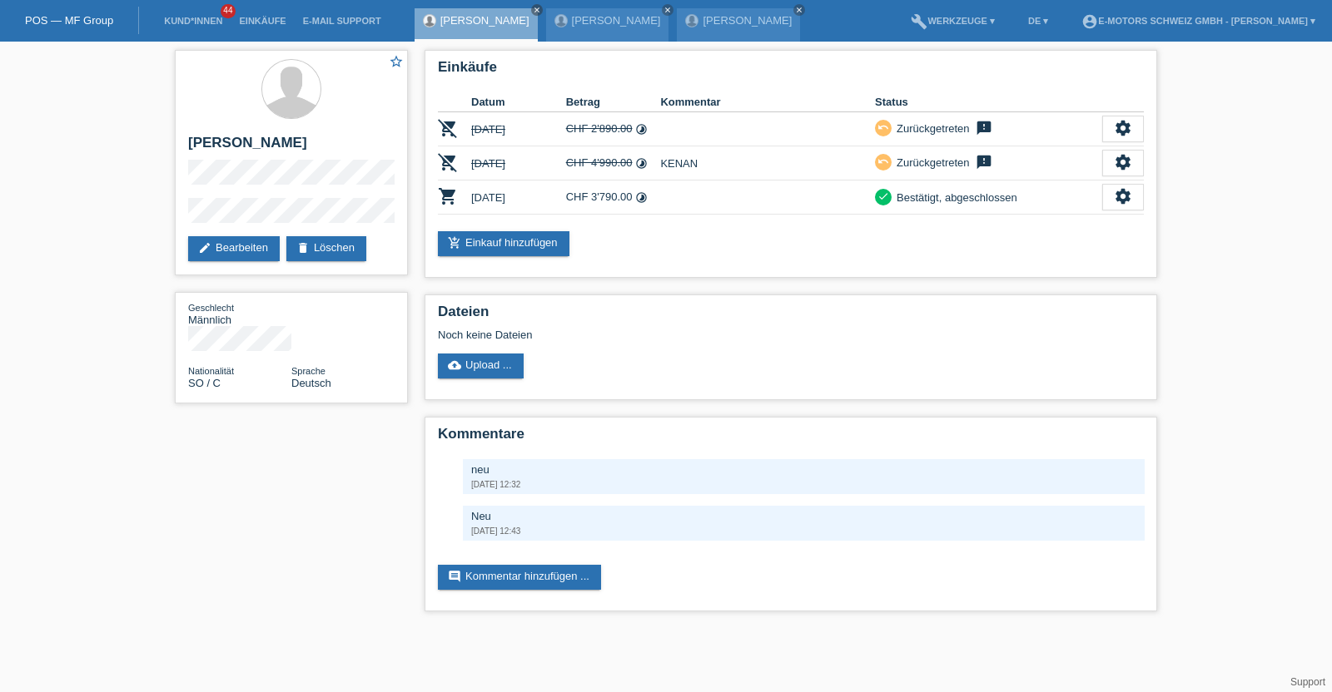
click at [83, 148] on div "star_border Abdirizak Ibrahim Mohamud edit Bearbeiten delete Löschen Geschlecht…" at bounding box center [666, 335] width 1332 height 587
click at [265, 21] on link "Einkäufe" at bounding box center [262, 21] width 63 height 10
